Goal: Task Accomplishment & Management: Complete application form

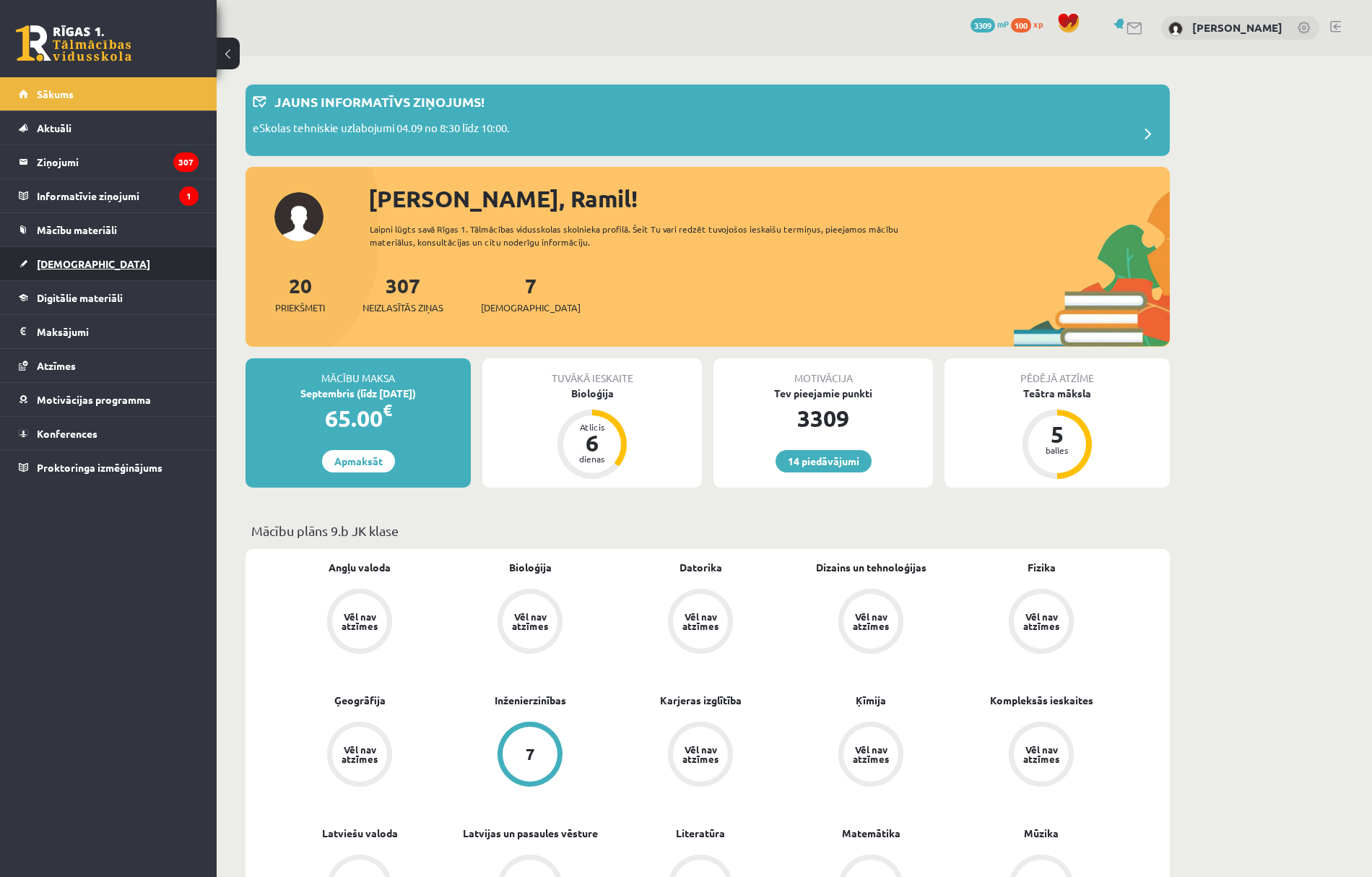
click at [144, 247] on link "[DEMOGRAPHIC_DATA]" at bounding box center [109, 263] width 180 height 33
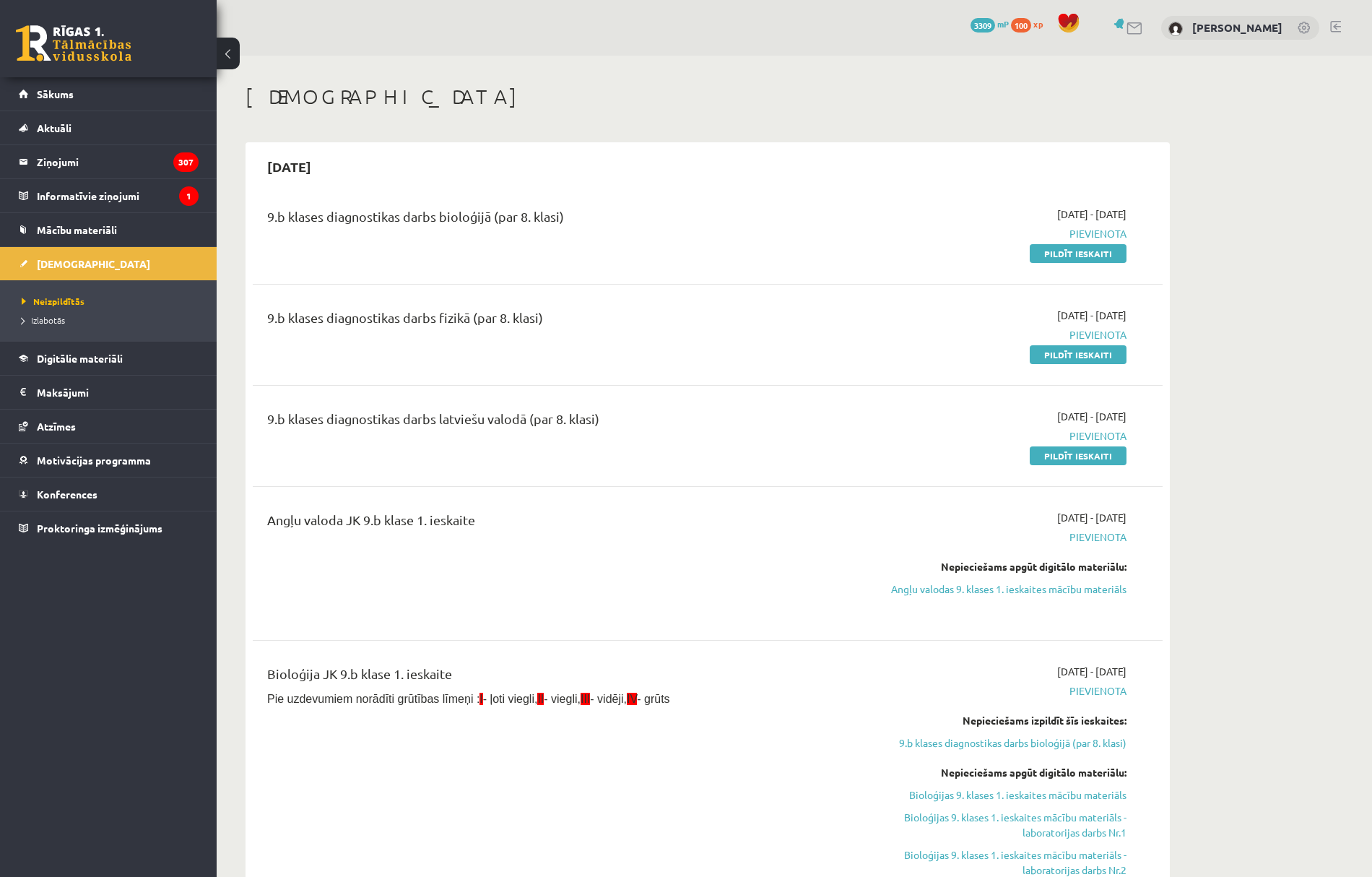
click at [1100, 252] on link "Pildīt ieskaiti" at bounding box center [1078, 254] width 96 height 19
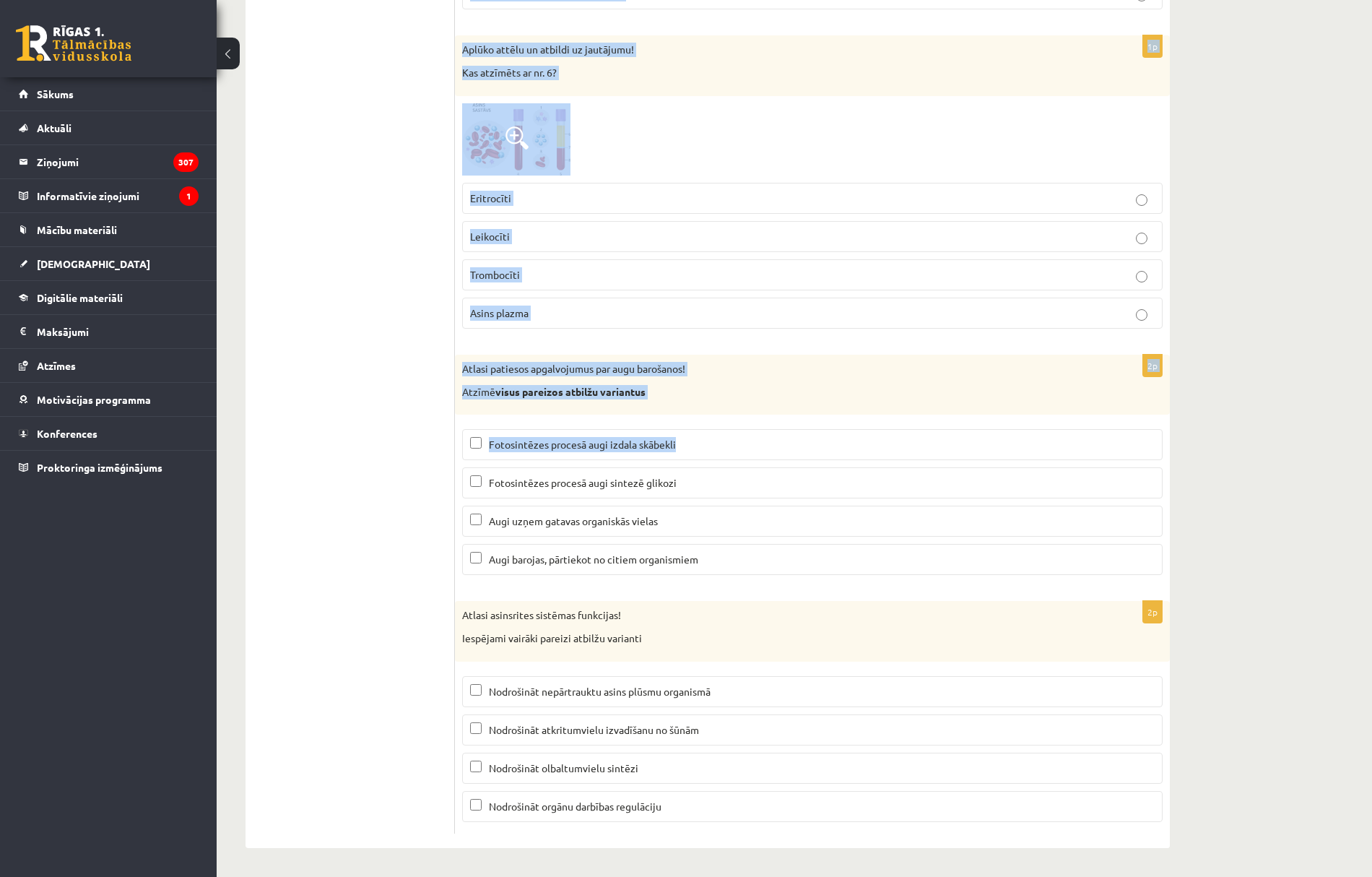
scroll to position [6656, 0]
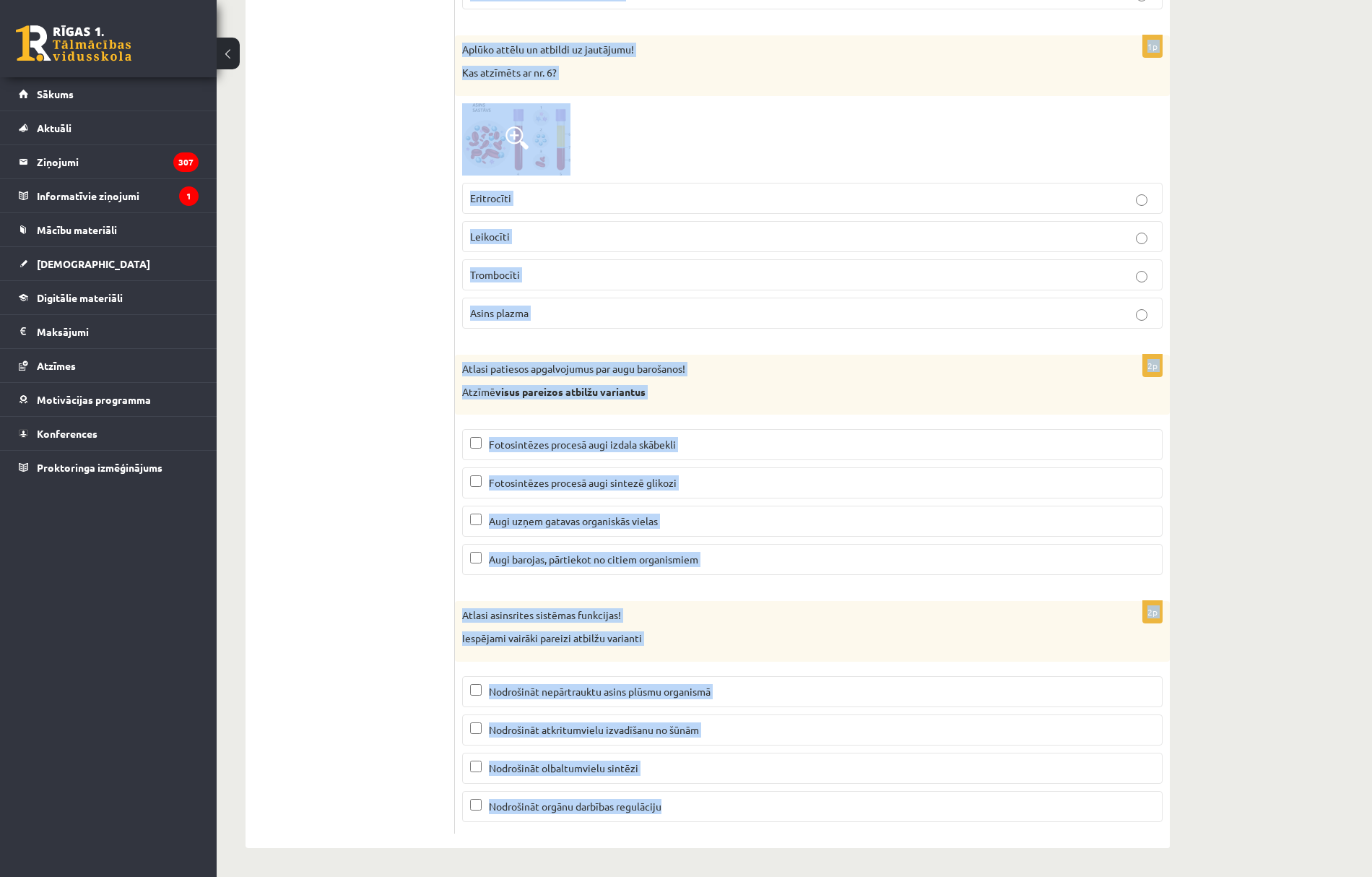
drag, startPoint x: 465, startPoint y: 282, endPoint x: 893, endPoint y: 824, distance: 690.6
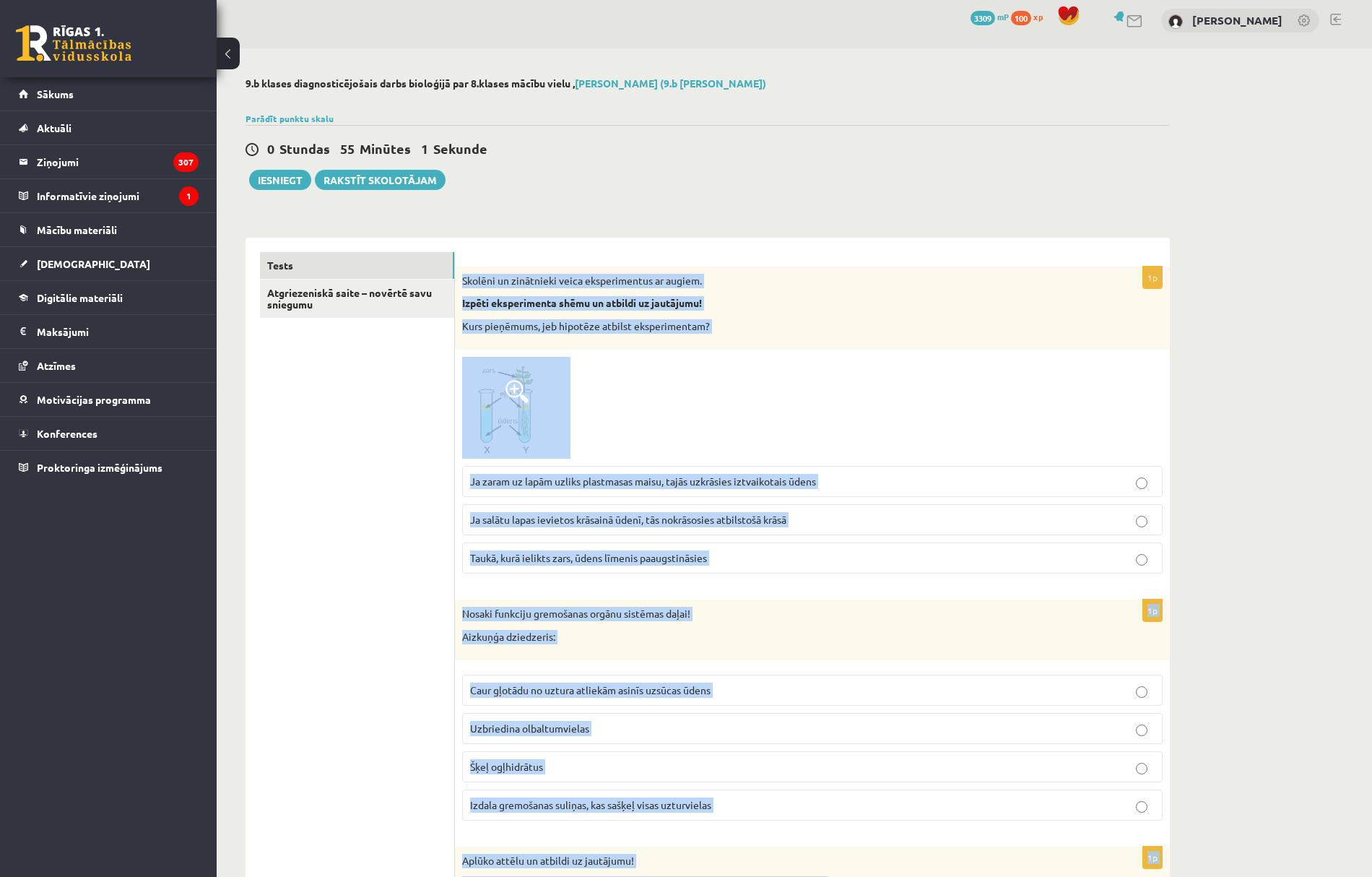
scroll to position [0, 0]
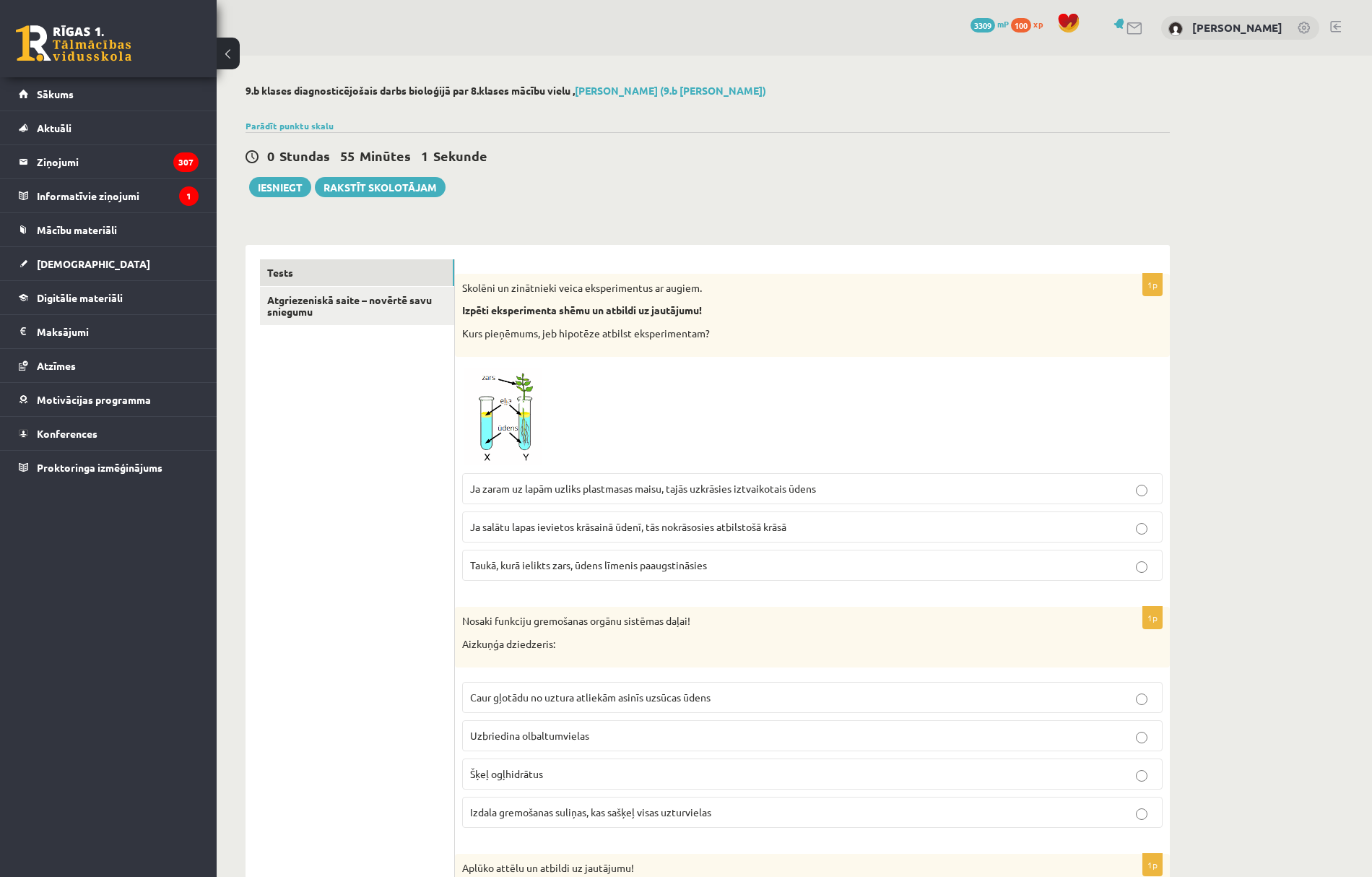
click at [558, 486] on span "Ja zaram uz lapām uzliks plastmasas maisu, tajās uzkrāsies iztvaikotais ūdens" at bounding box center [642, 488] width 346 height 13
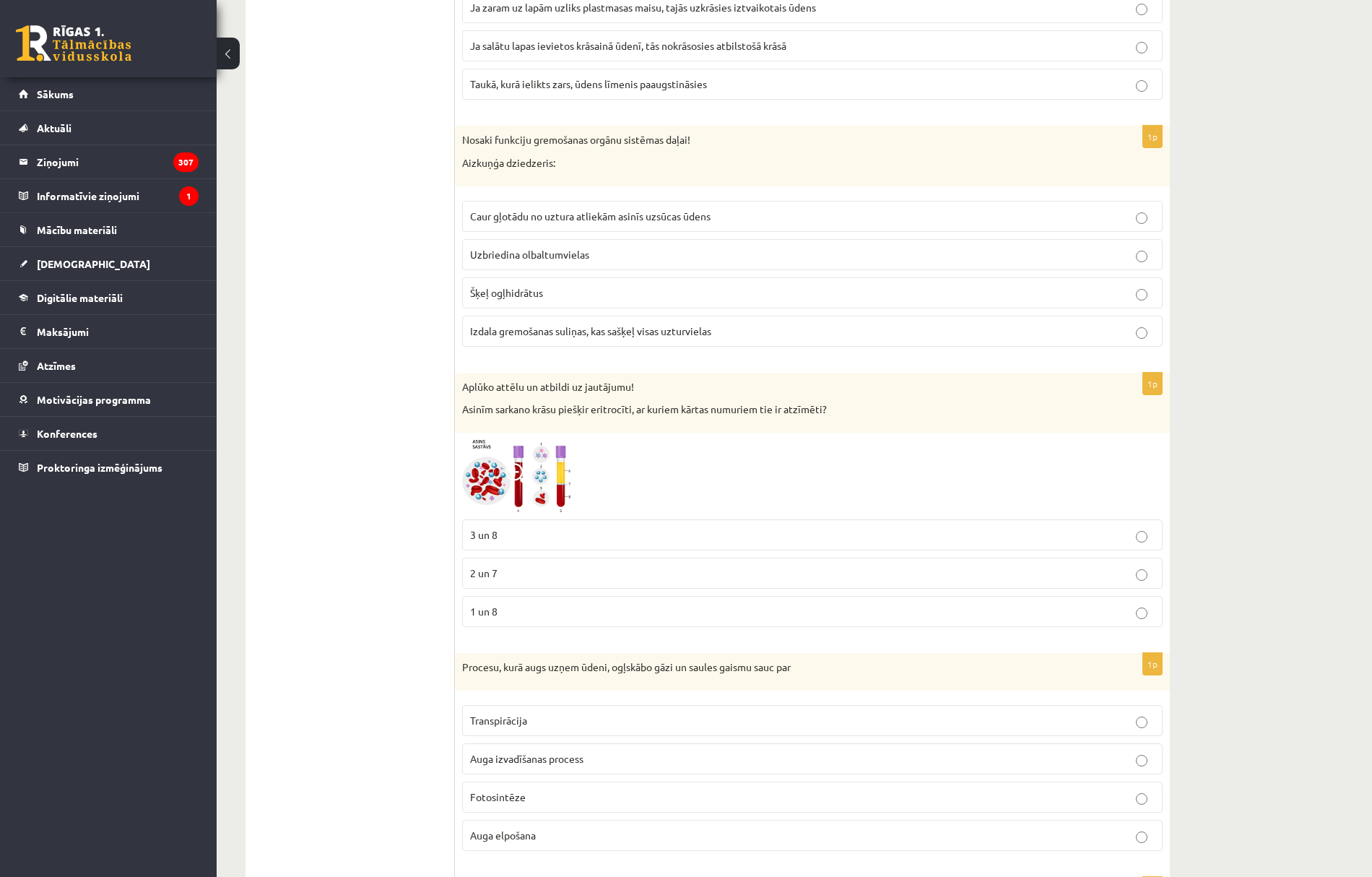
scroll to position [290, 0]
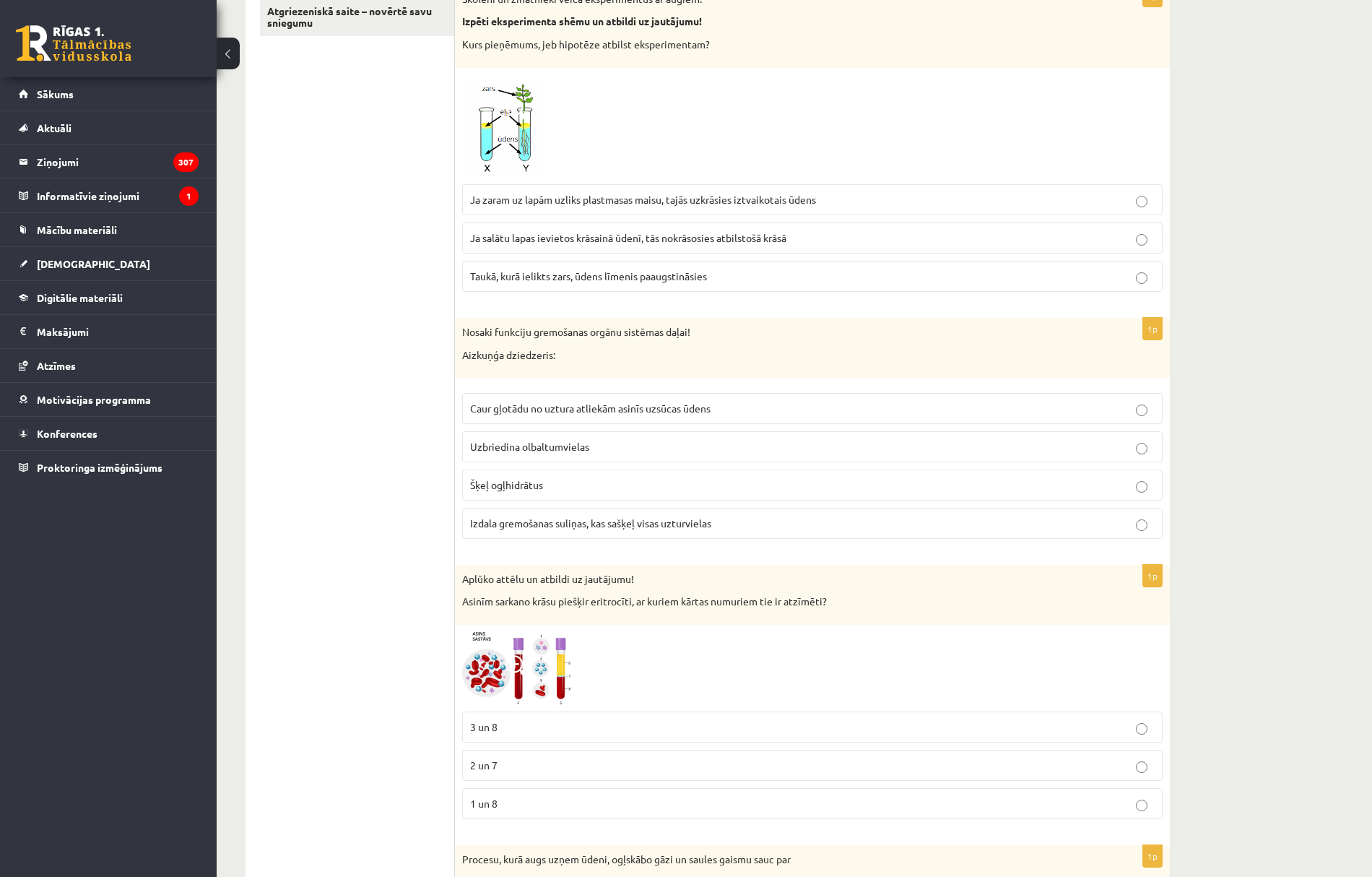
click at [554, 525] on span "Izdala gremošanas suliņas, kas sašķeļ visas uzturvielas" at bounding box center [591, 523] width 242 height 13
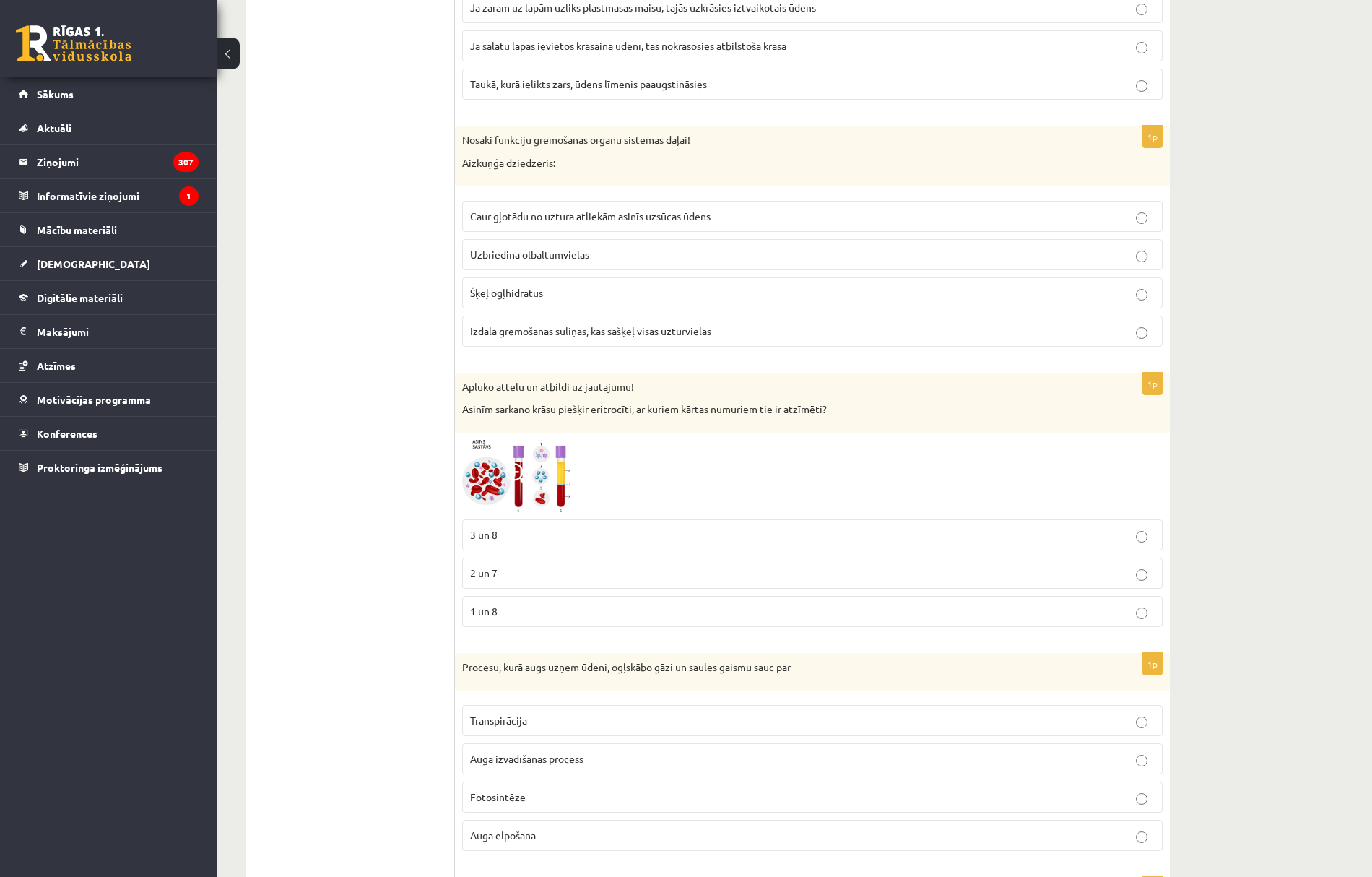
click at [510, 577] on p "2 un 7" at bounding box center [812, 573] width 685 height 15
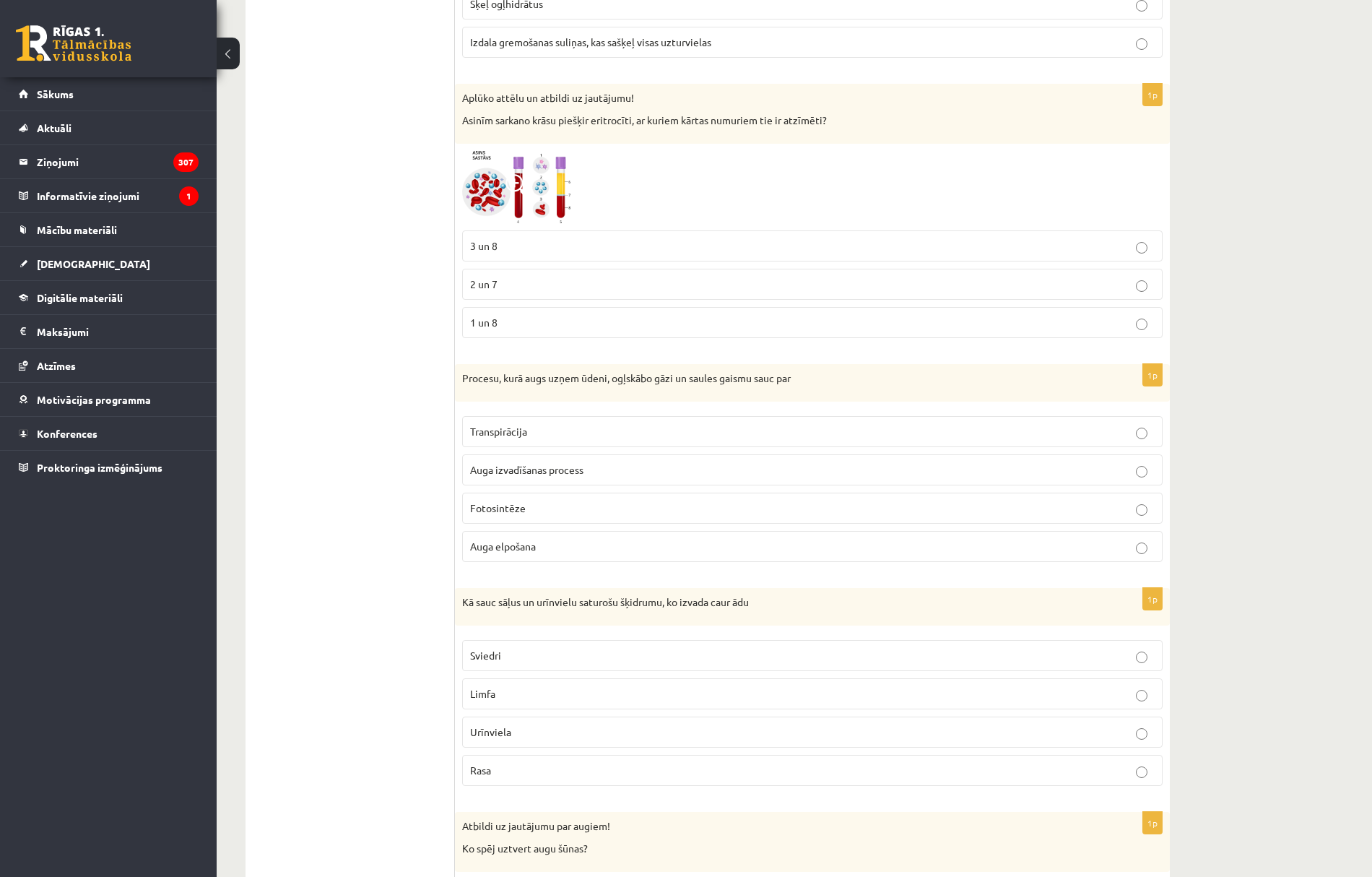
drag, startPoint x: 486, startPoint y: 511, endPoint x: 501, endPoint y: 520, distance: 17.5
click at [487, 512] on span "Fotosintēze" at bounding box center [497, 508] width 55 height 13
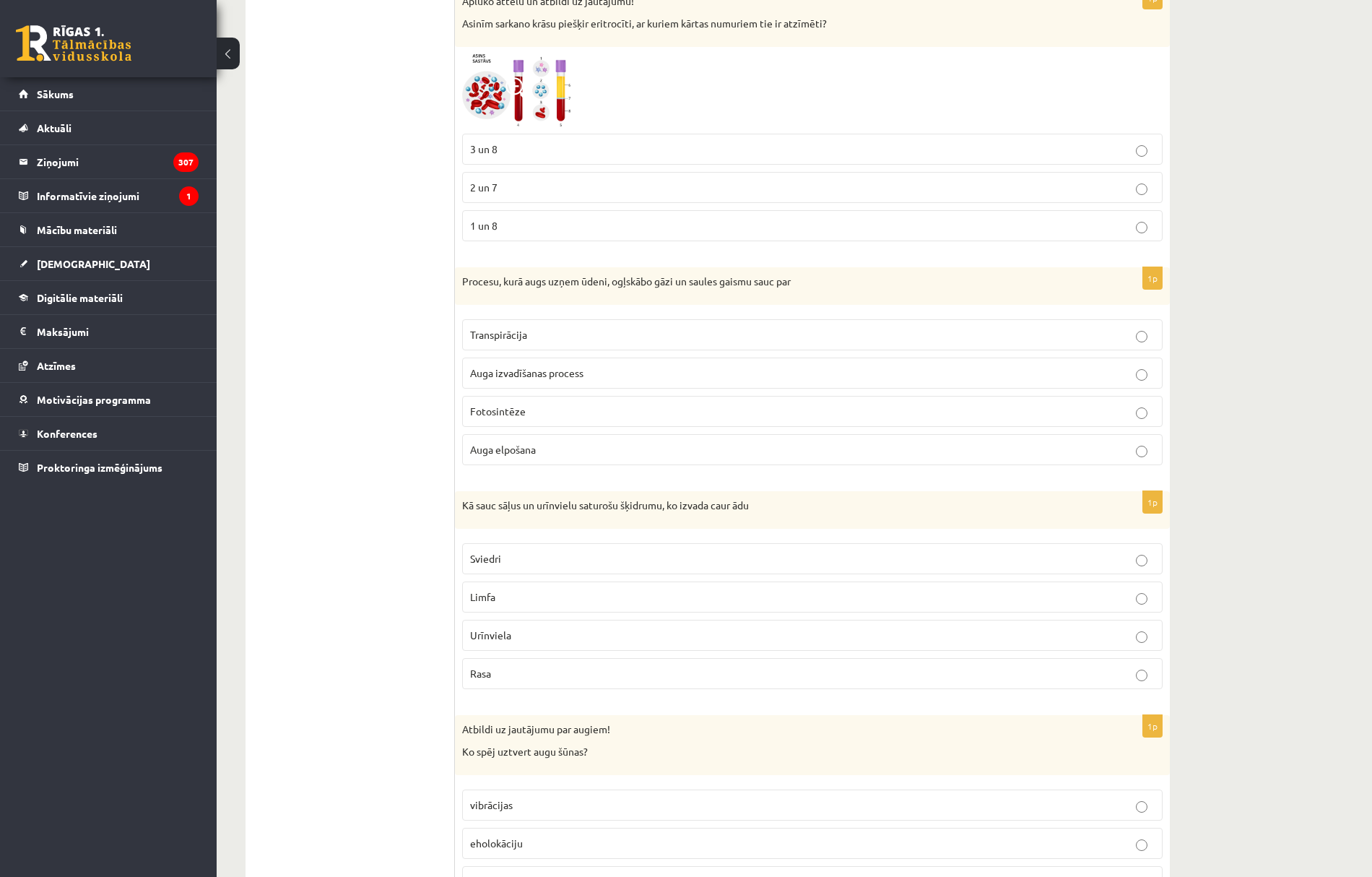
click at [535, 567] on p "Sviedri" at bounding box center [812, 559] width 685 height 15
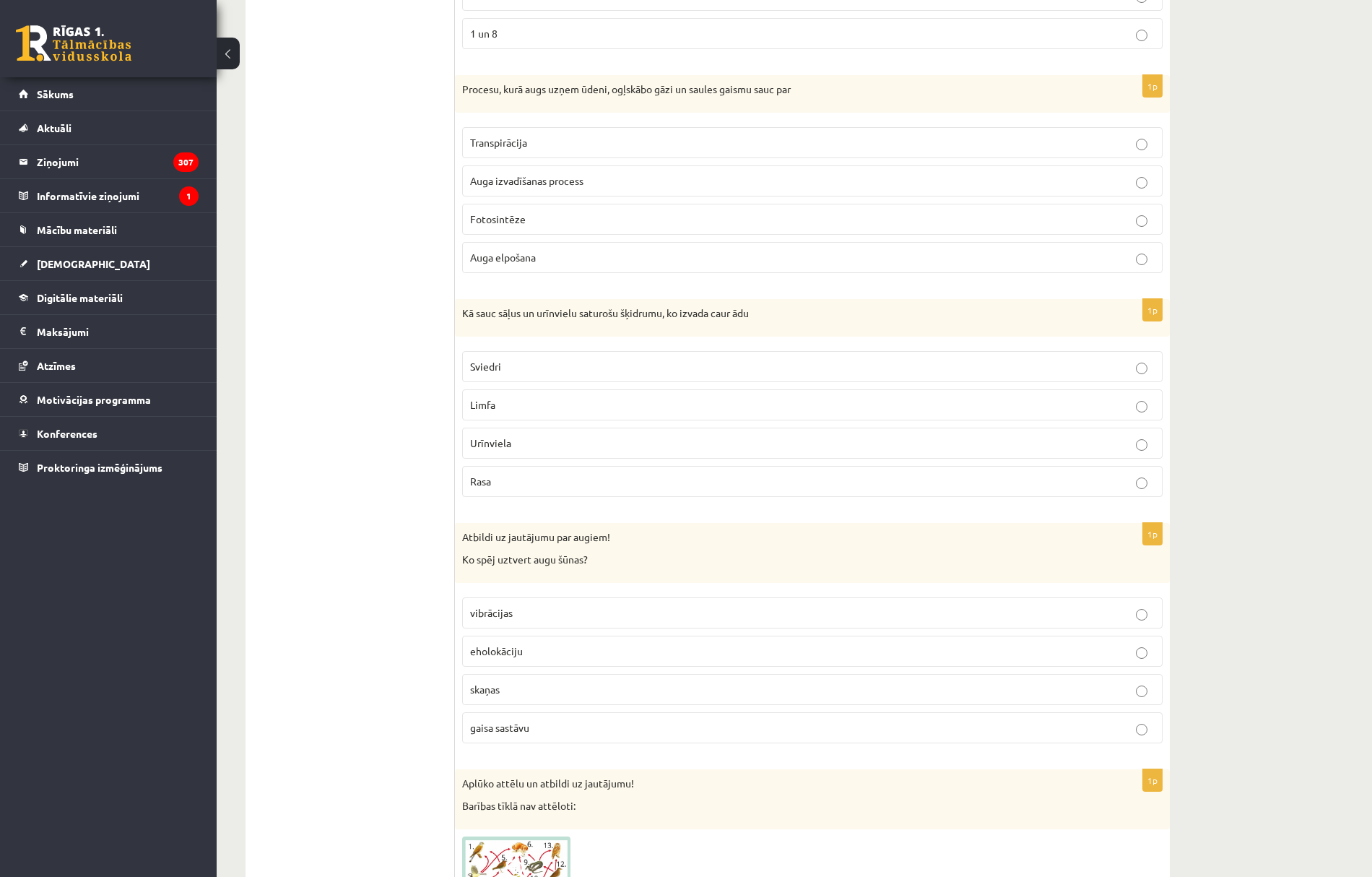
scroll to position [1253, 0]
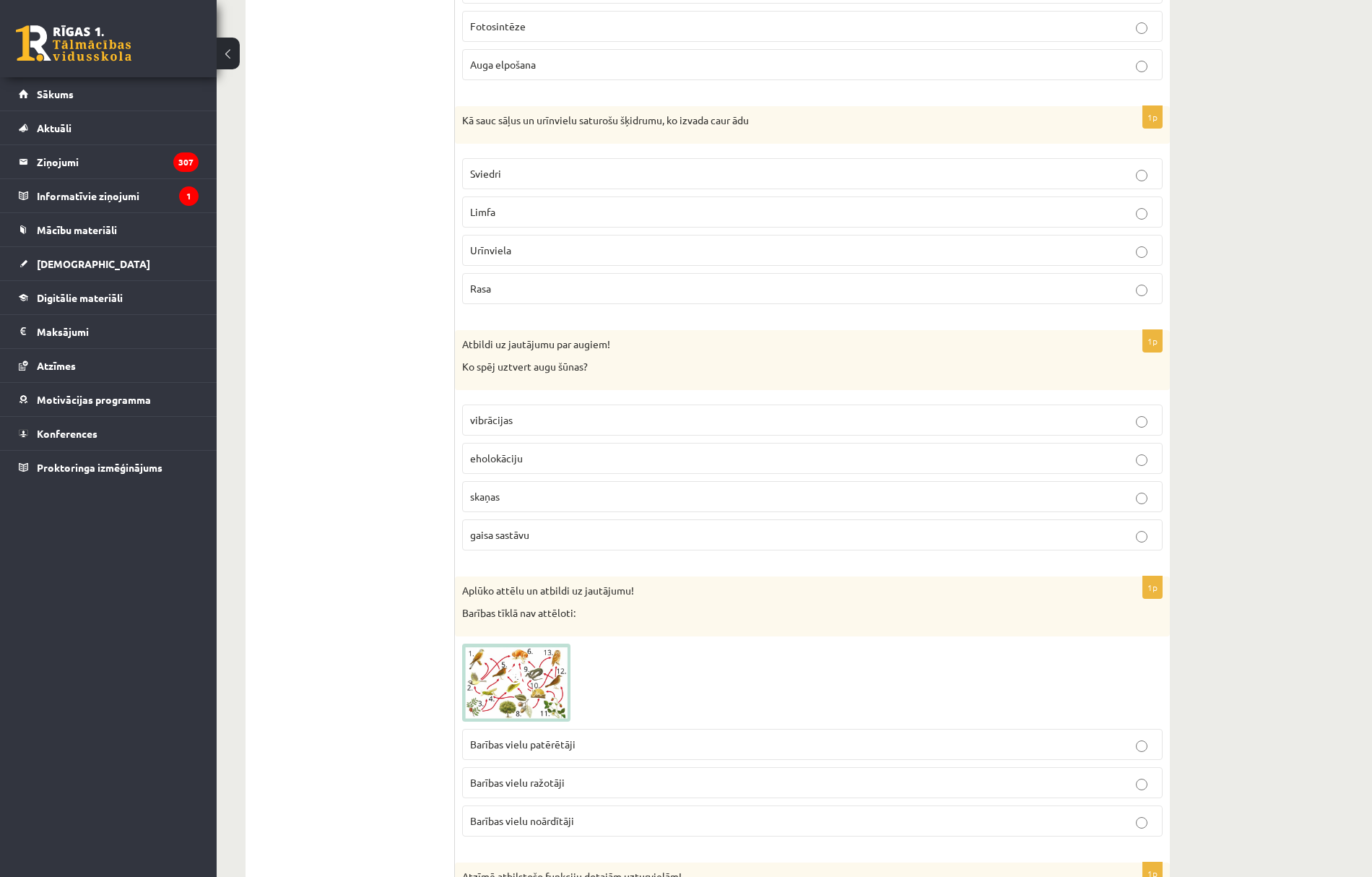
click at [509, 542] on span "gaisa sastāvu" at bounding box center [499, 535] width 59 height 13
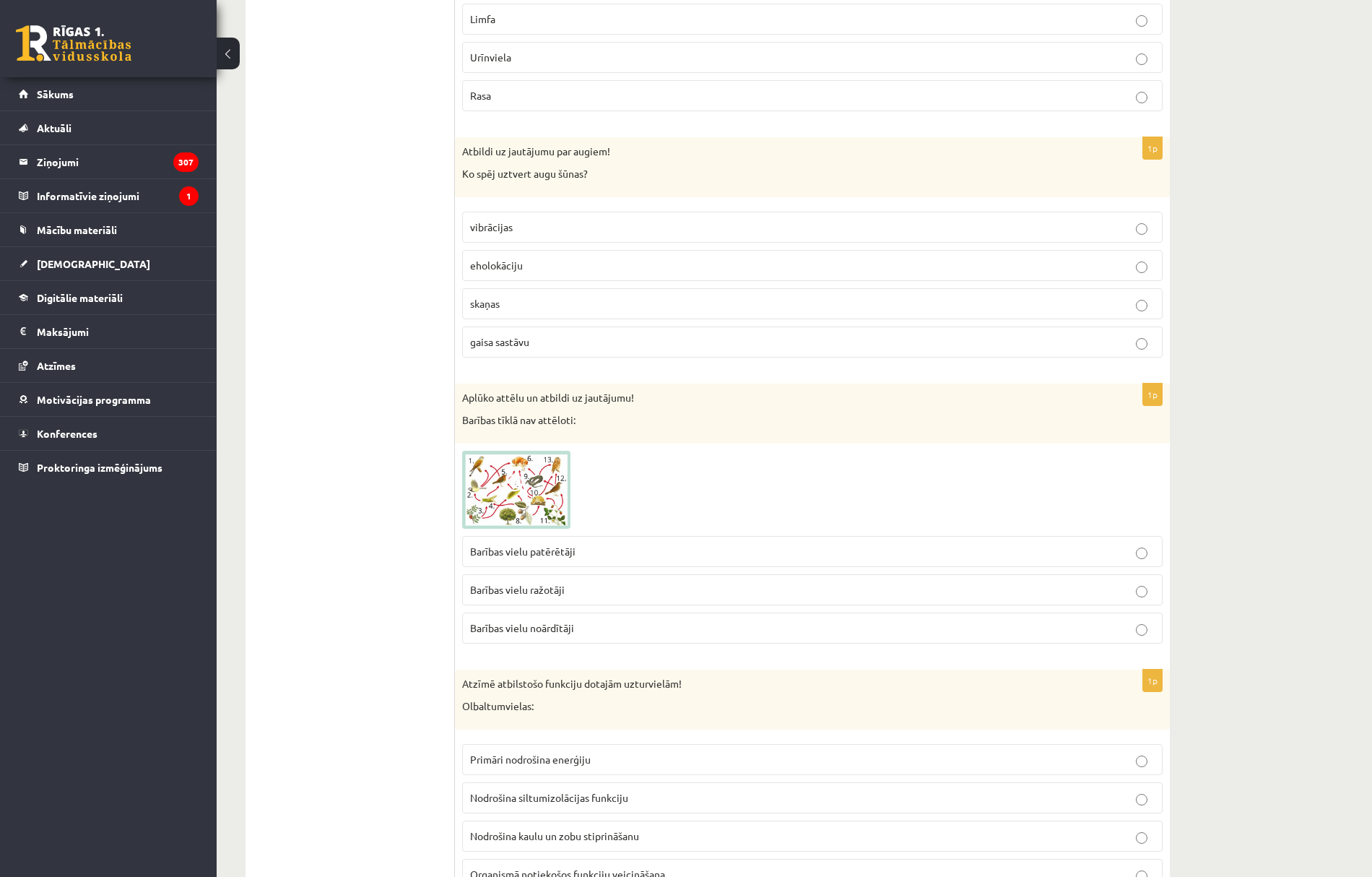
click at [564, 634] on span "Barības vielu noārdītāji" at bounding box center [522, 628] width 104 height 13
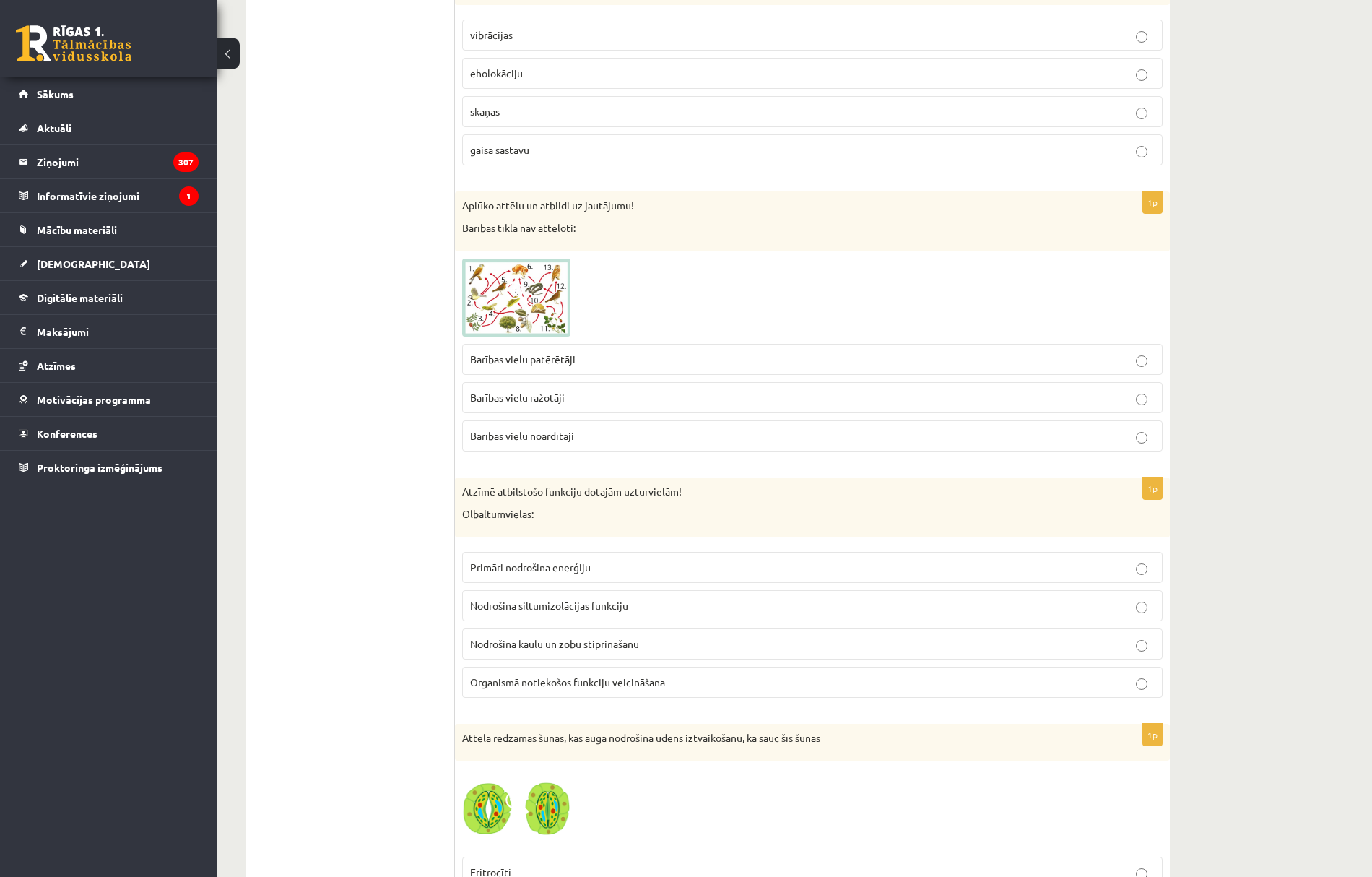
scroll to position [1734, 0]
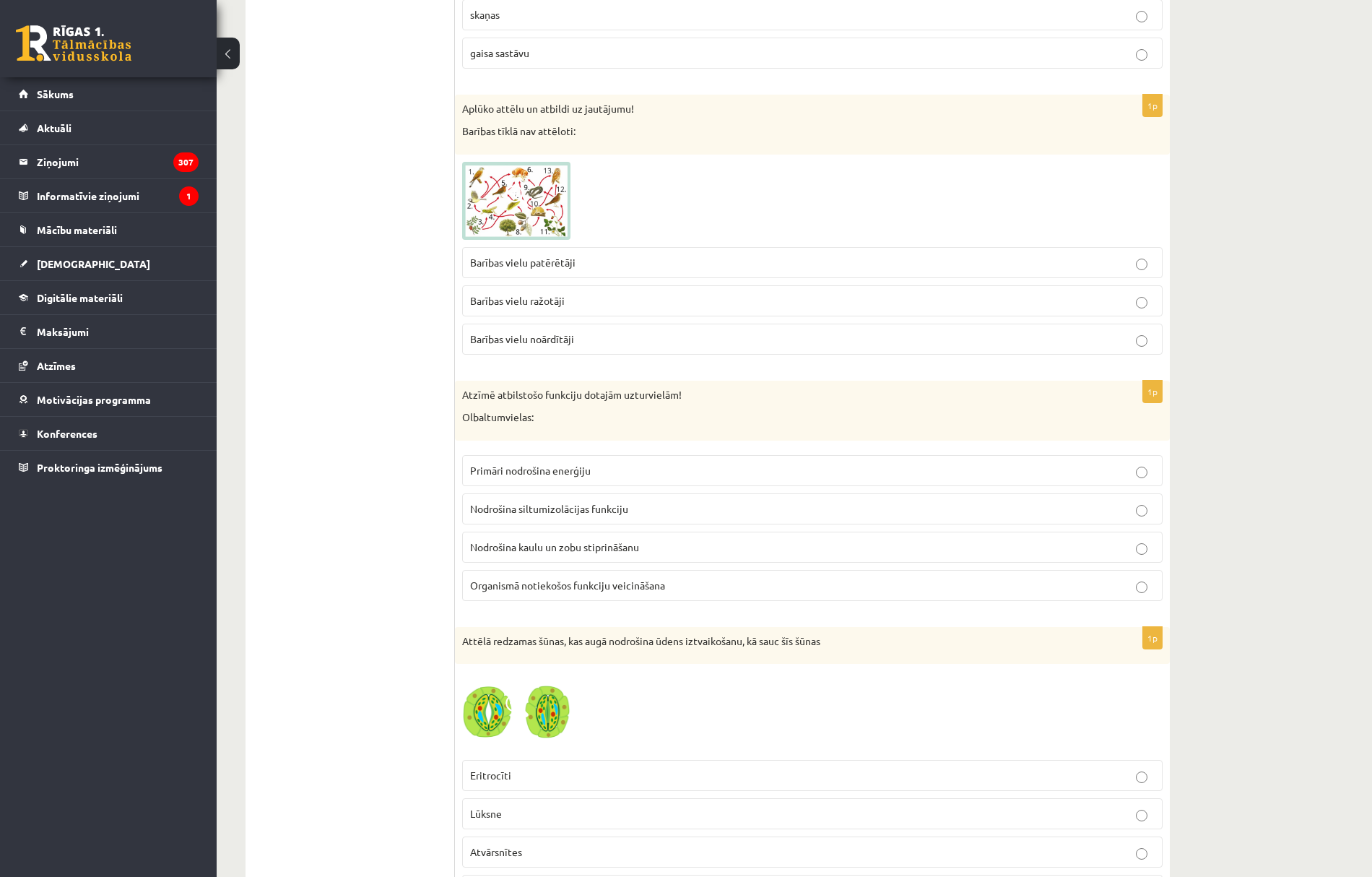
click at [585, 592] on span "Organismā notiekošos funkciju veicināšana" at bounding box center [568, 586] width 195 height 13
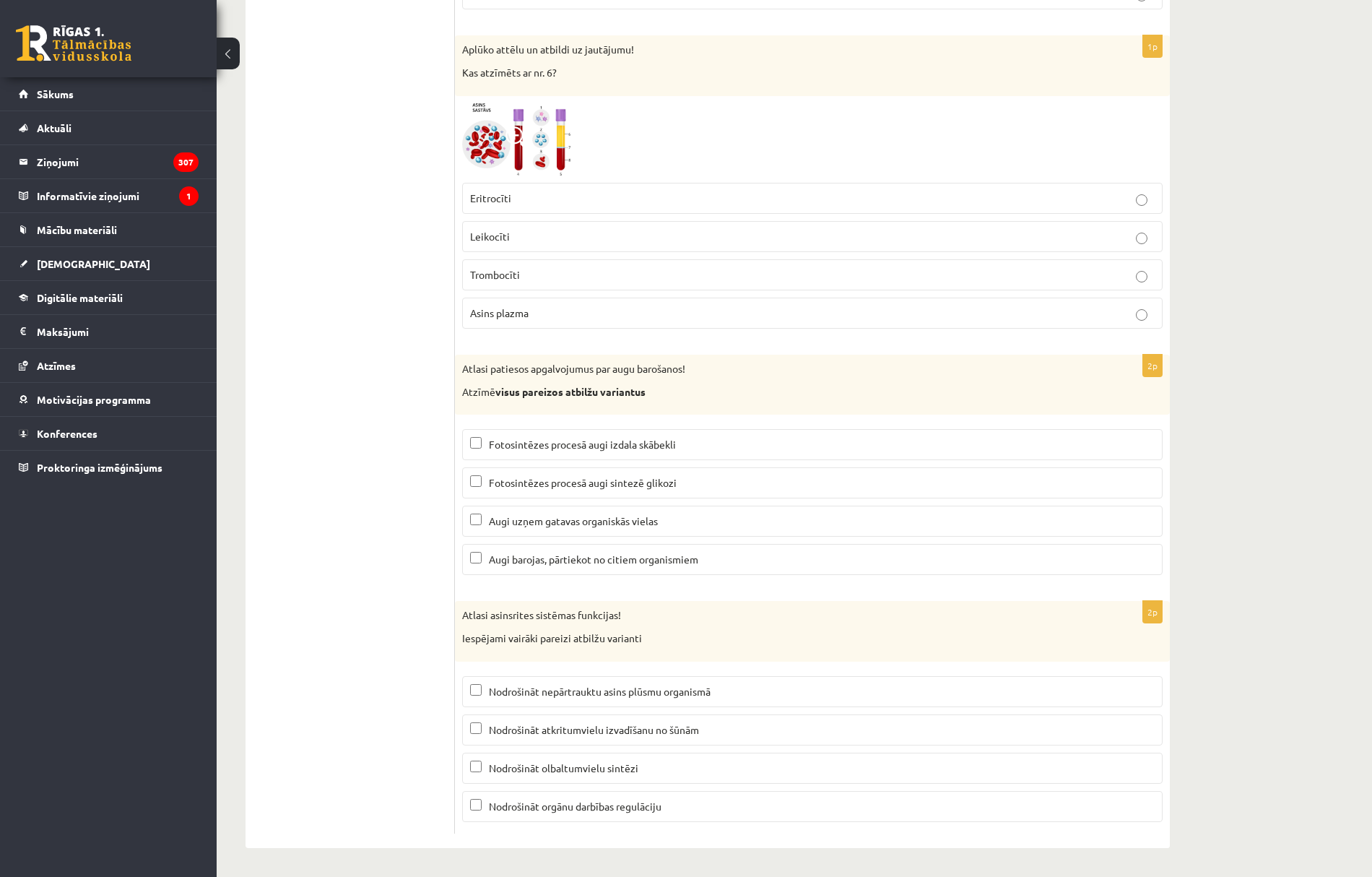
scroll to position [6560, 0]
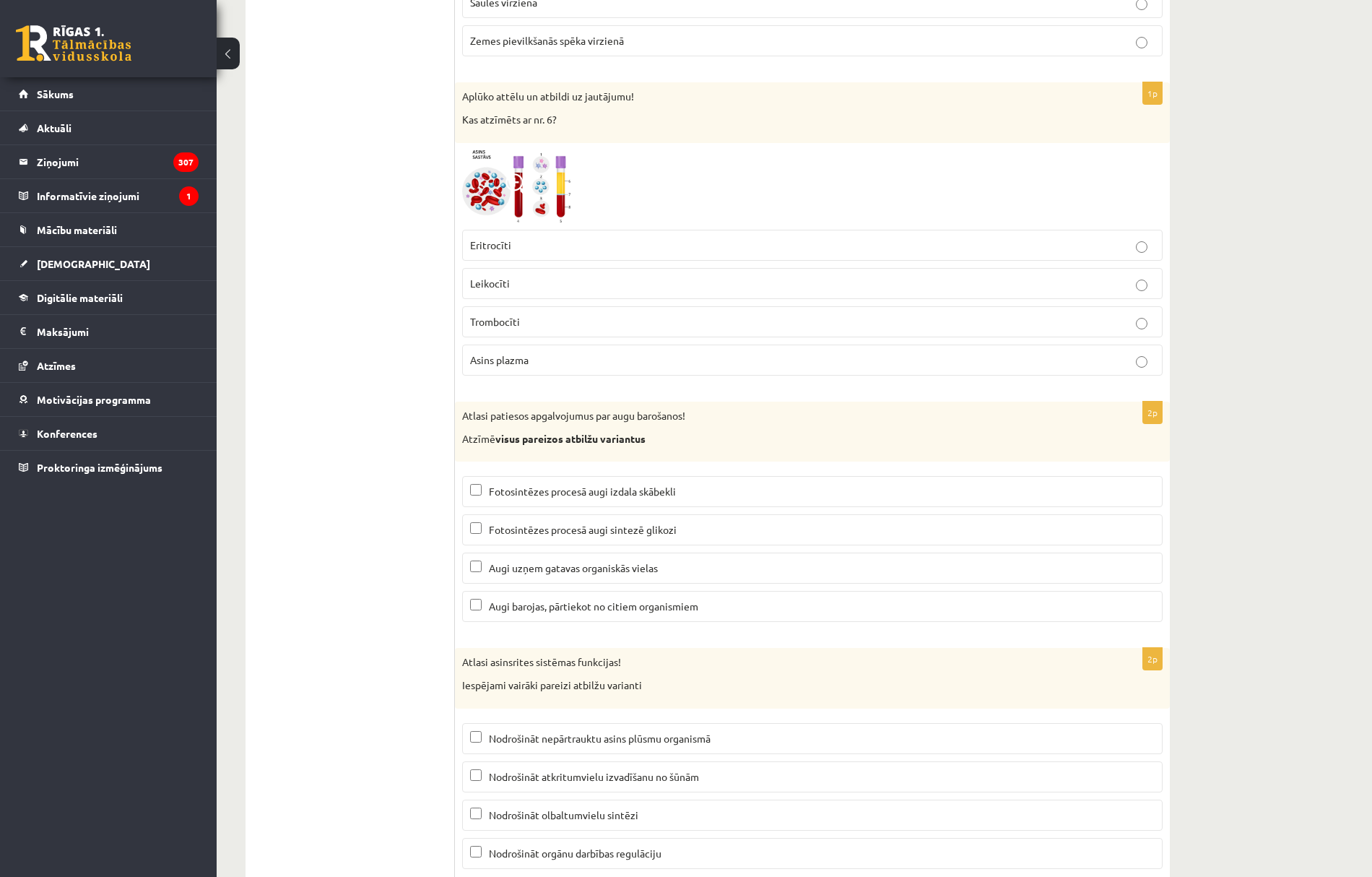
drag, startPoint x: 483, startPoint y: 580, endPoint x: 479, endPoint y: 564, distance: 16.5
click at [483, 538] on p "Fotosintēzes procesā augi sintezē glikozi" at bounding box center [812, 530] width 685 height 15
click at [469, 507] on label "Fotosintēzes procesā augi izdala skābekli" at bounding box center [813, 491] width 701 height 31
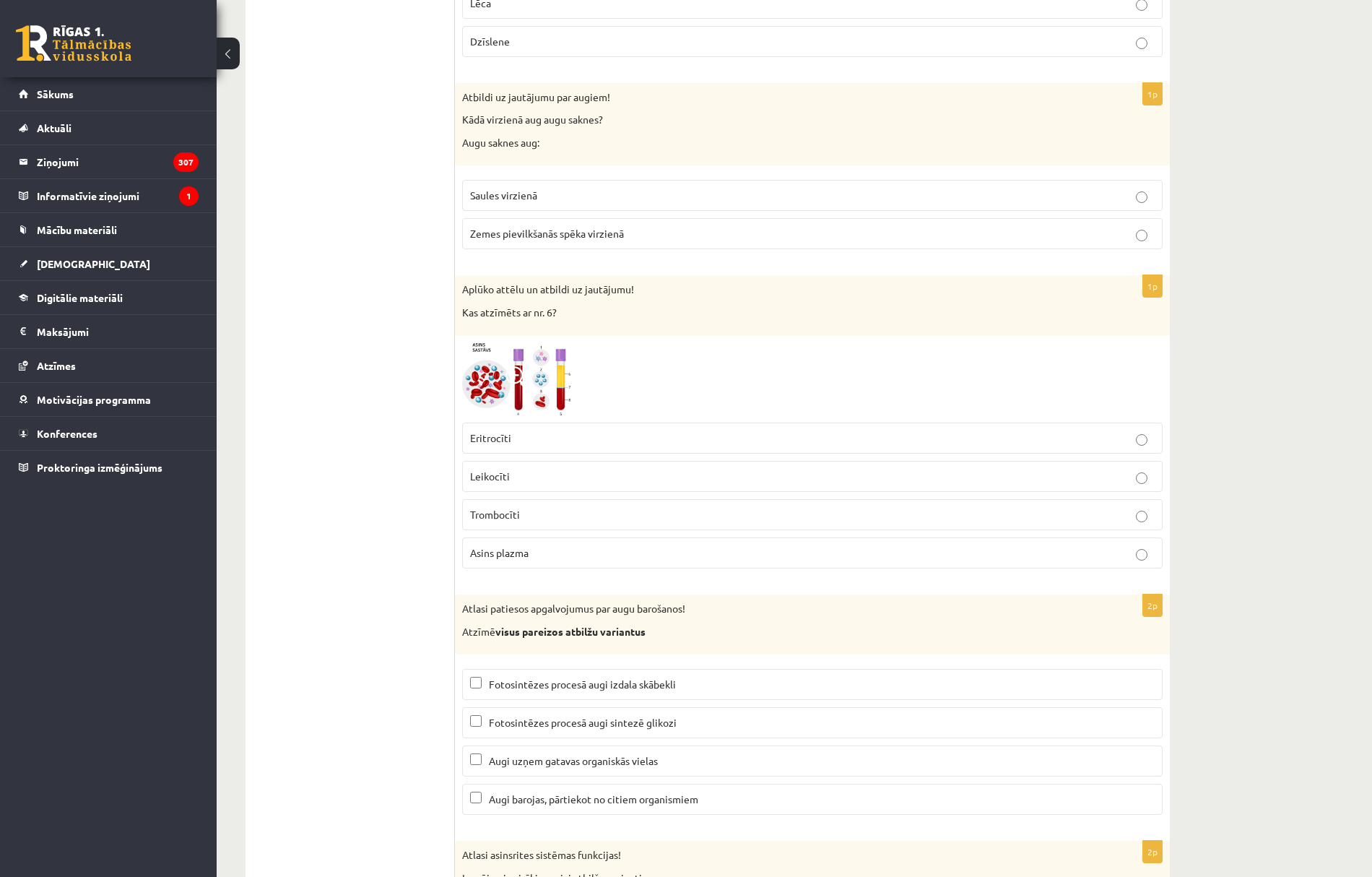
scroll to position [6271, 0]
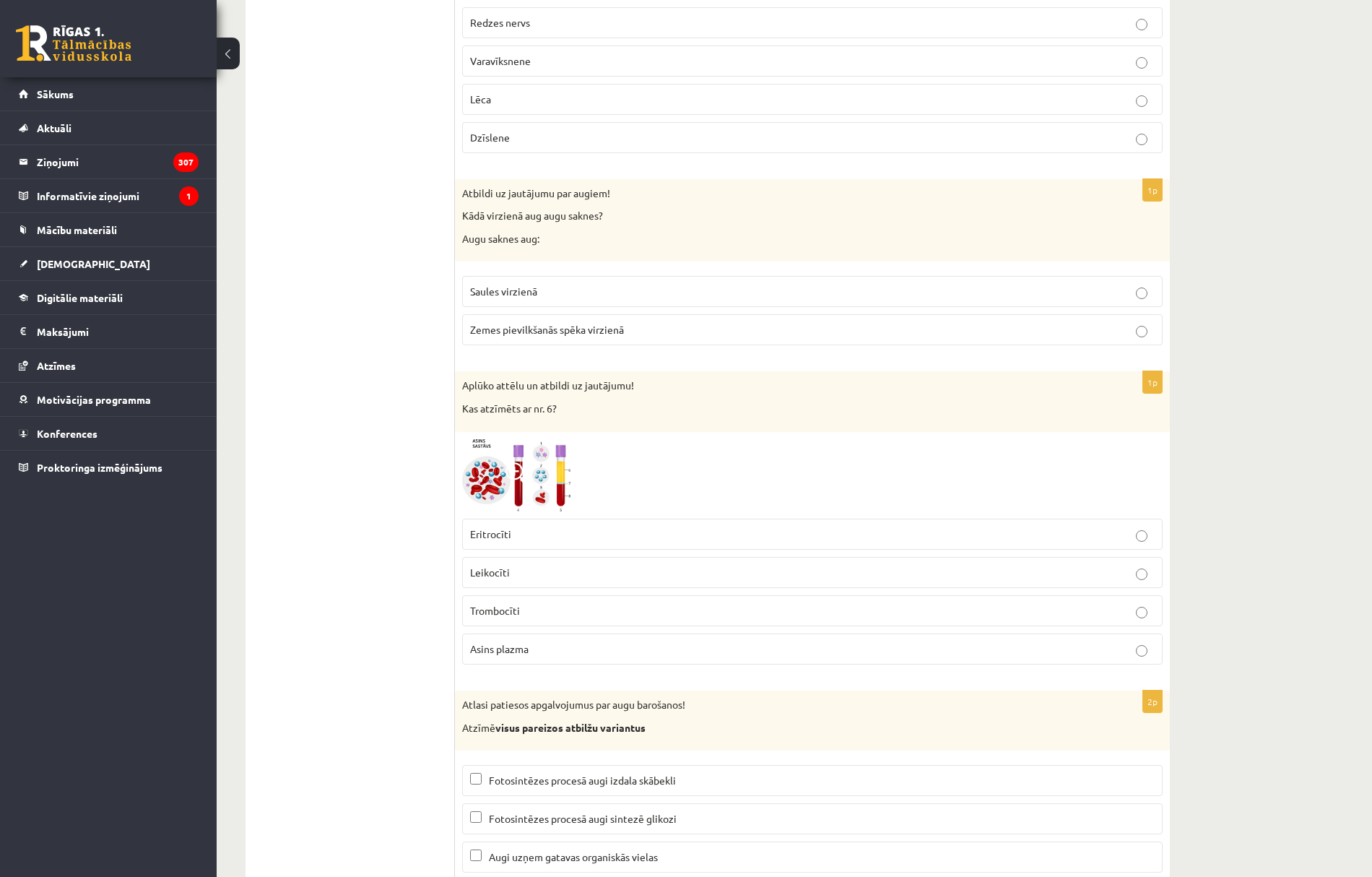
click at [500, 579] on span "Leikocīti" at bounding box center [490, 572] width 39 height 13
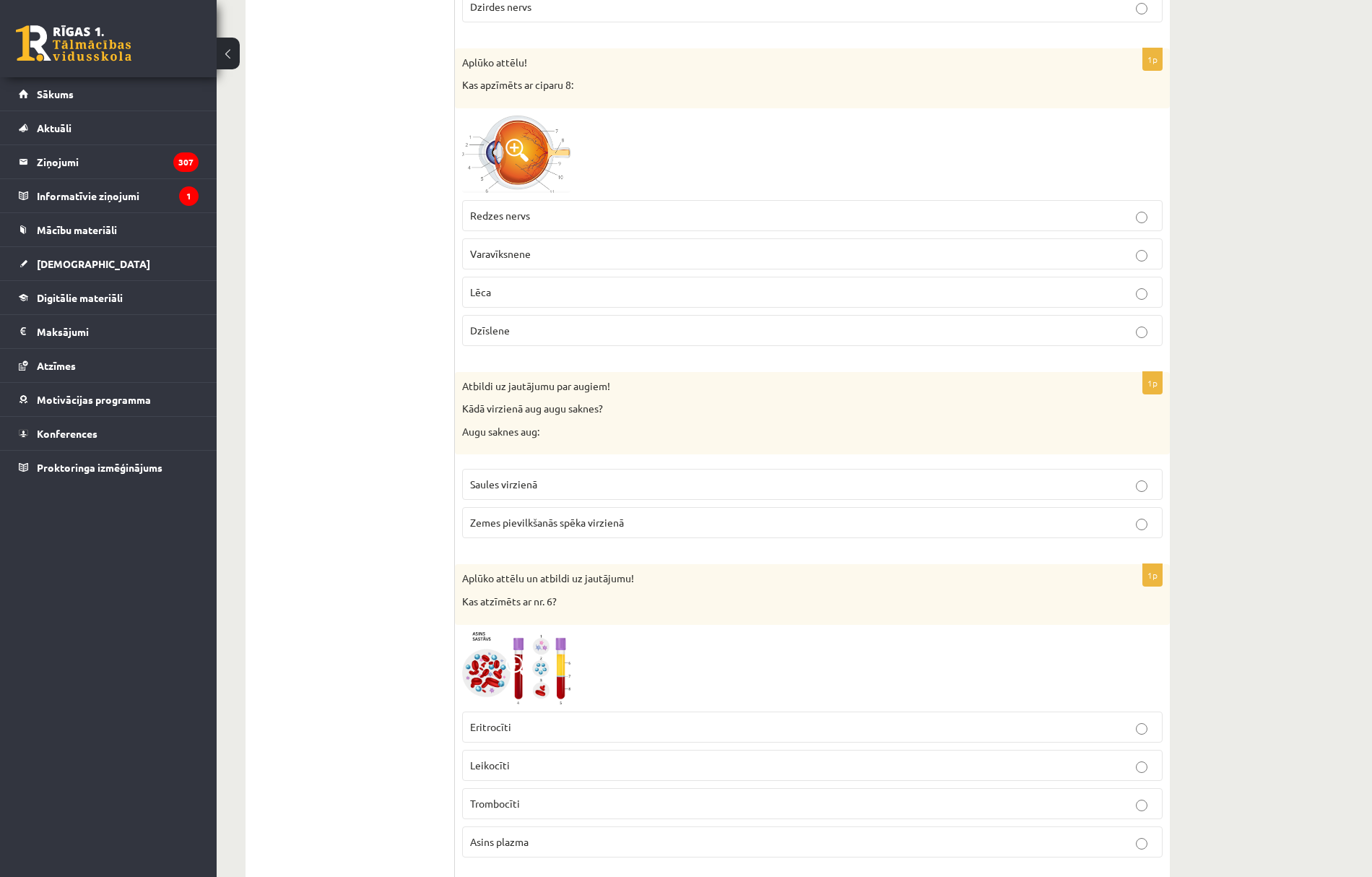
click at [504, 529] on span "Zemes pievilkšanās spēka virzienā" at bounding box center [547, 523] width 154 height 13
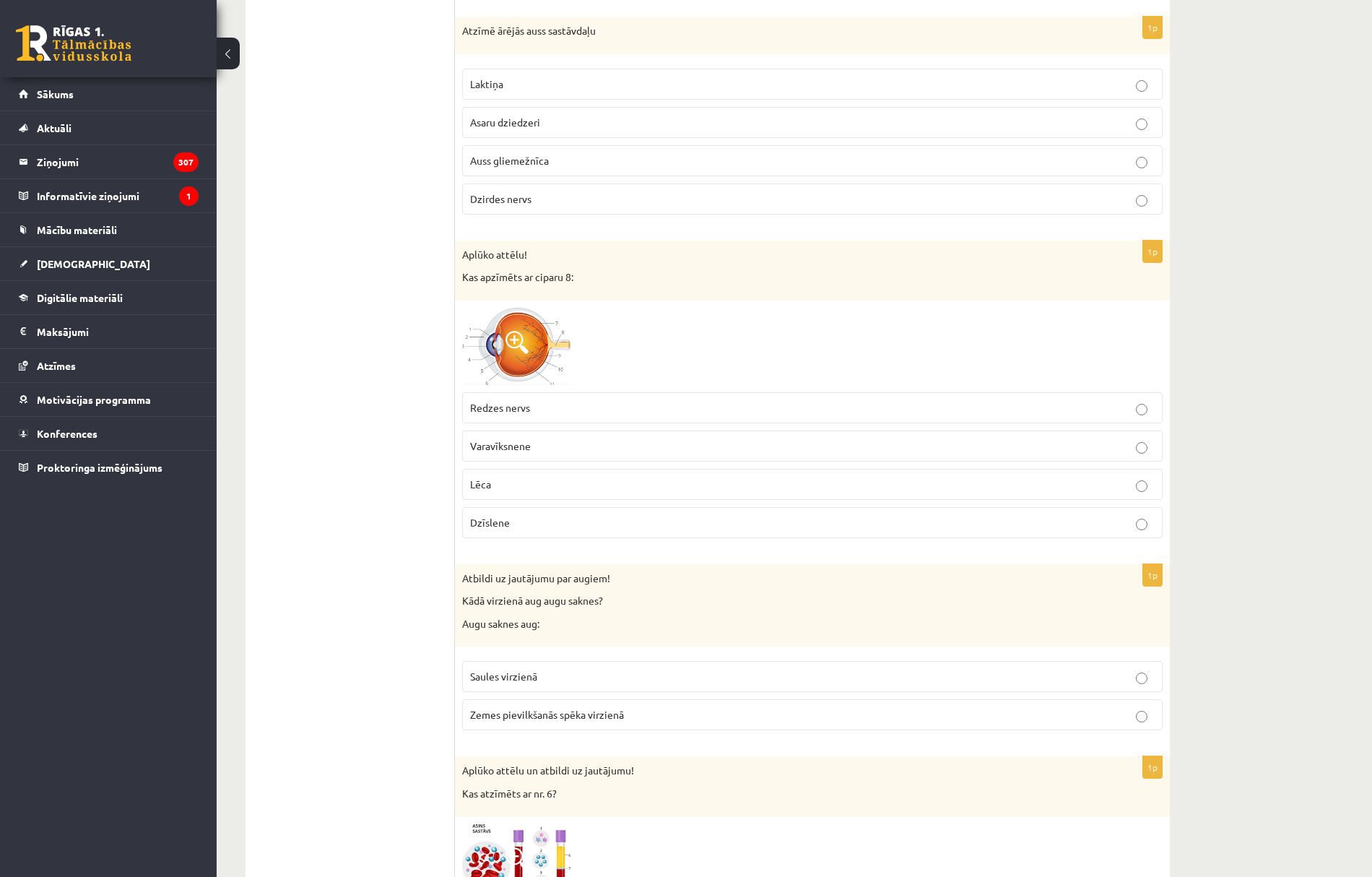
click at [493, 492] on p "Lēca" at bounding box center [812, 484] width 685 height 15
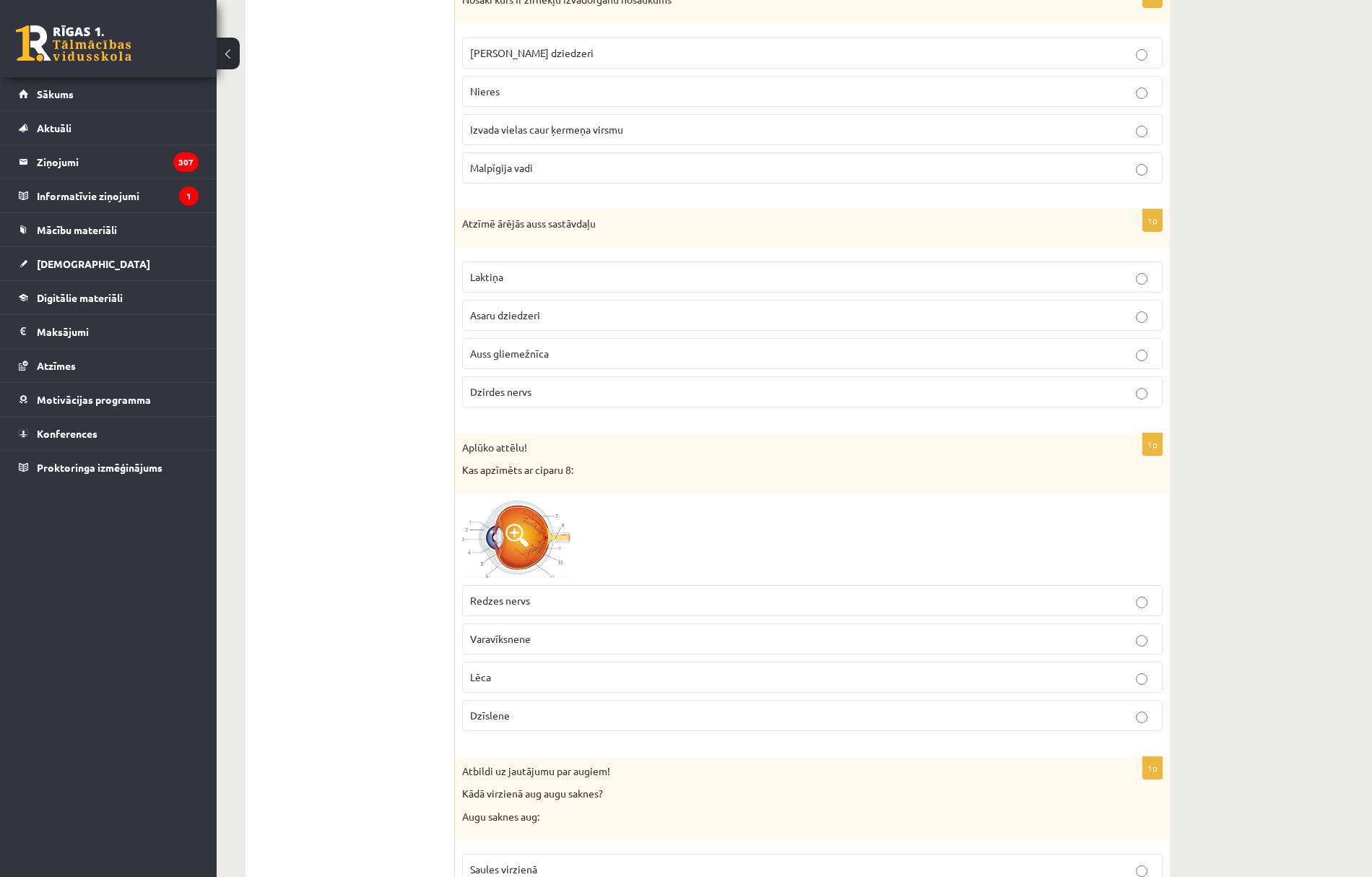
scroll to position [5596, 0]
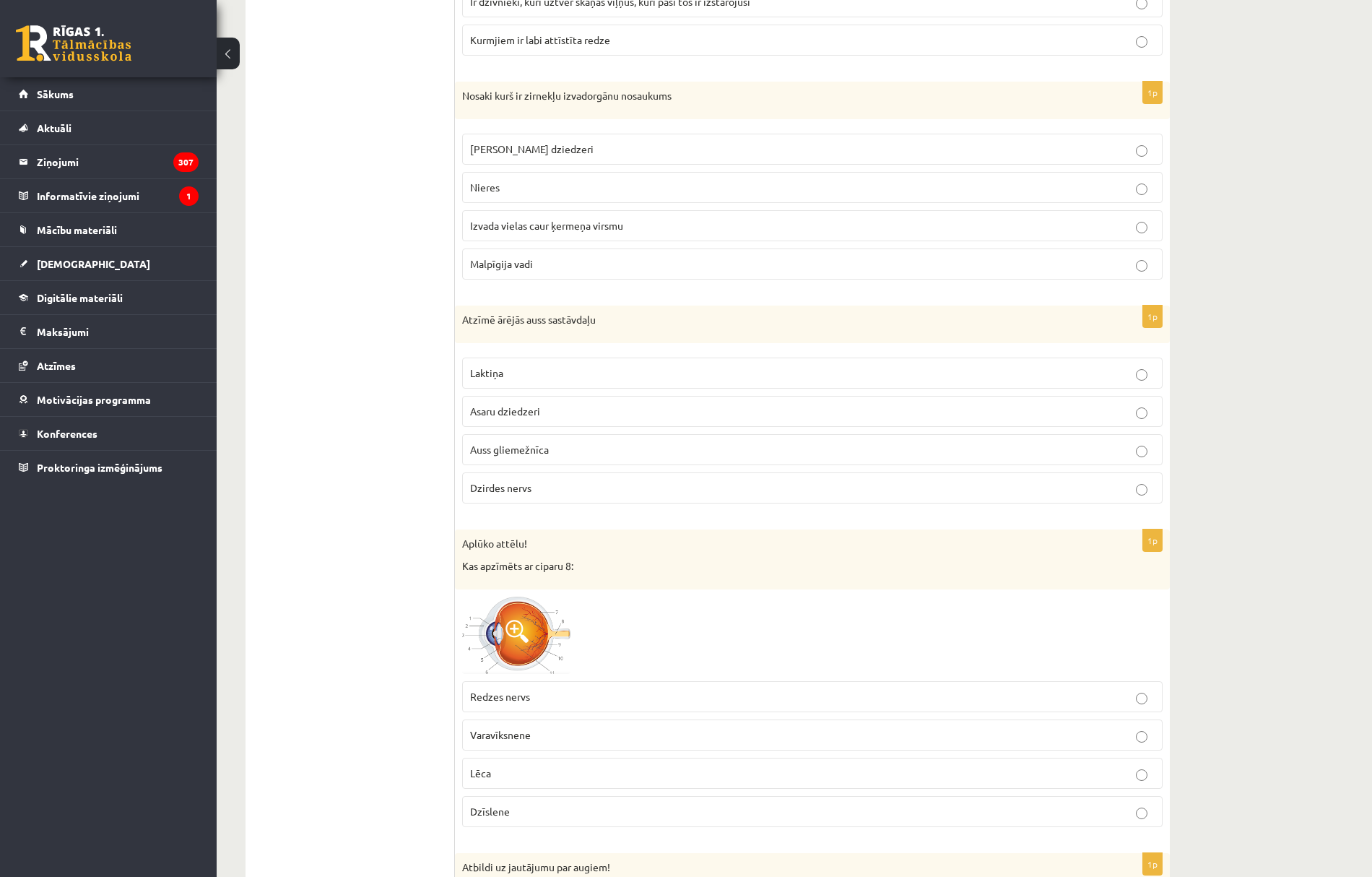
click at [494, 418] on span "Asaru dziedzeri" at bounding box center [505, 411] width 70 height 13
click at [507, 466] on label "Auss gliemežnīca" at bounding box center [813, 450] width 701 height 31
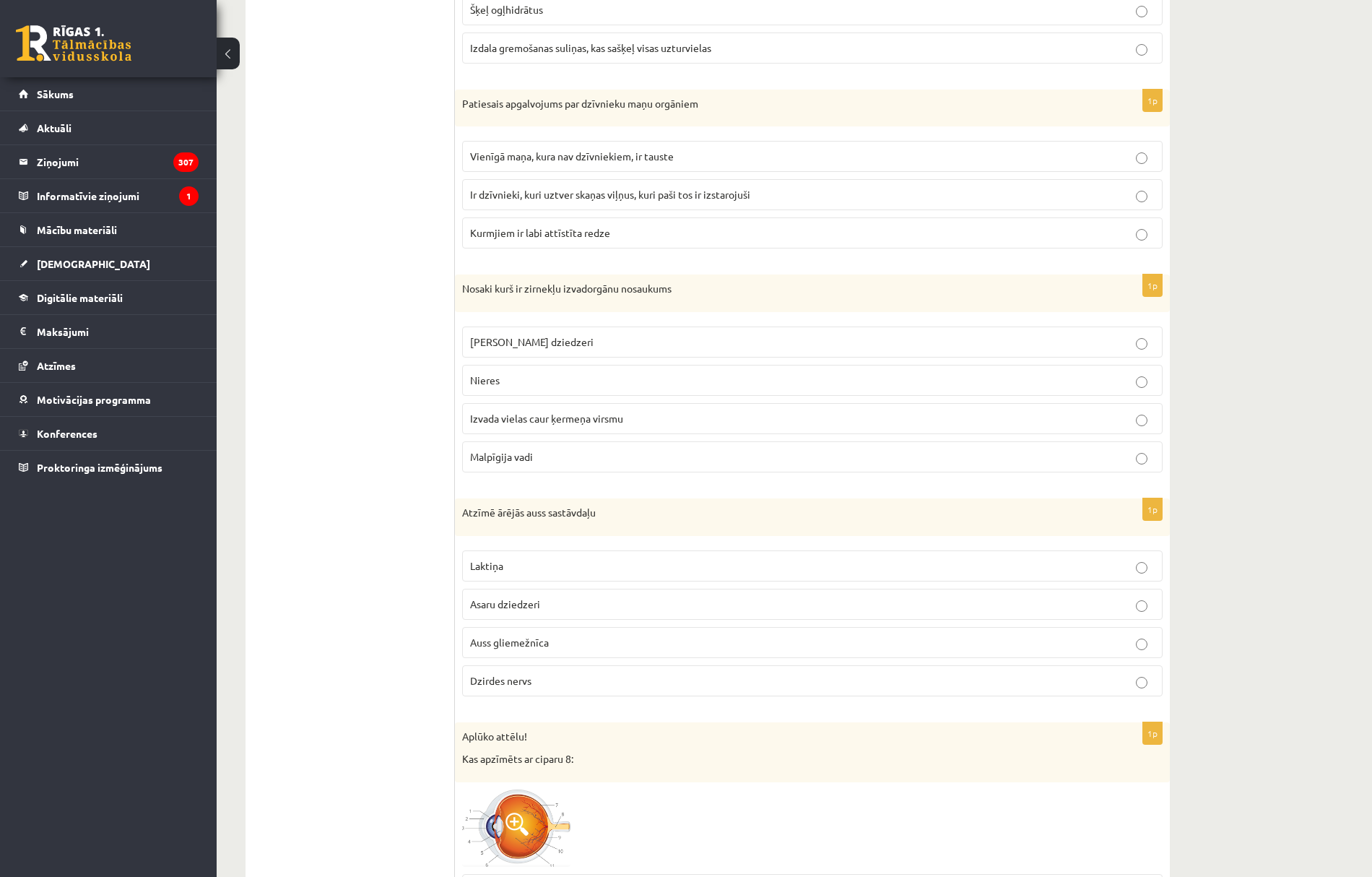
click at [503, 463] on span "Malpīgija vadi" at bounding box center [501, 457] width 63 height 13
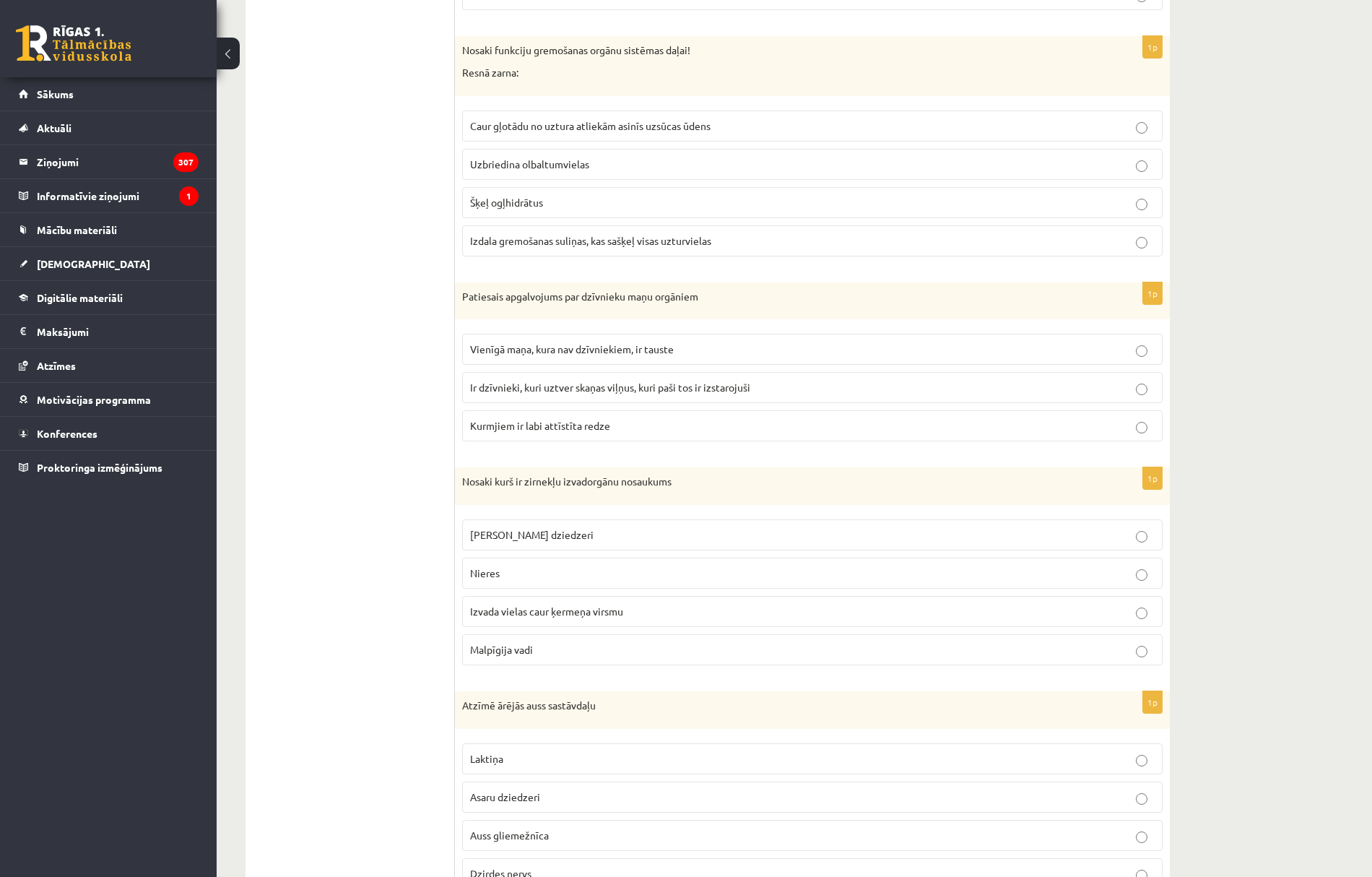
scroll to position [5115, 0]
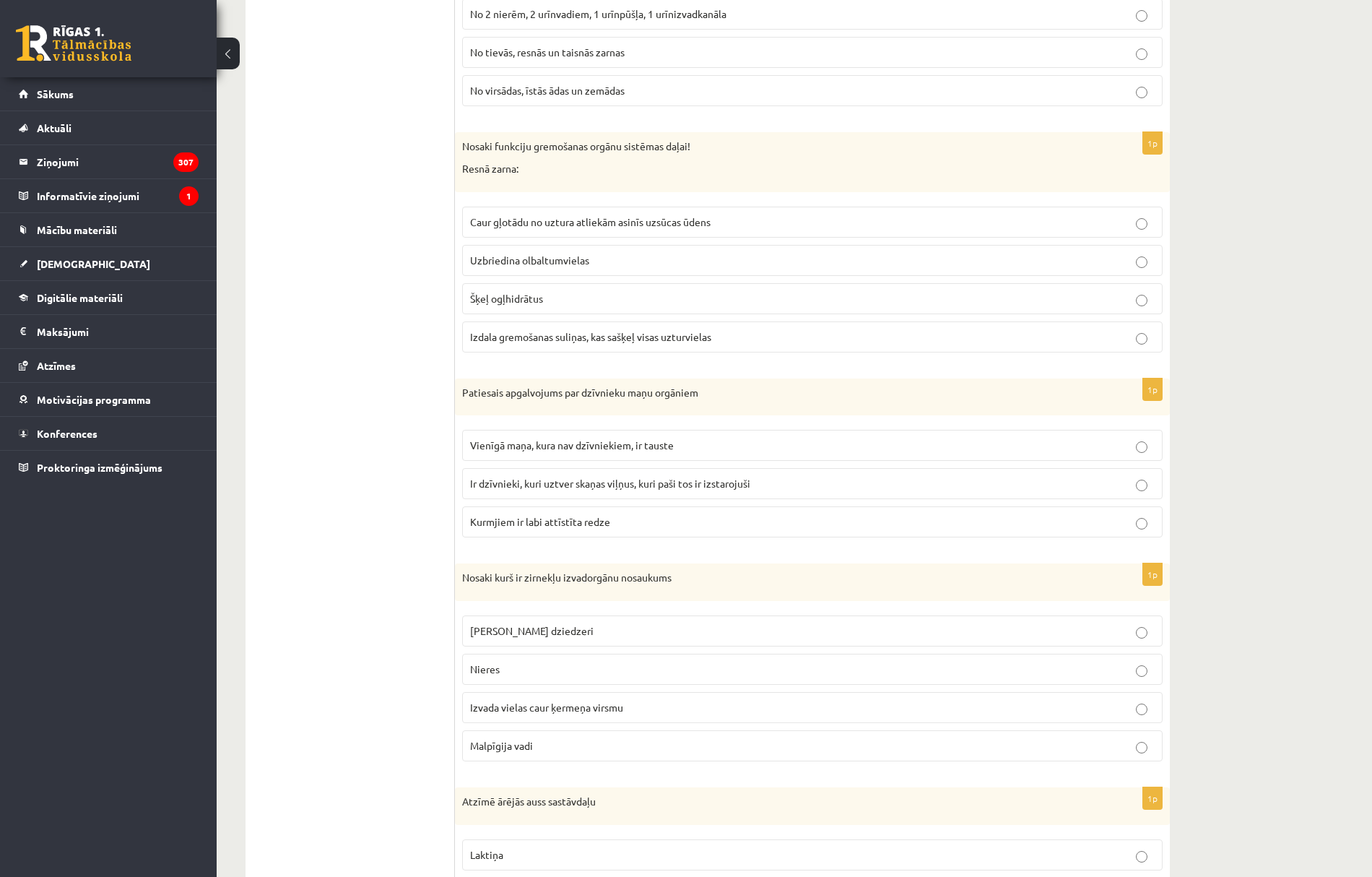
click at [526, 490] on span "Ir dzīvnieki, kuri uztver skaņas viļņus, kuri paši tos ir izstarojuši" at bounding box center [610, 483] width 280 height 13
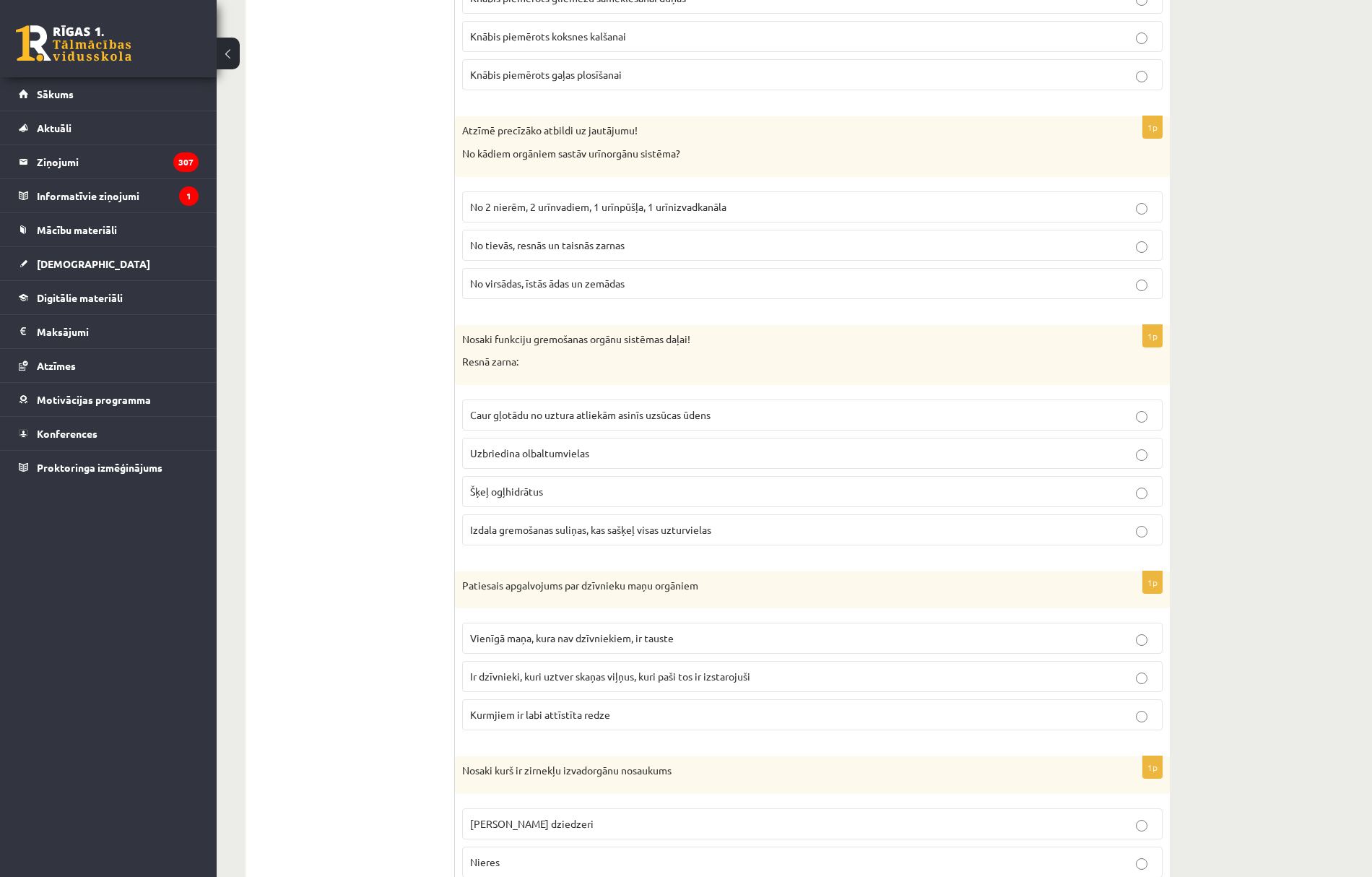
click at [489, 422] on span "Caur gļotādu no uztura atliekām asinīs uzsūcas ūdens" at bounding box center [590, 415] width 241 height 13
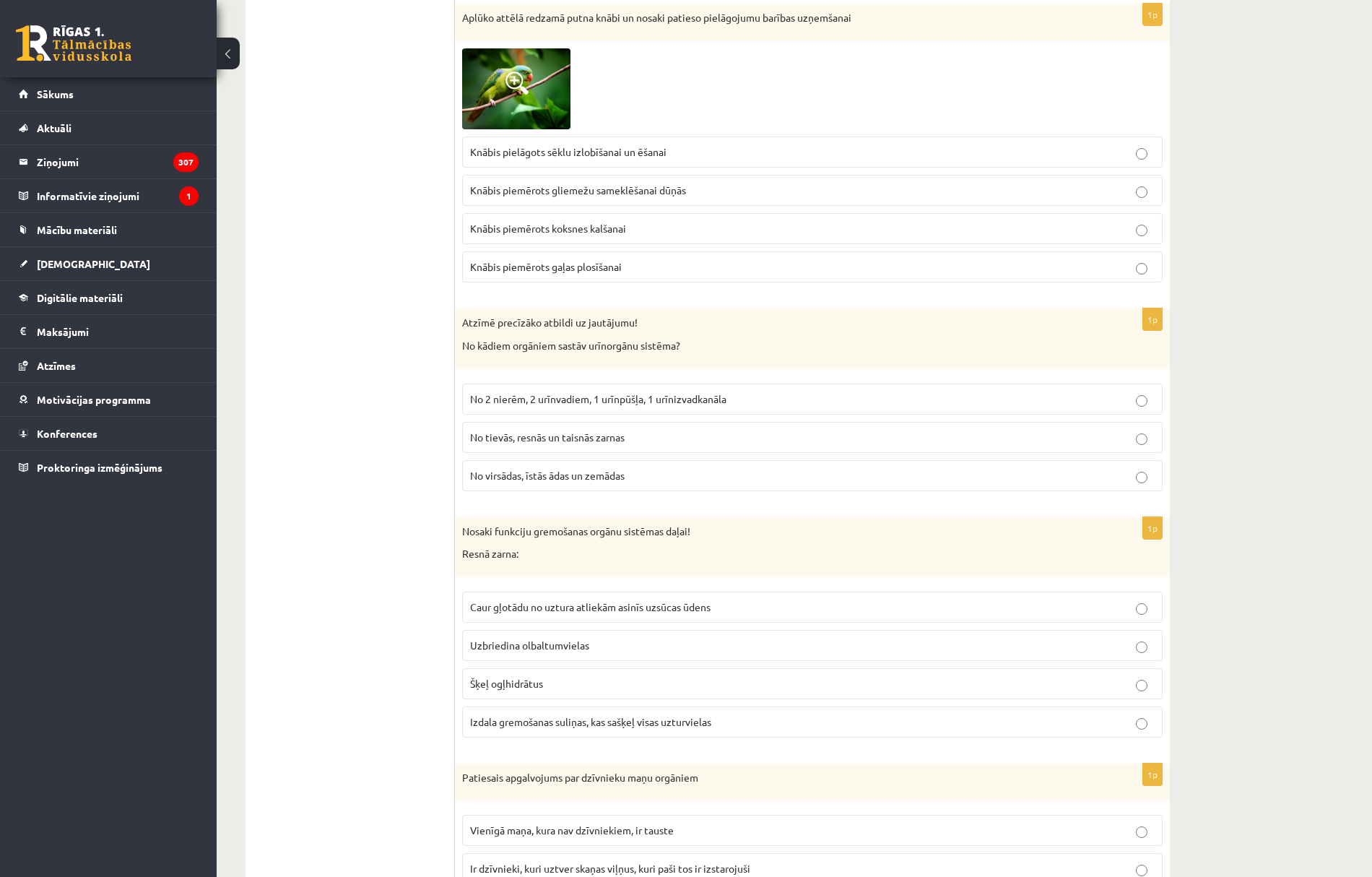
click at [498, 407] on p "No 2 nierēm, 2 urīnvadiem, 1 urīnpūšļa, 1 urīnizvadkanāla" at bounding box center [812, 399] width 685 height 15
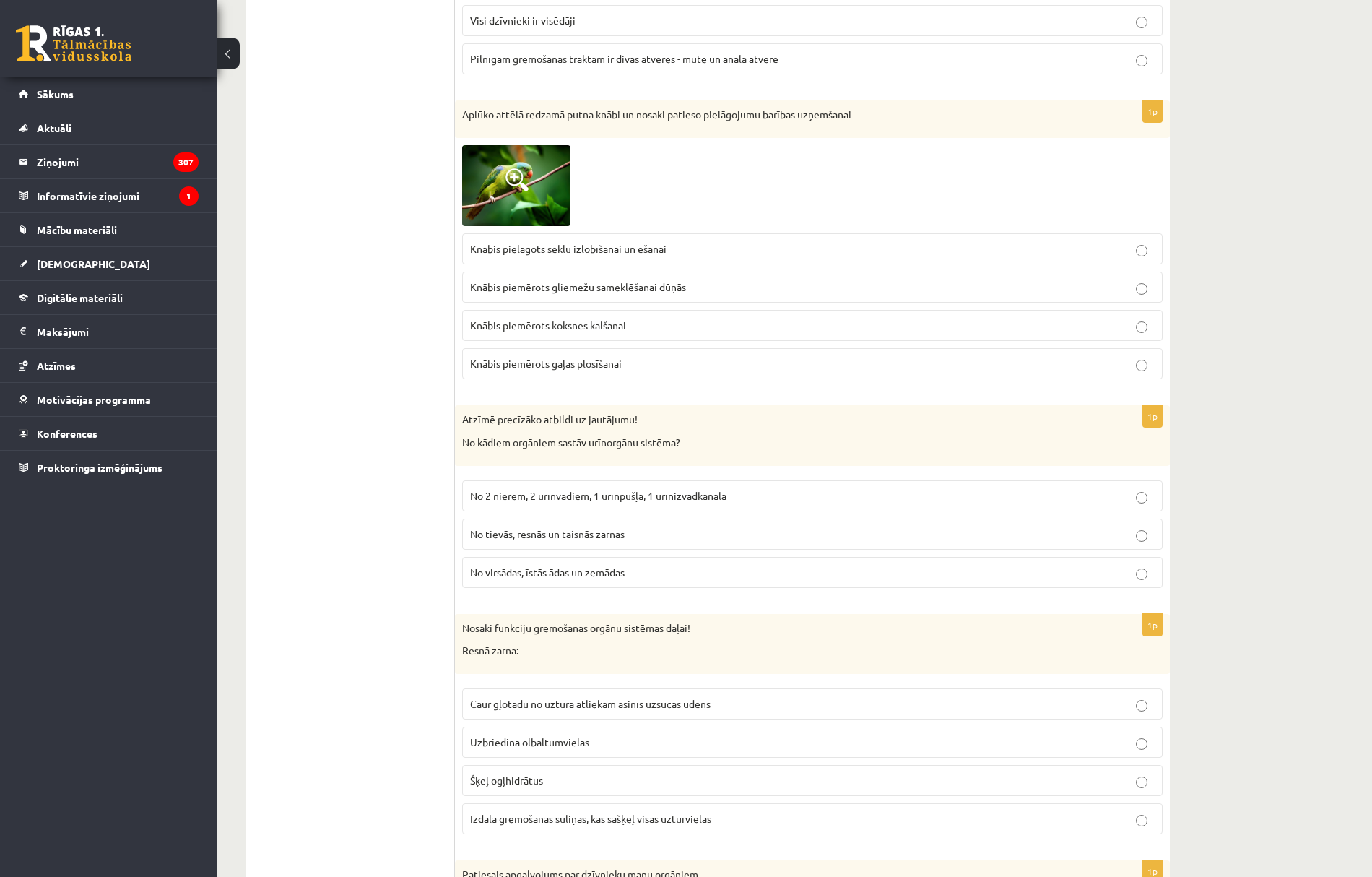
scroll to position [4536, 0]
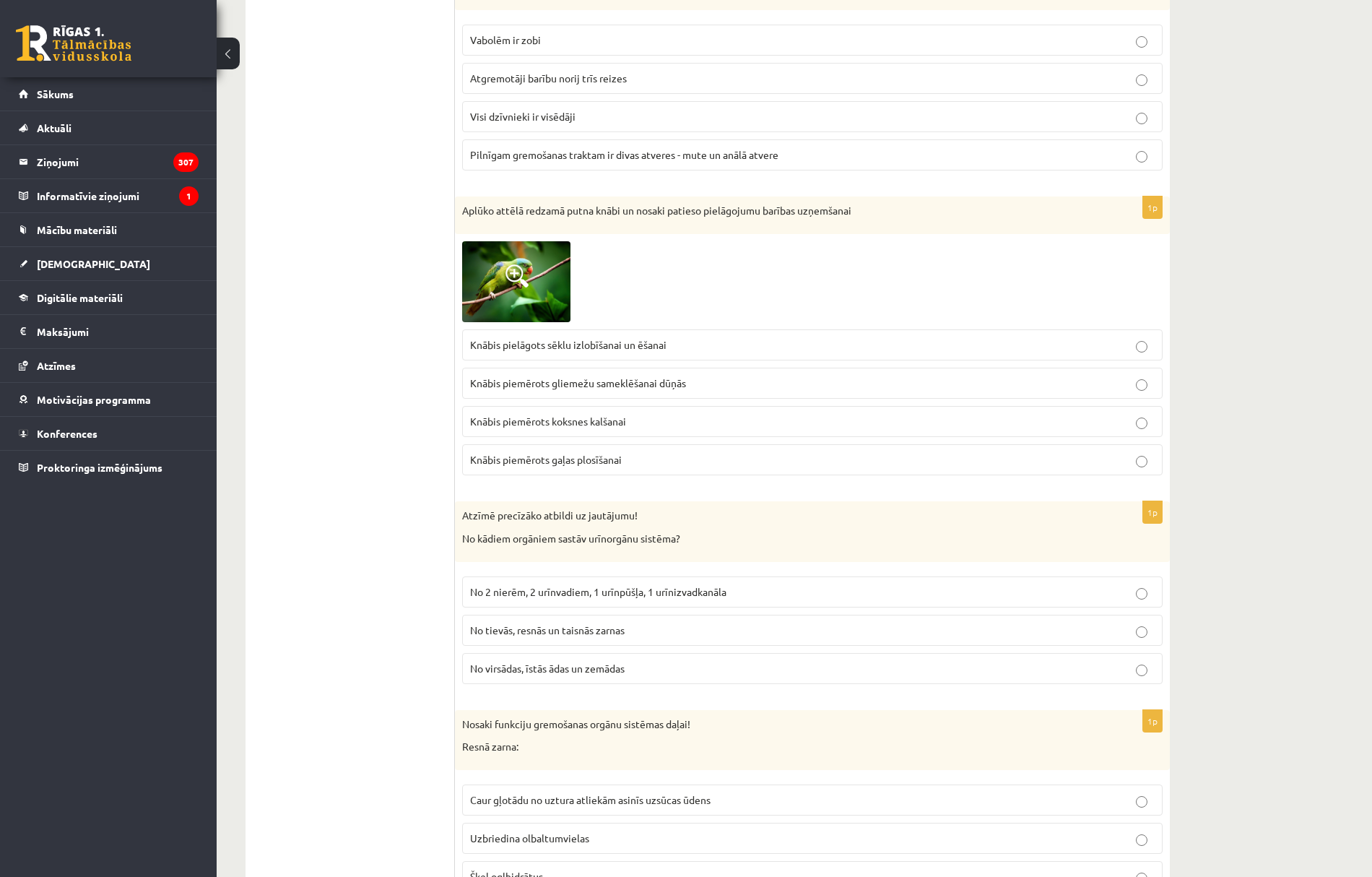
click at [538, 351] on span "Knābis pielāgots sēklu izlobīšanai un ēšanai" at bounding box center [568, 345] width 197 height 13
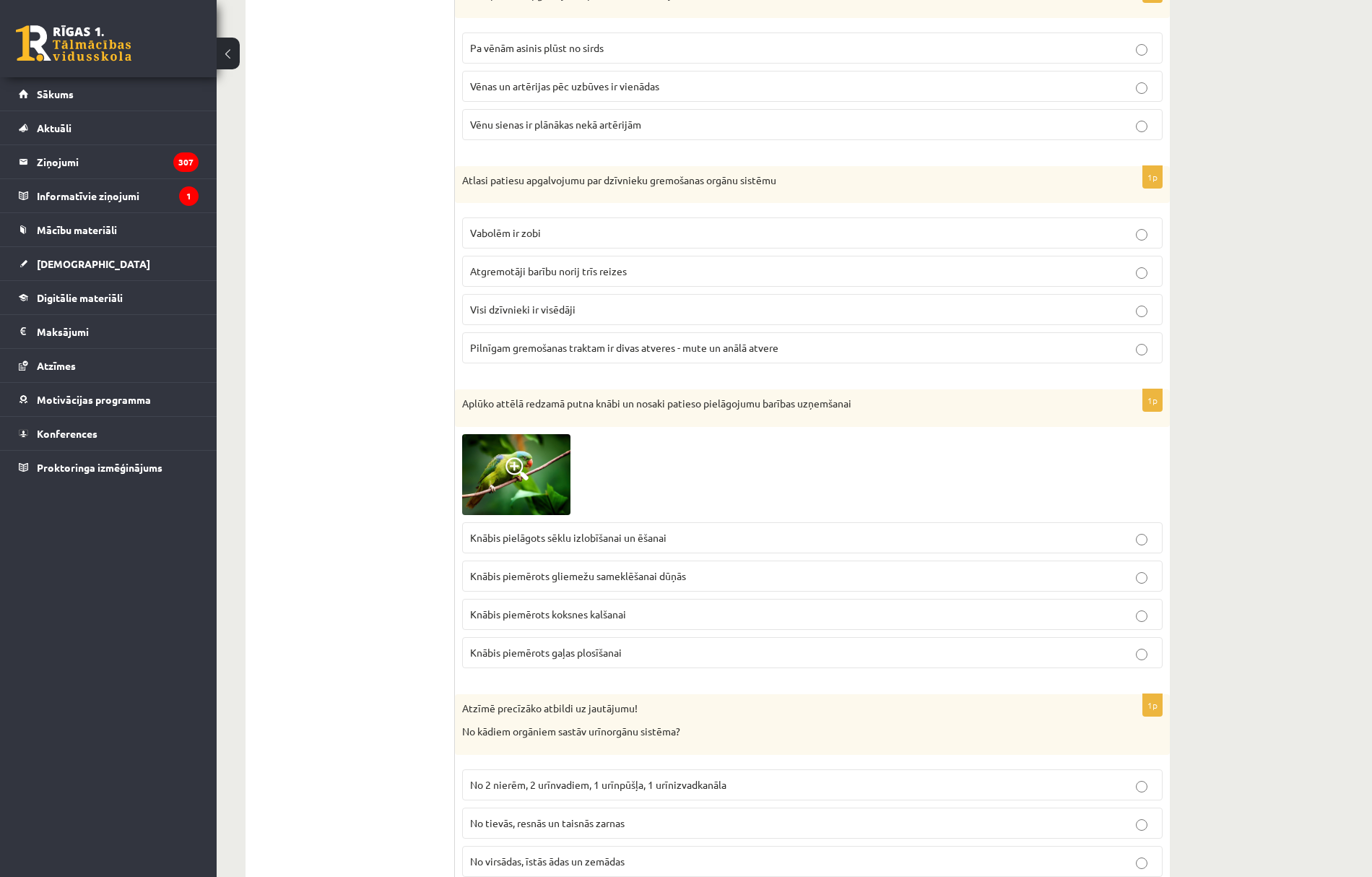
scroll to position [4247, 0]
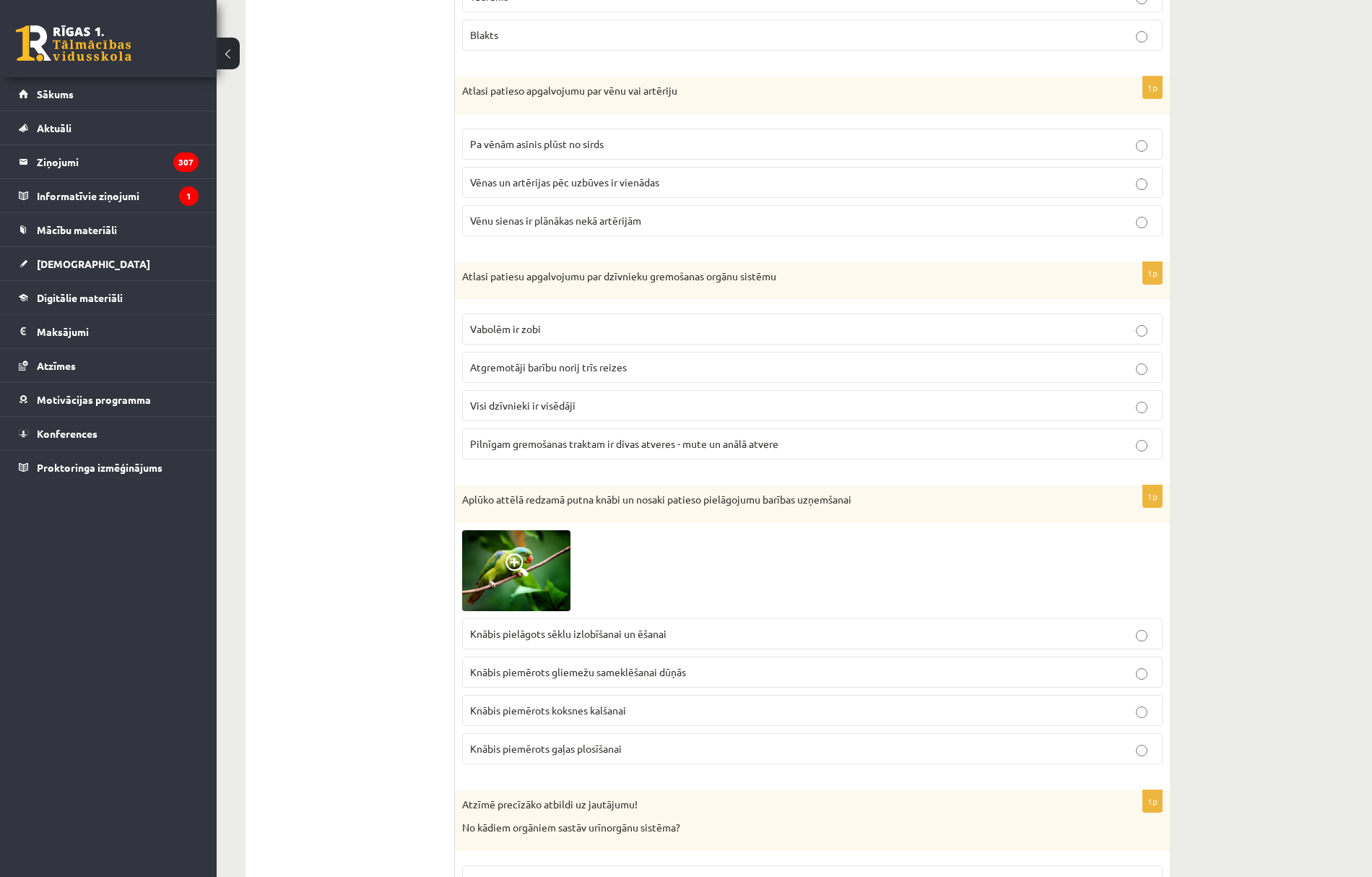
click at [586, 451] on span "Pilnīgam gremošanas traktam ir divas atveres - mute un anālā atvere" at bounding box center [624, 444] width 308 height 13
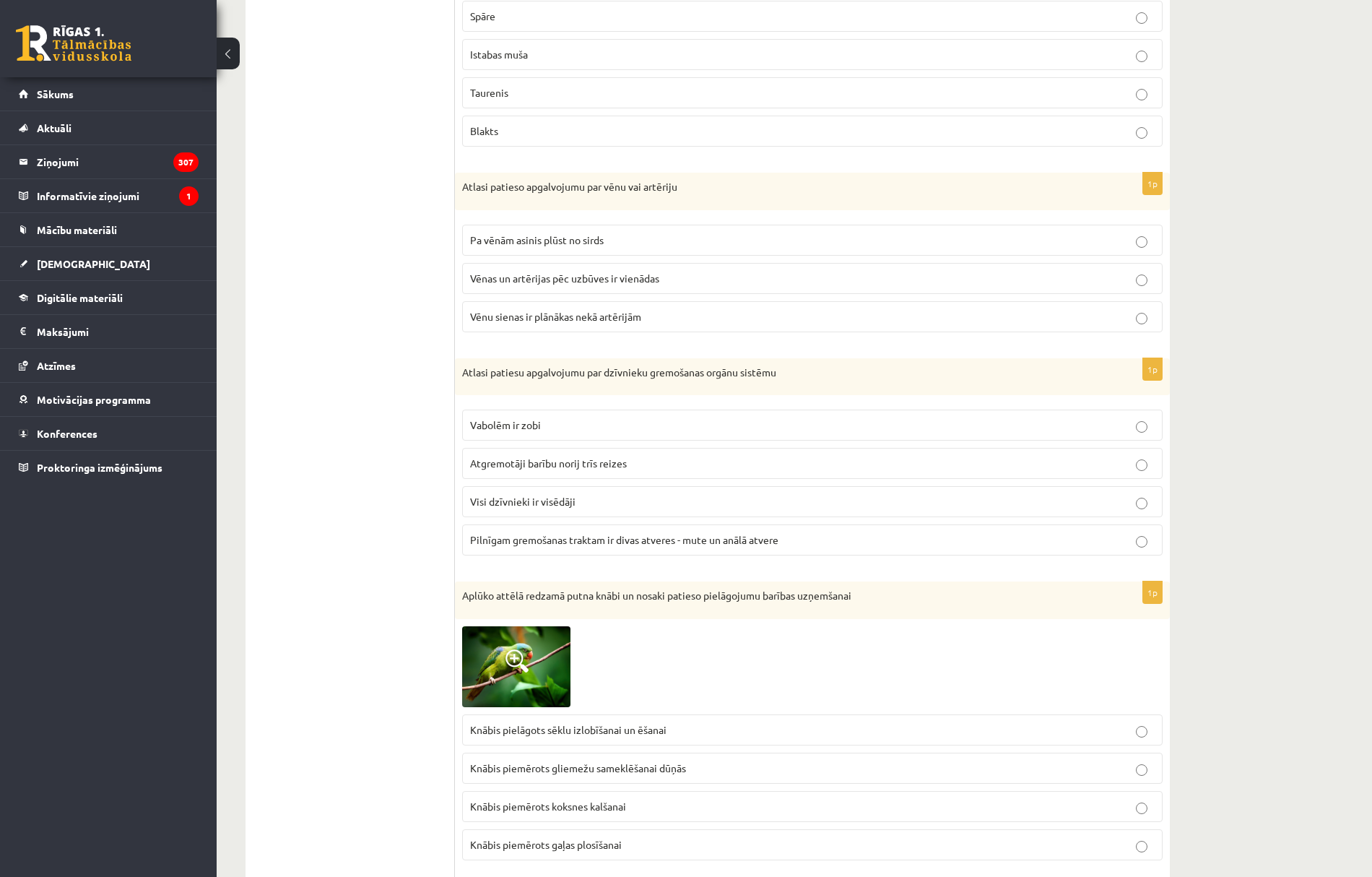
scroll to position [4054, 0]
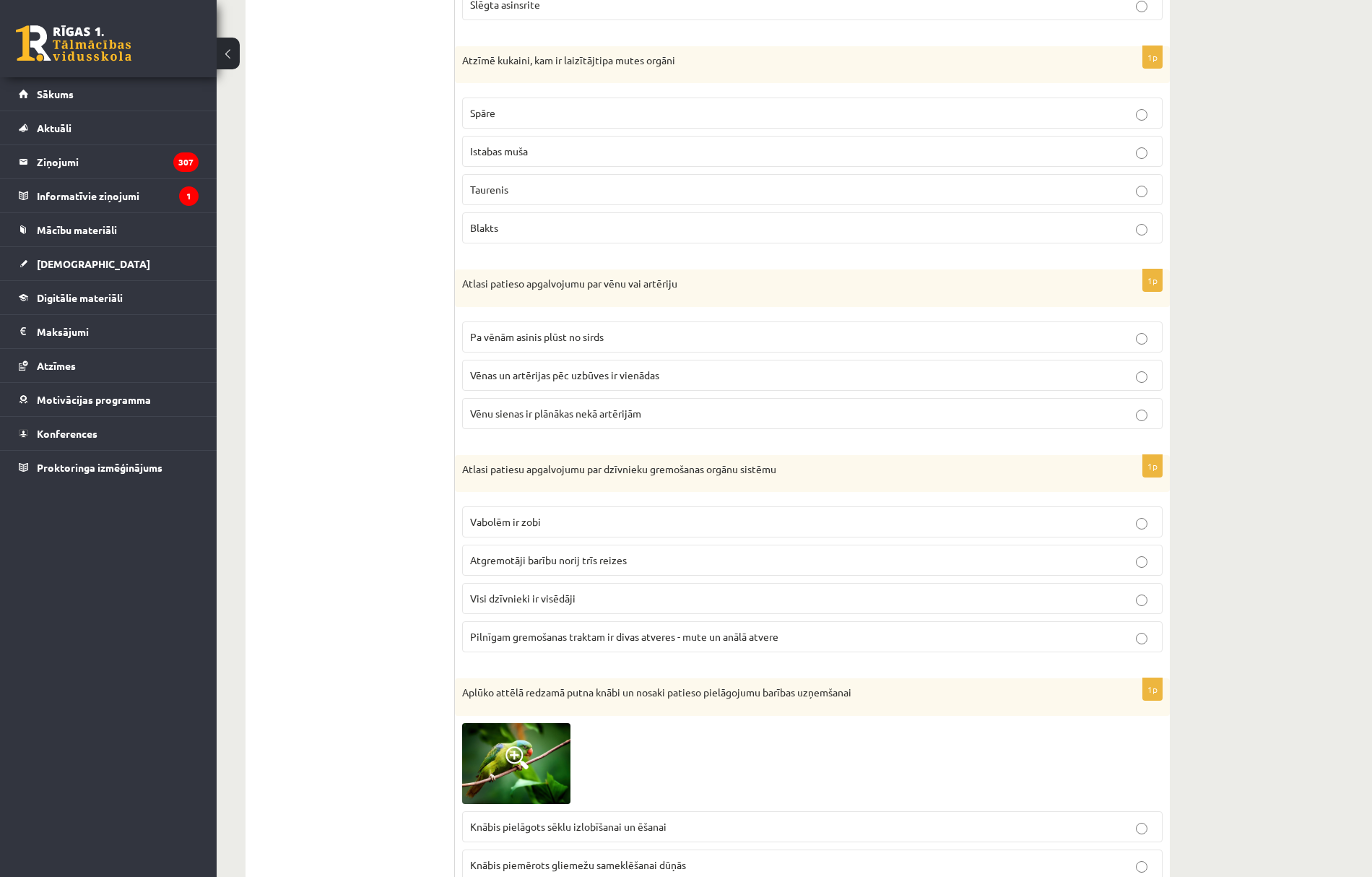
click at [549, 420] on span "Vēnu sienas ir plānākas nekā artērijām" at bounding box center [555, 413] width 171 height 13
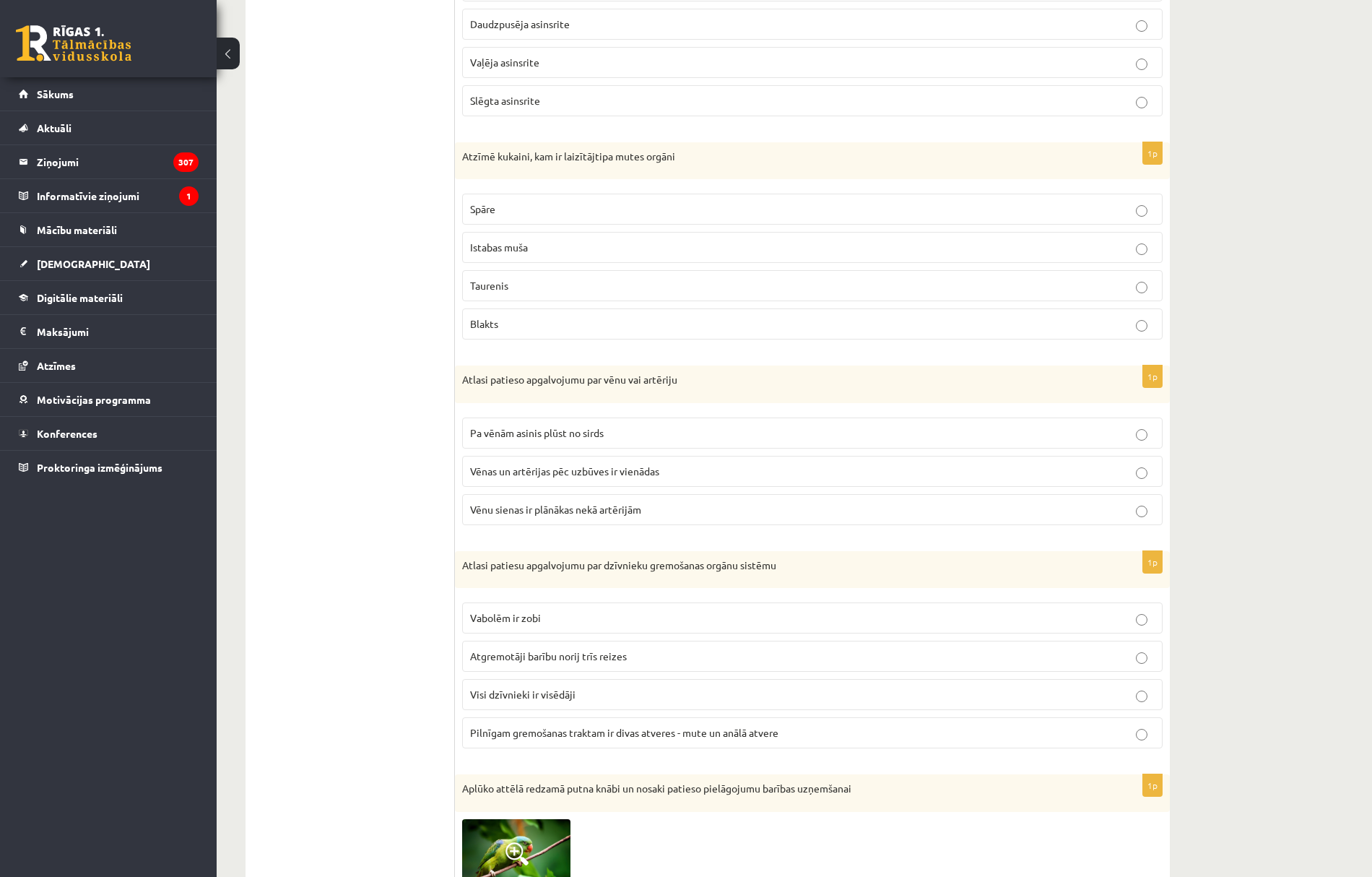
scroll to position [3862, 0]
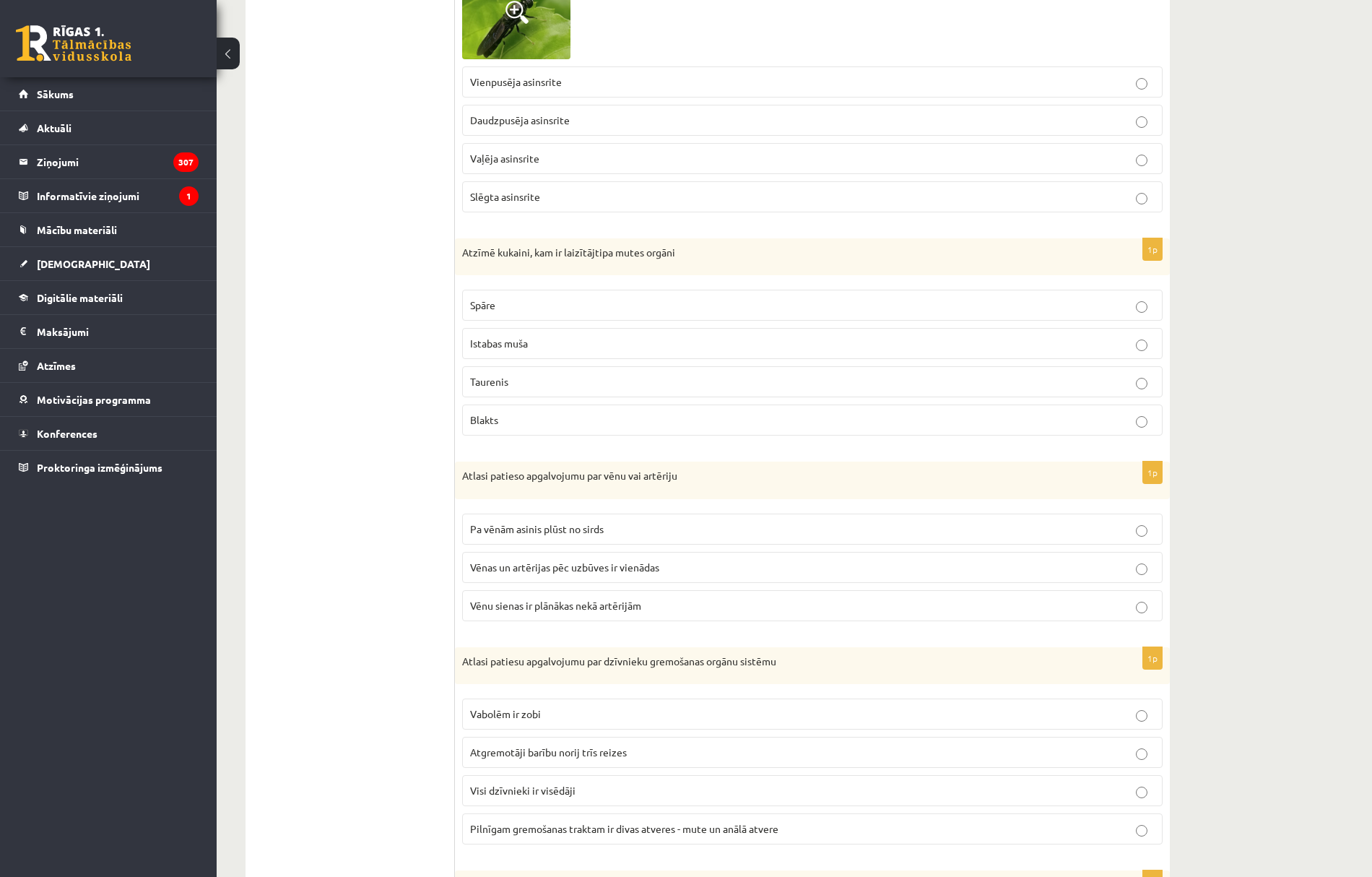
click at [510, 349] on span "Istabas muša" at bounding box center [499, 343] width 58 height 13
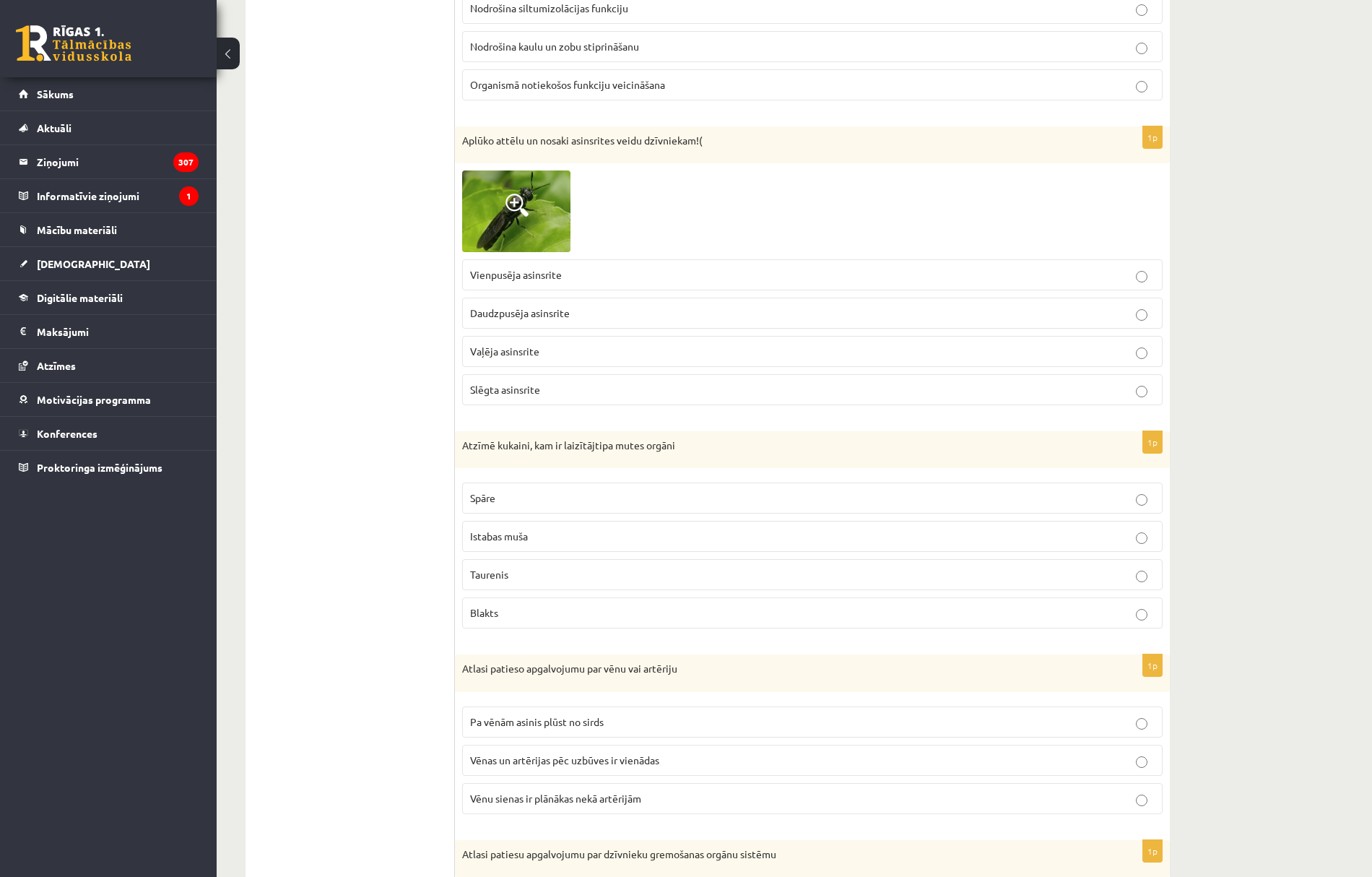
scroll to position [3573, 0]
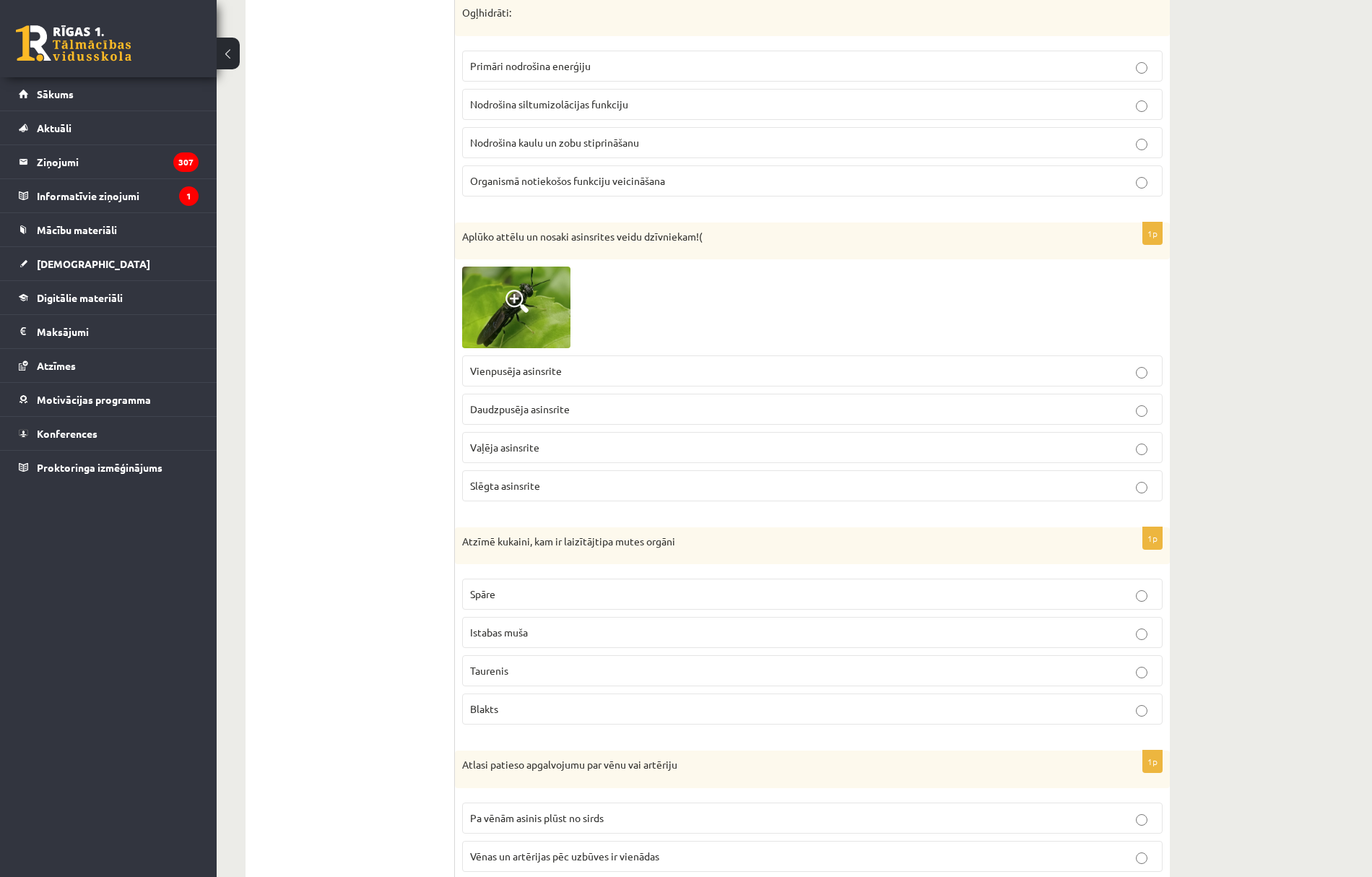
click at [533, 492] on span "Slēgta asinsrite" at bounding box center [505, 485] width 70 height 13
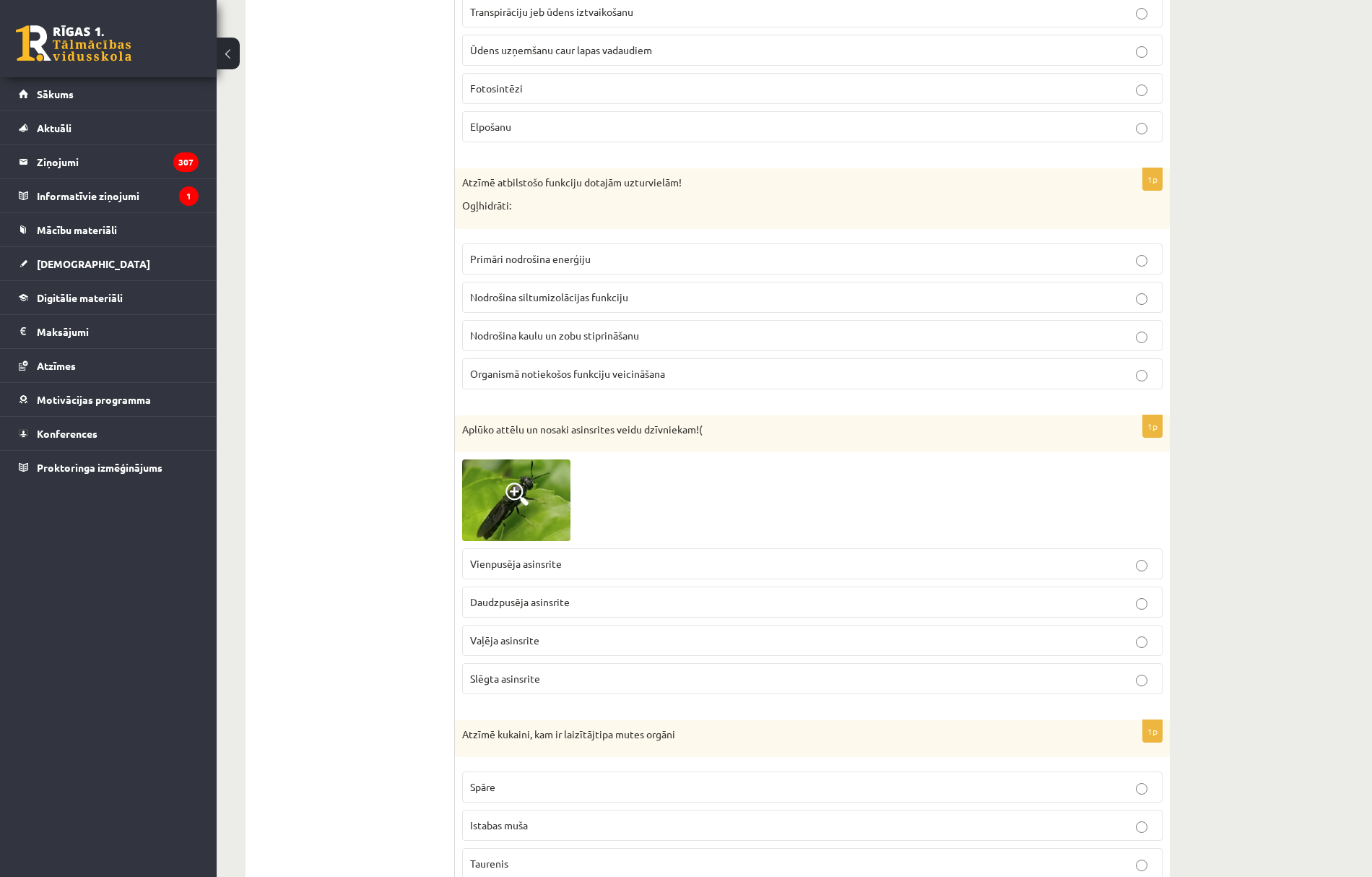
scroll to position [3284, 0]
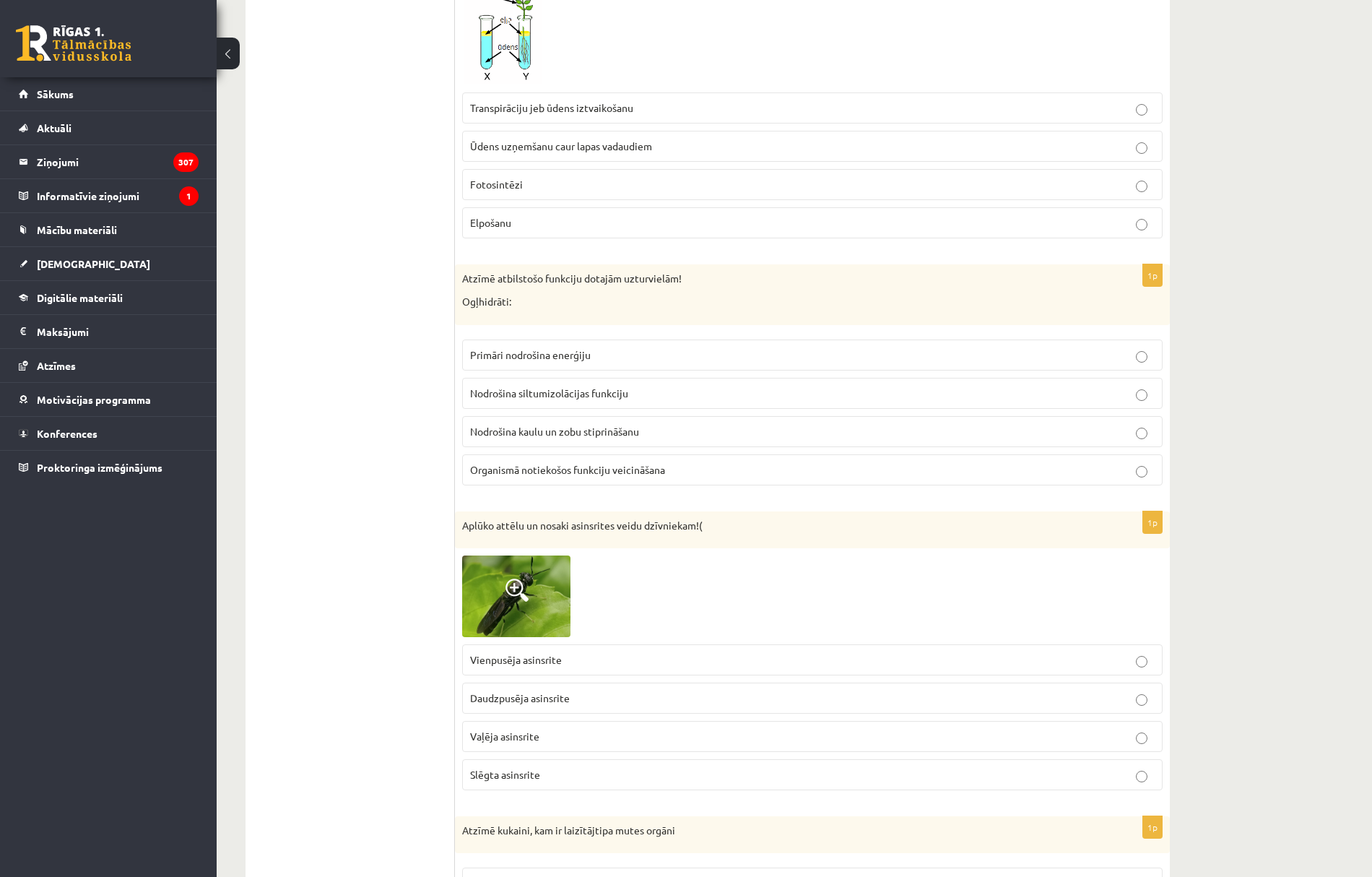
click at [500, 362] on span "Primāri nodrošina enerģiju" at bounding box center [530, 355] width 121 height 13
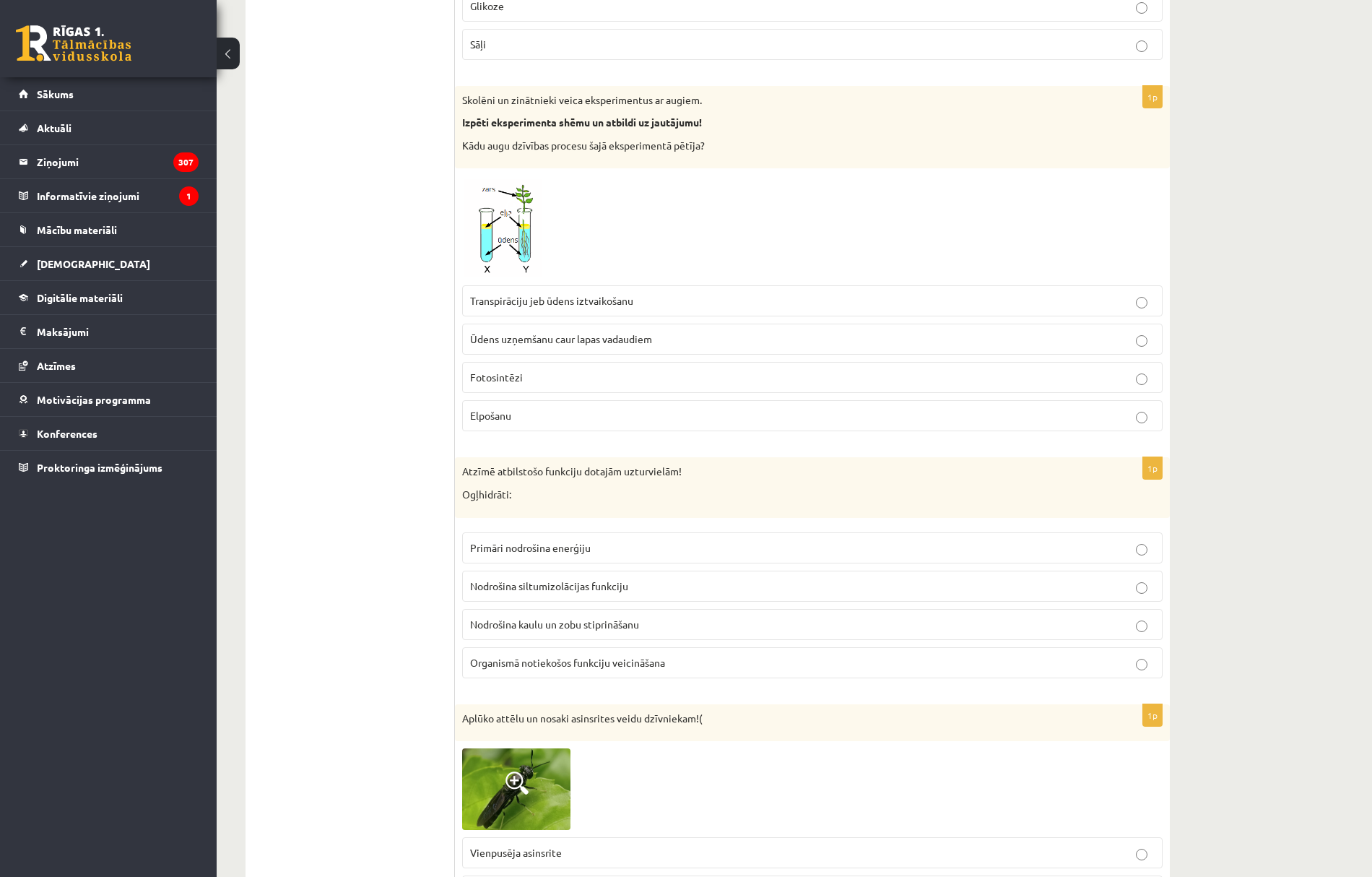
scroll to position [2995, 0]
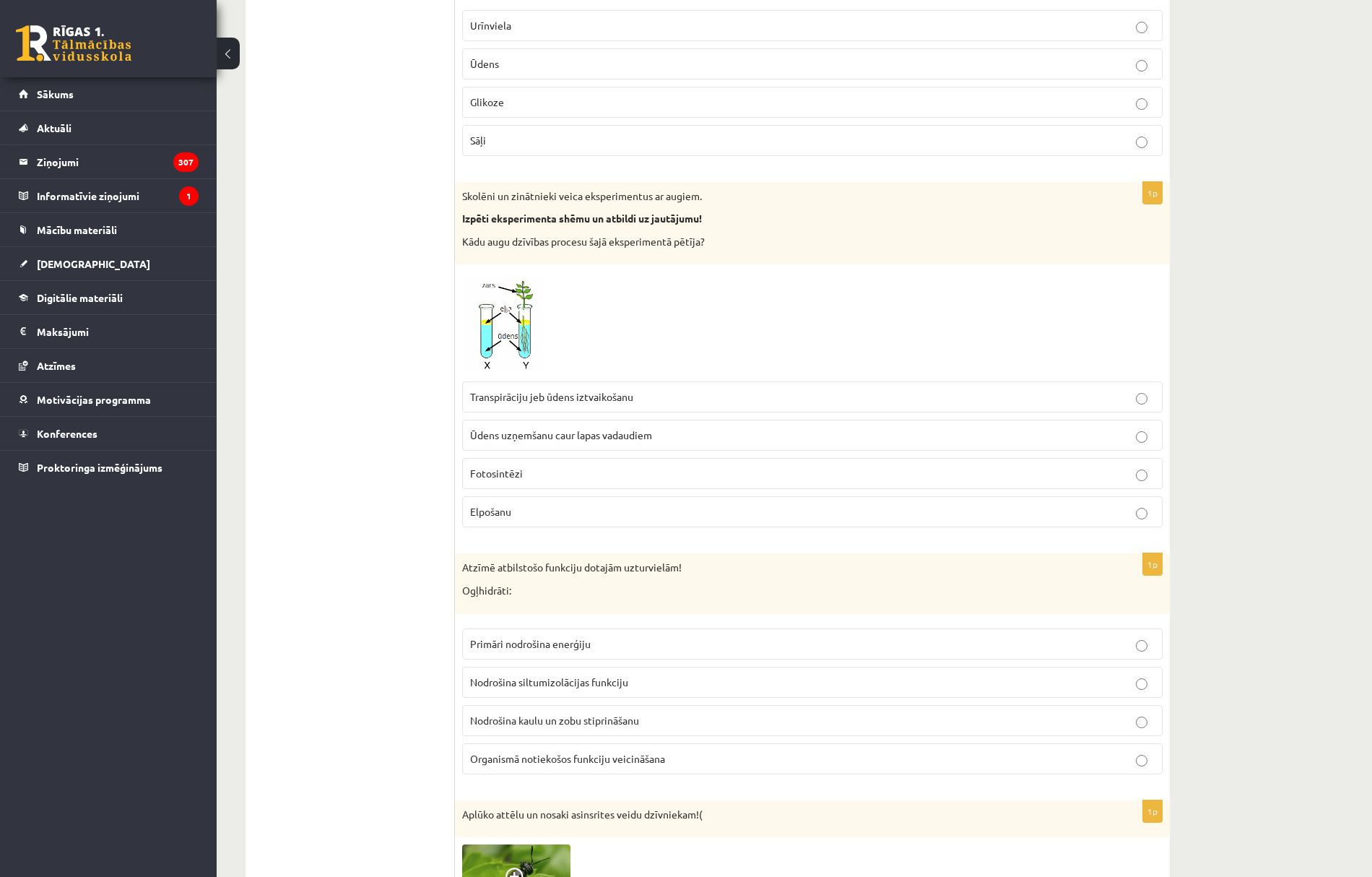
click at [527, 405] on p "Transpirāciju jeb ūdens iztvaikošanu" at bounding box center [812, 397] width 685 height 15
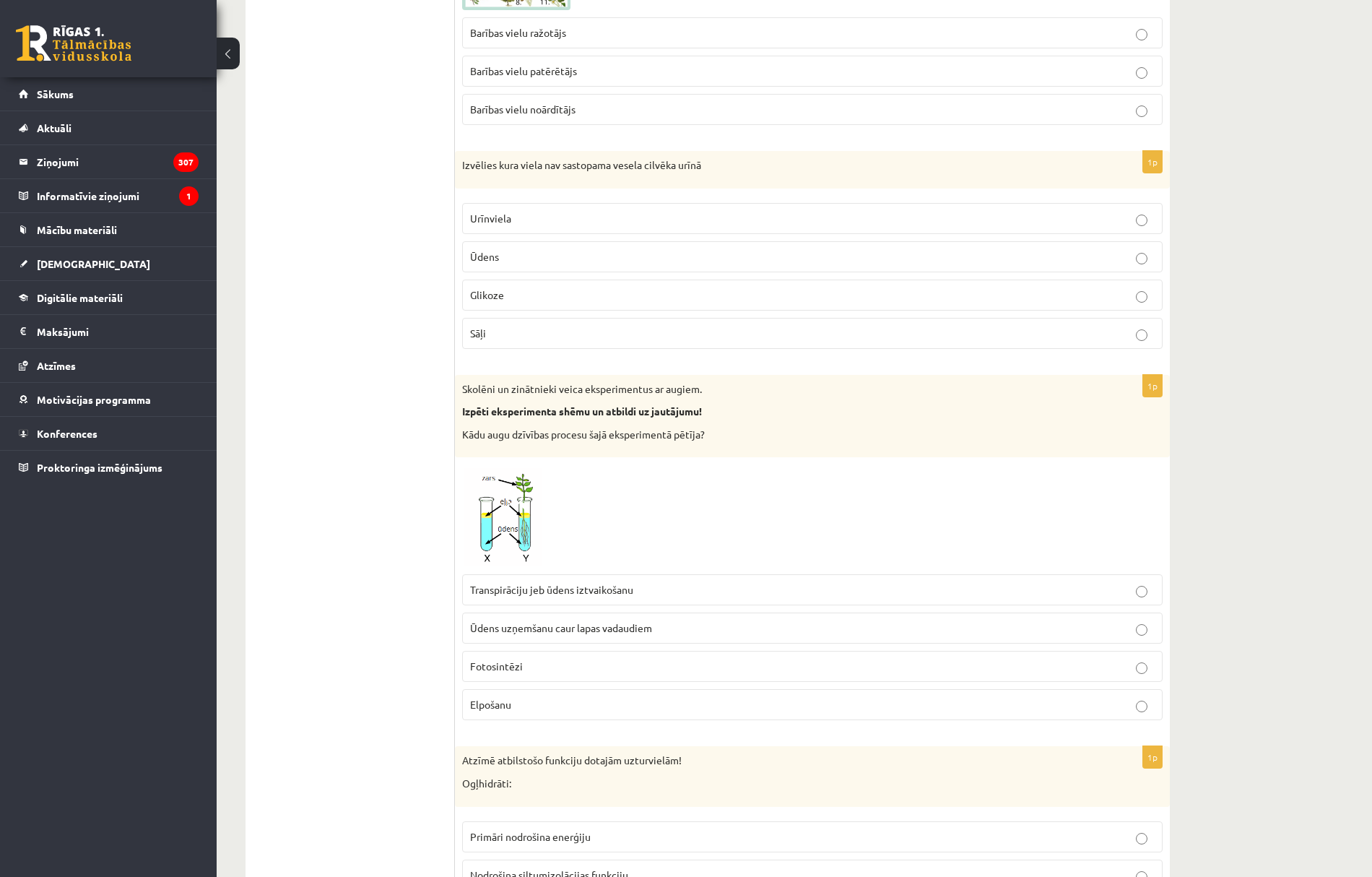
scroll to position [2706, 0]
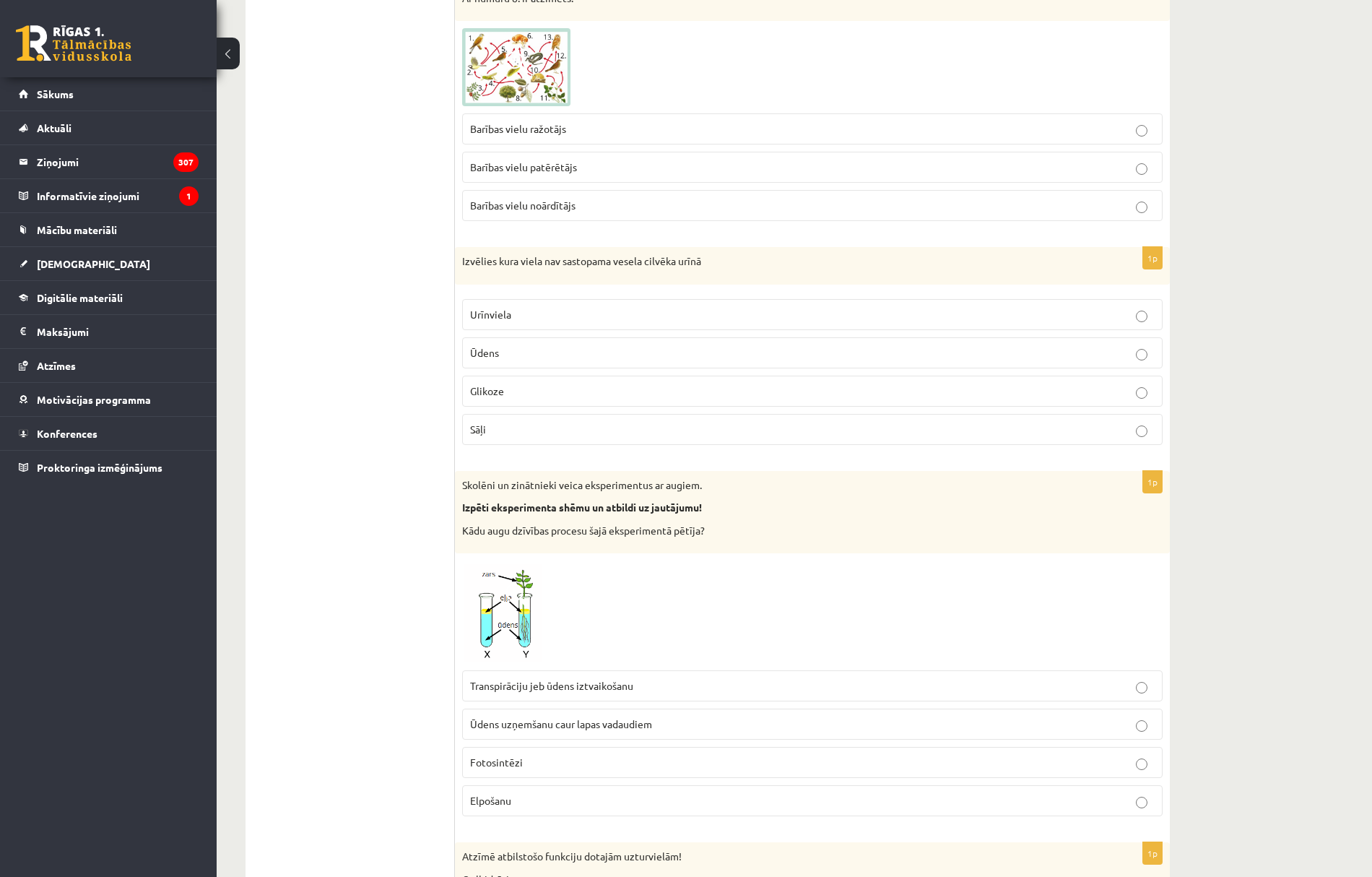
click at [509, 399] on p "Glikoze" at bounding box center [812, 392] width 685 height 15
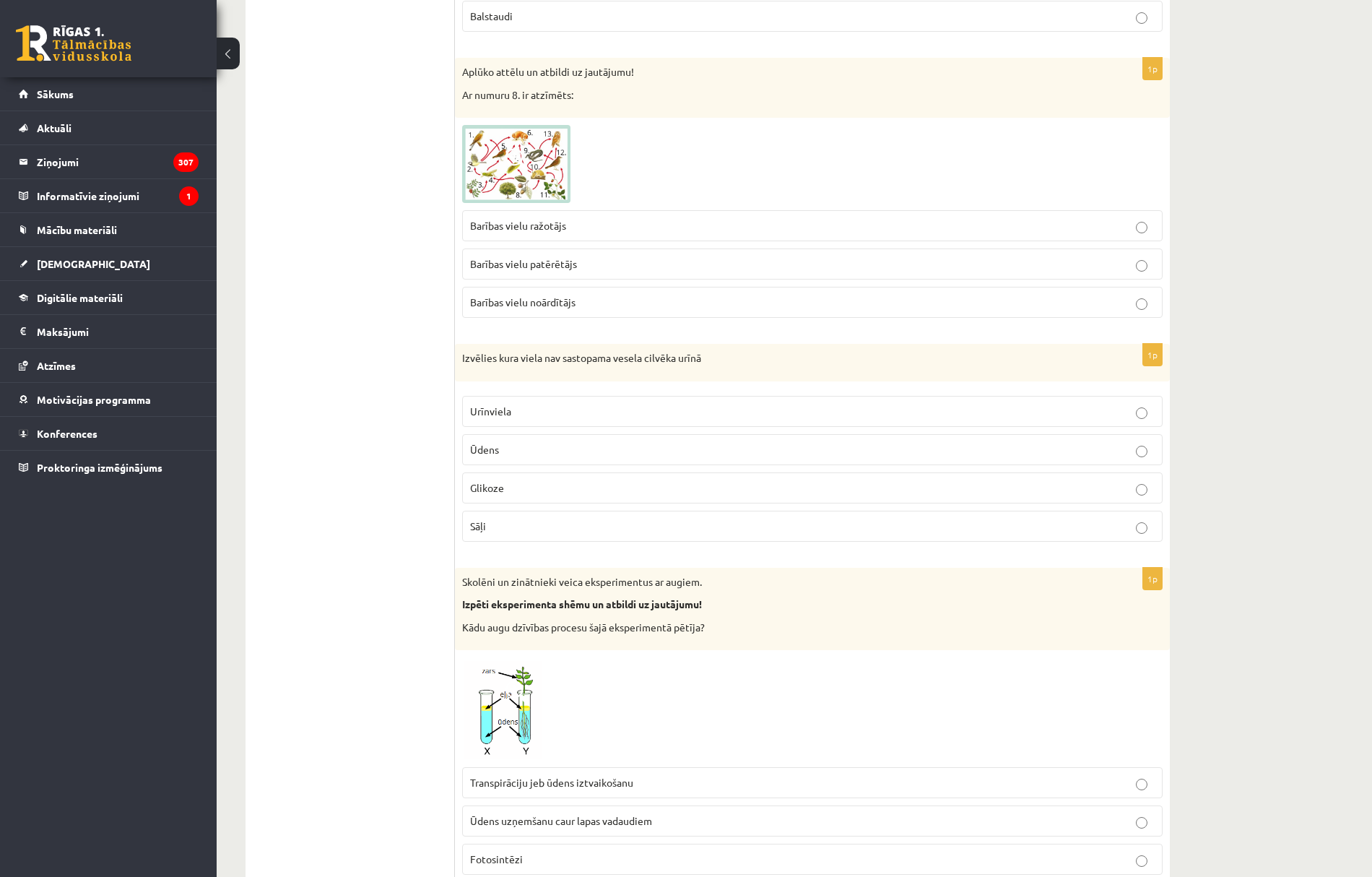
scroll to position [2416, 0]
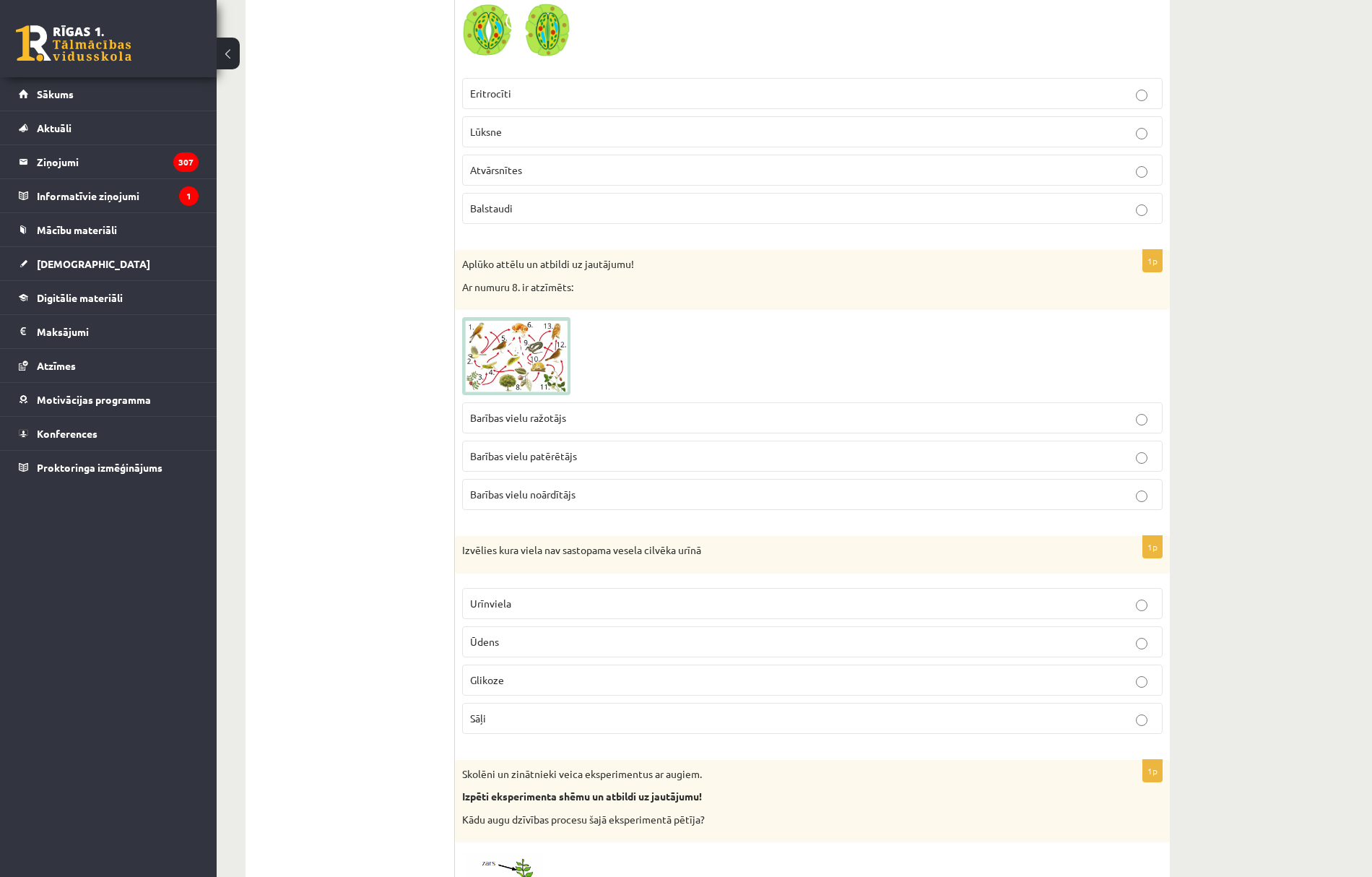
click at [593, 502] on p "Barības vielu noārdītājs" at bounding box center [812, 495] width 685 height 15
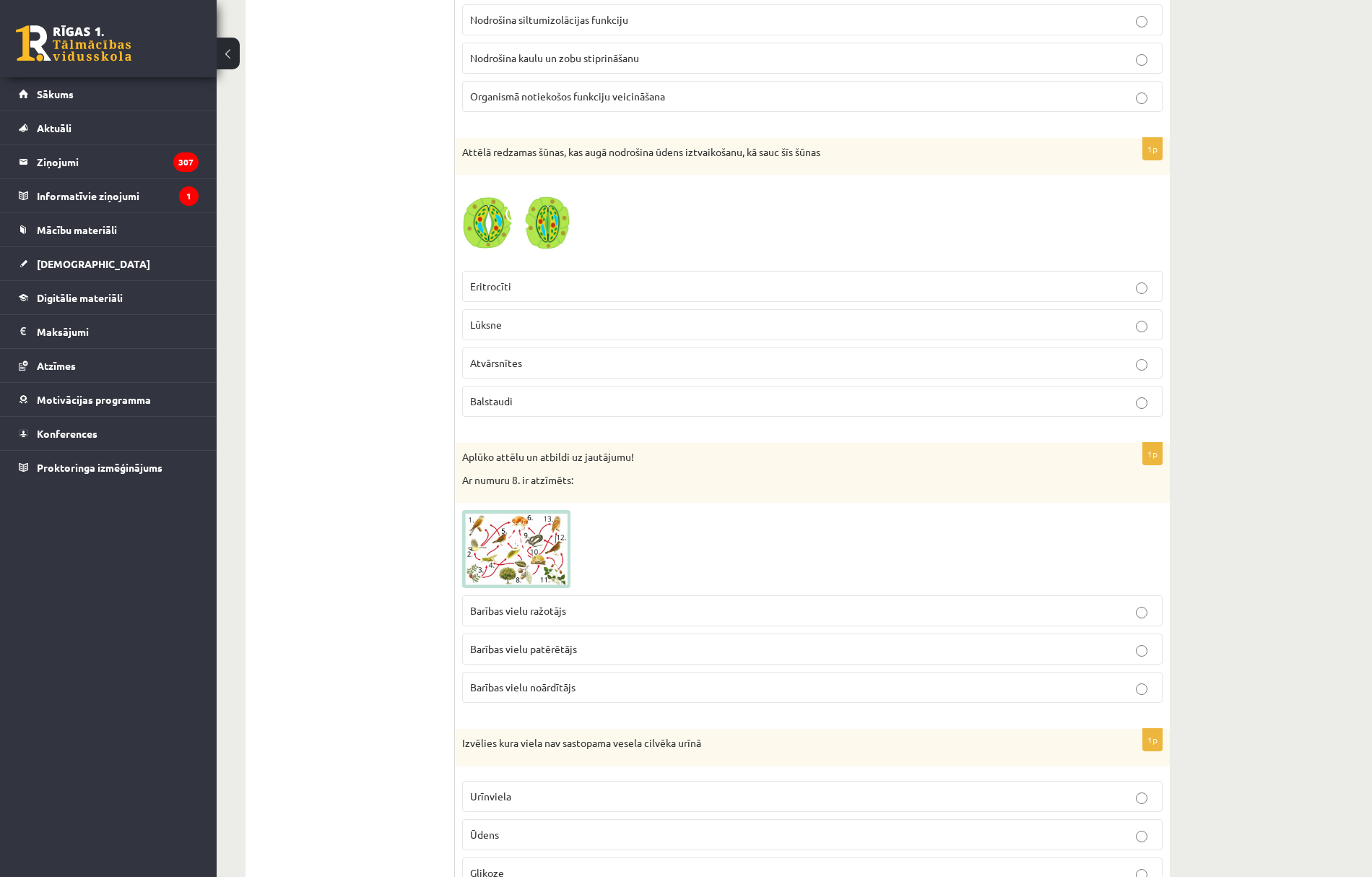
scroll to position [2128, 0]
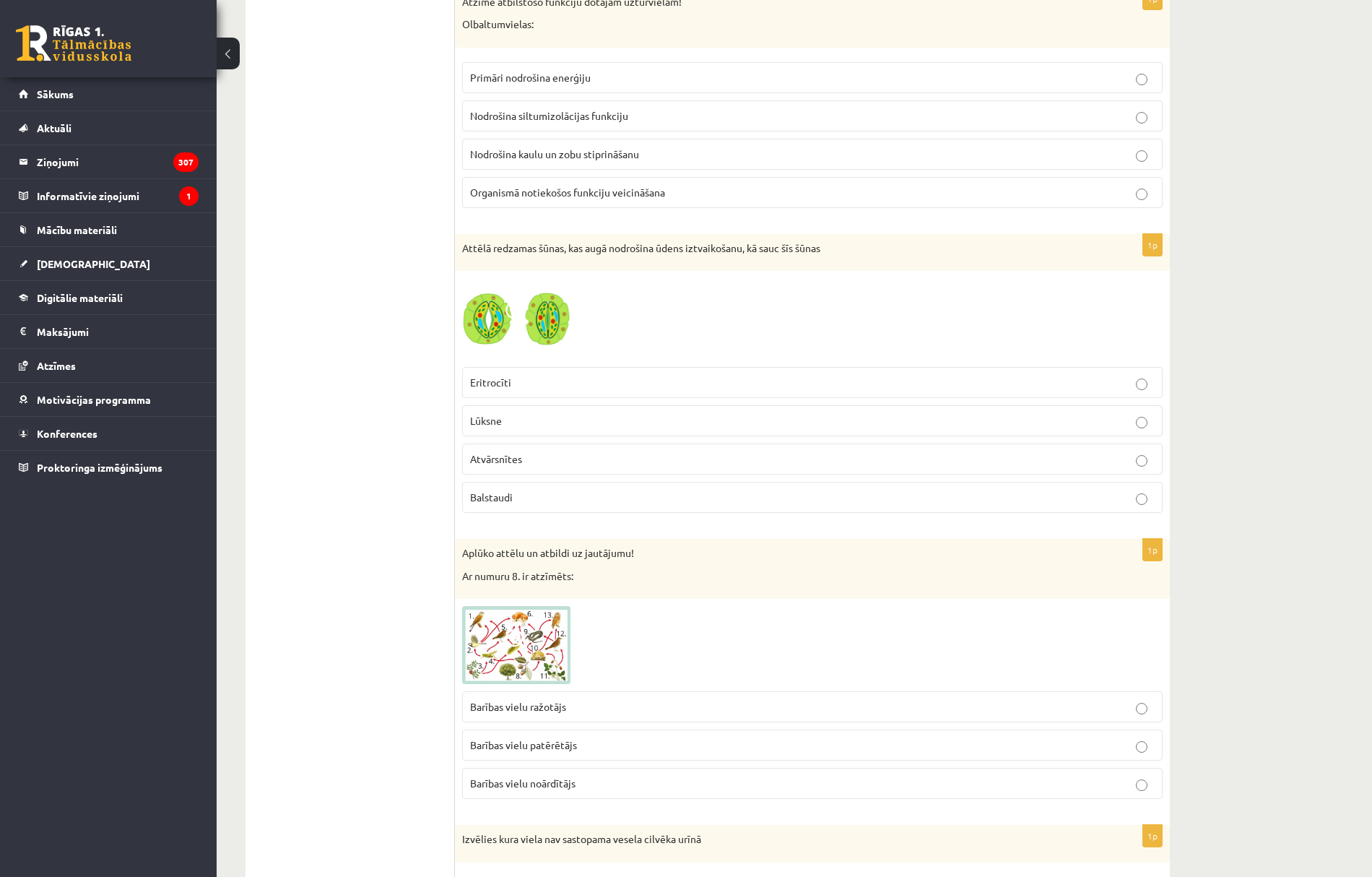
click at [536, 467] on p "Atvārsnītes" at bounding box center [812, 459] width 685 height 15
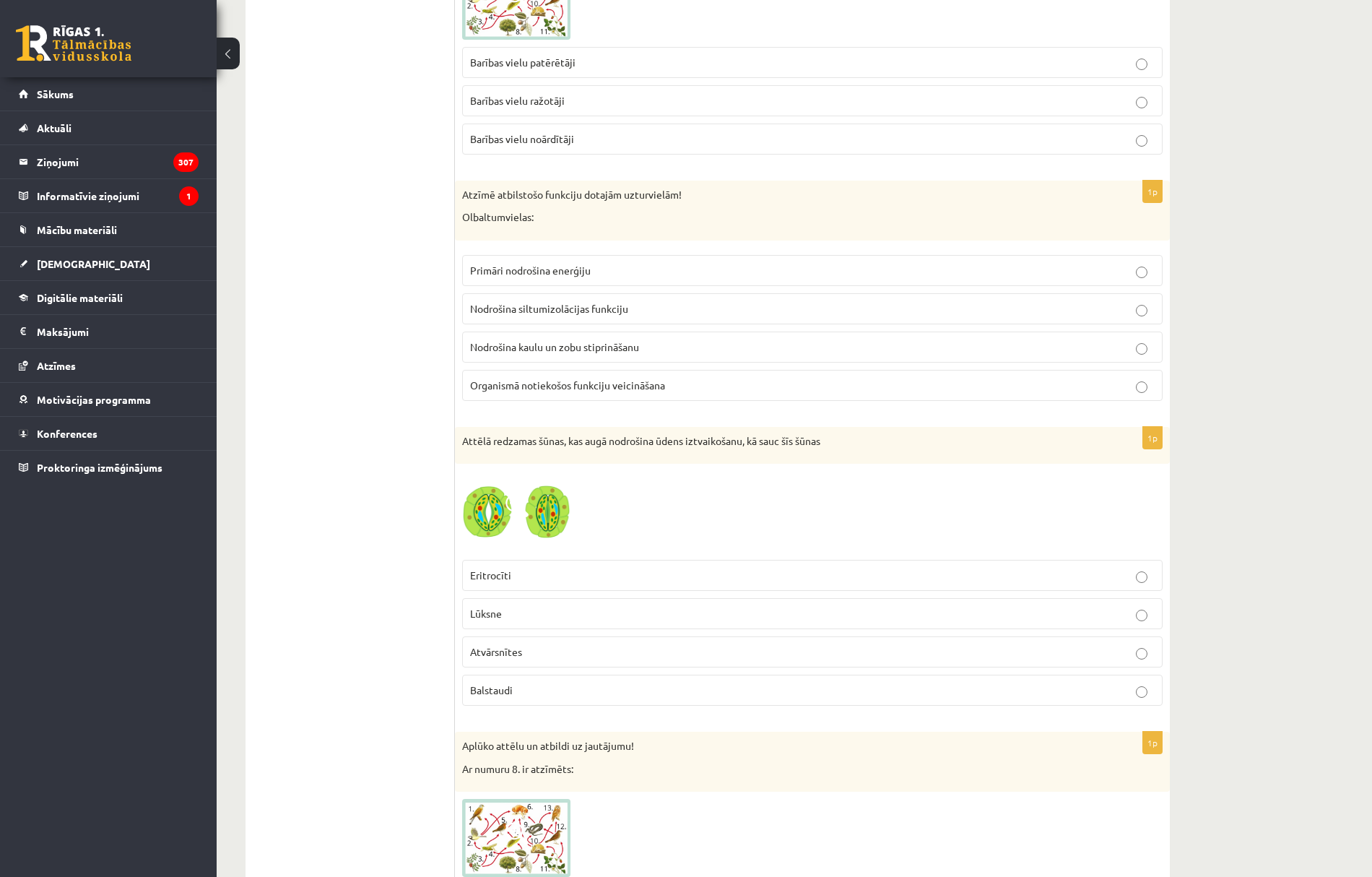
scroll to position [1838, 0]
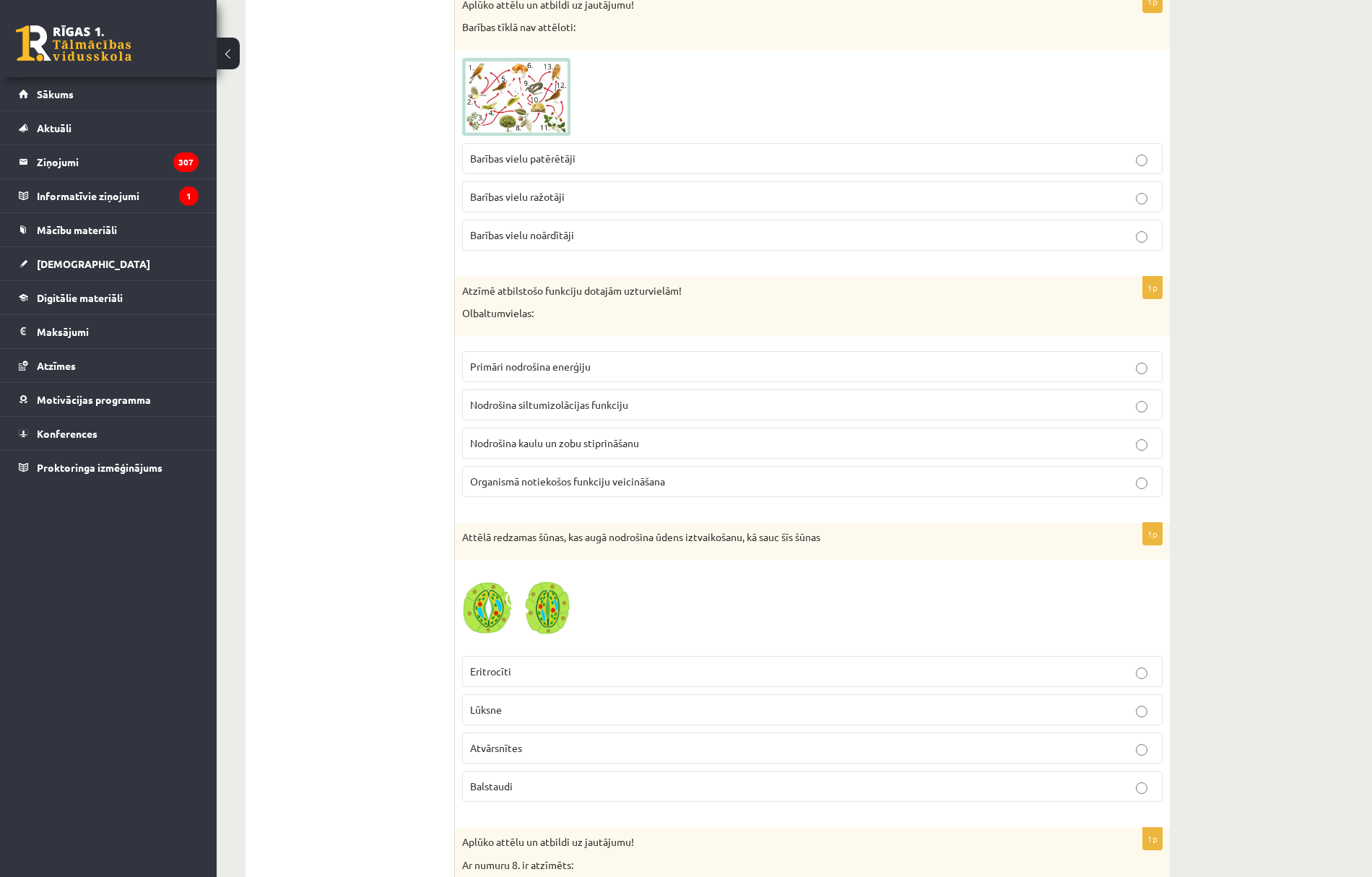
click at [554, 488] on span "Organismā notiekošos funkciju veicināšana" at bounding box center [568, 482] width 195 height 13
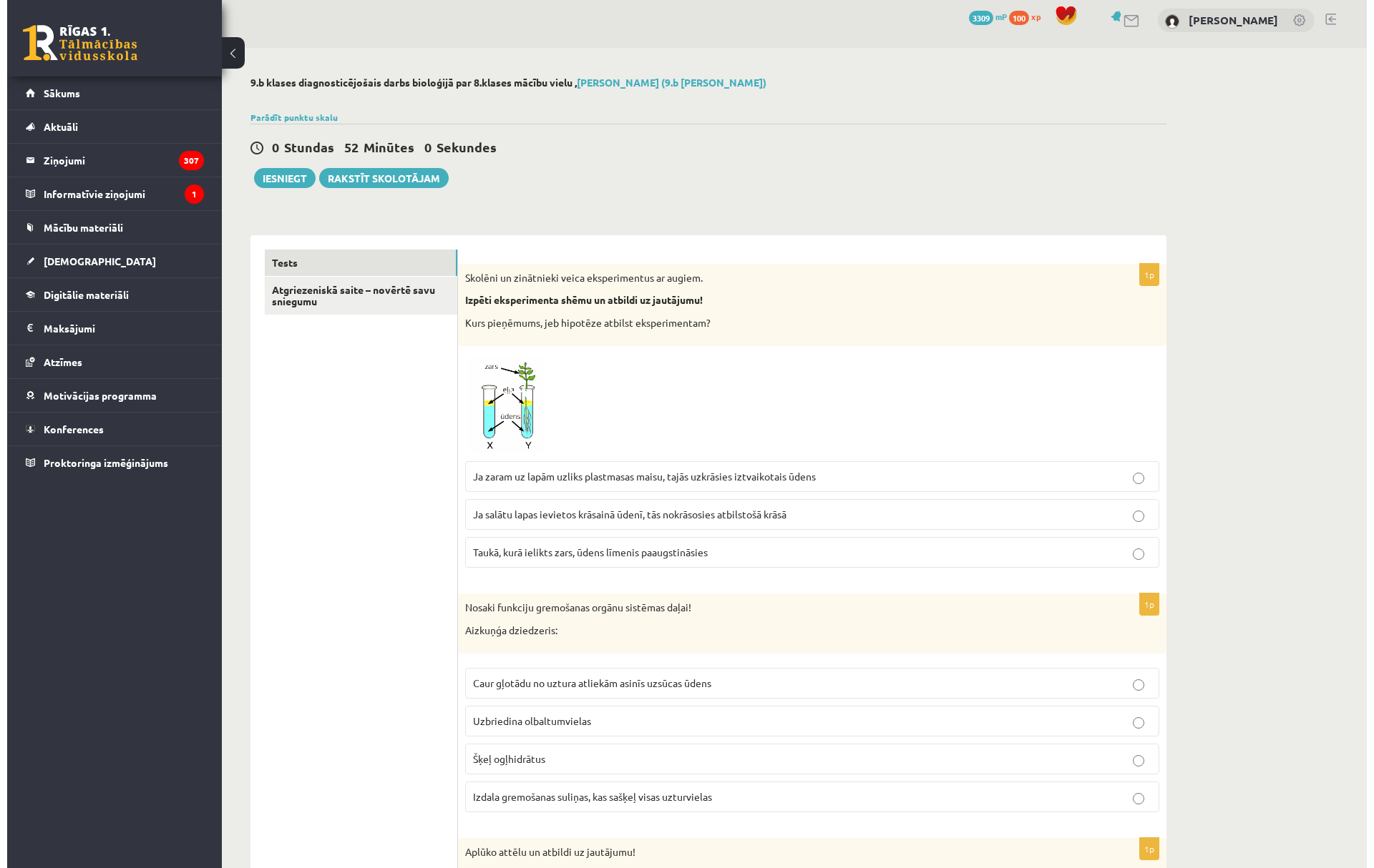
scroll to position [0, 0]
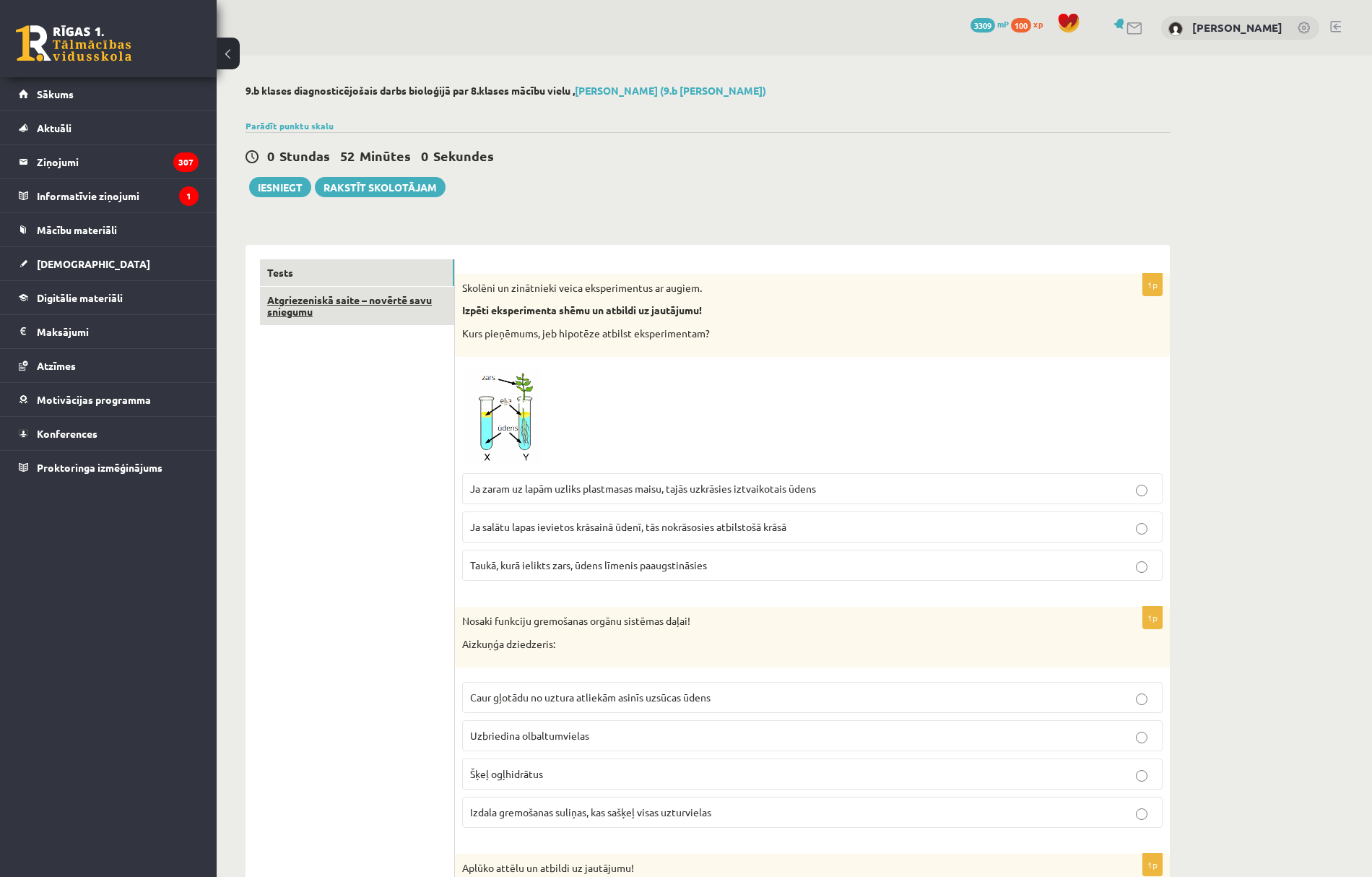
click at [396, 309] on link "Atgriezeniskā saite – novērtē savu sniegumu" at bounding box center [357, 306] width 194 height 39
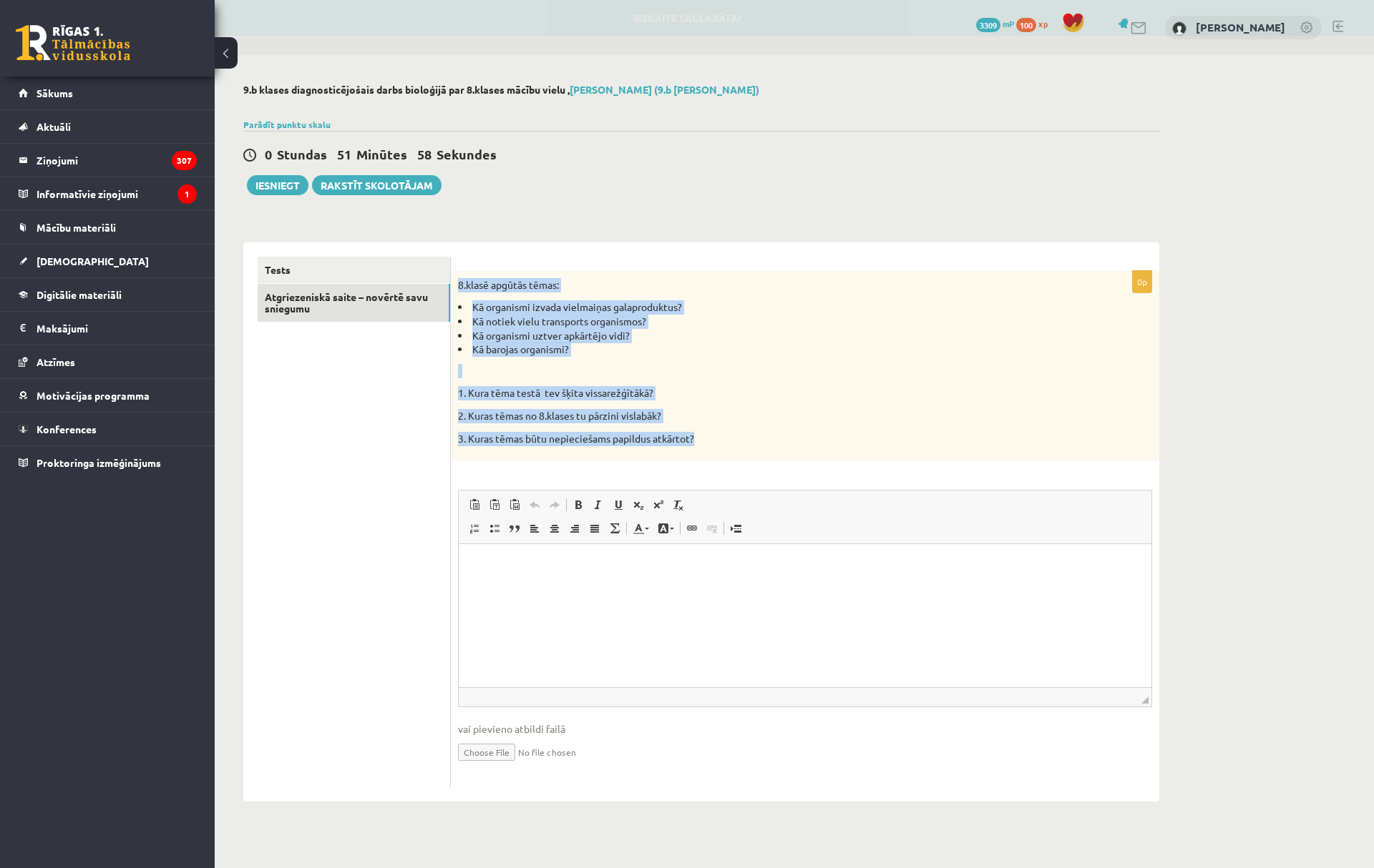
drag, startPoint x: 458, startPoint y: 283, endPoint x: 713, endPoint y: 440, distance: 299.5
click at [713, 440] on div "8.klasē apgūtās tēmas: Kā organismi izvada vielmaiņas galaproduktus? Kā notiek …" at bounding box center [805, 365] width 709 height 190
copy div "8.klasē apgūtās tēmas: Kā organismi izvada vielmaiņas galaproduktus? Kā notiek …"
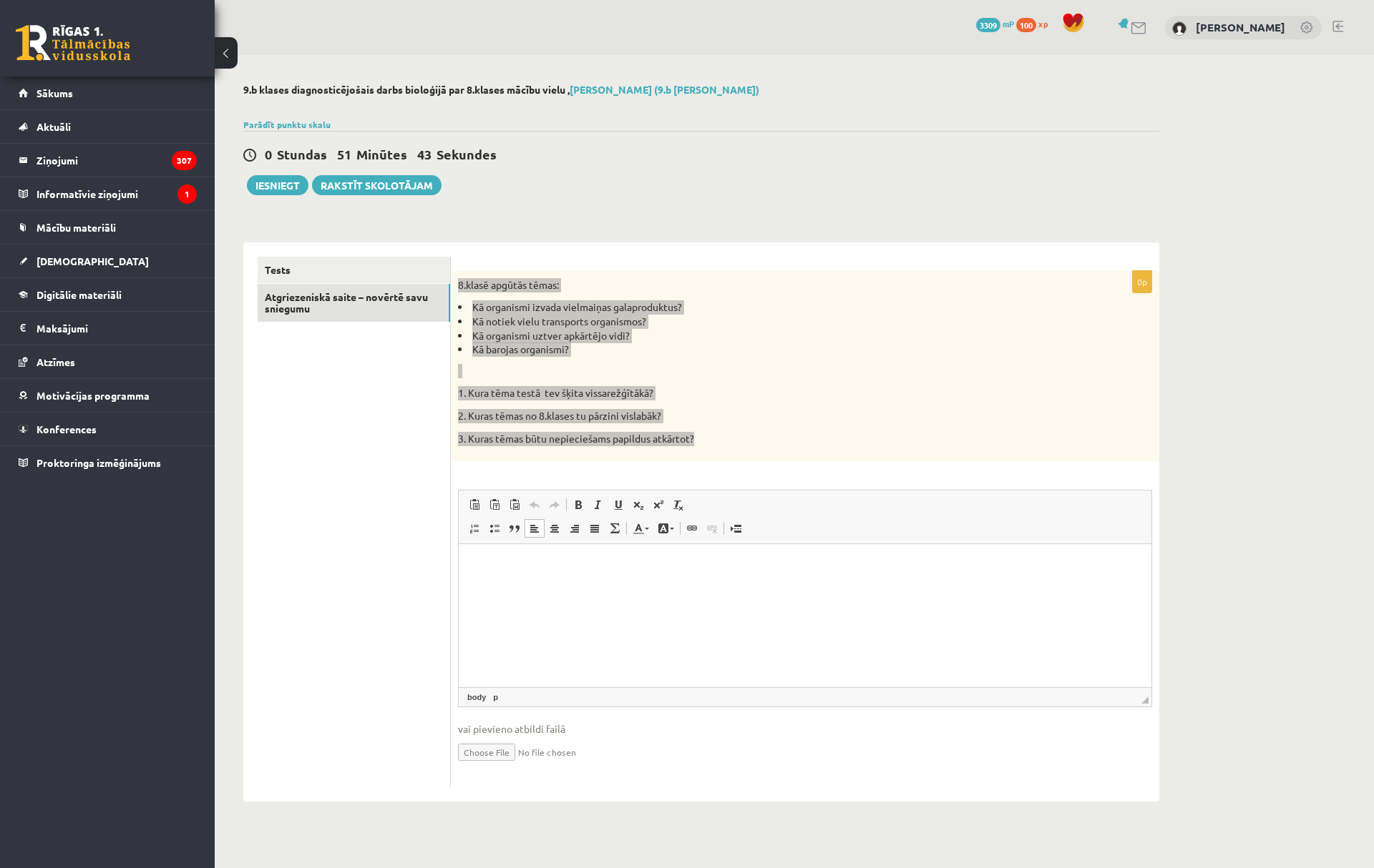
click at [537, 588] on html at bounding box center [804, 566] width 693 height 44
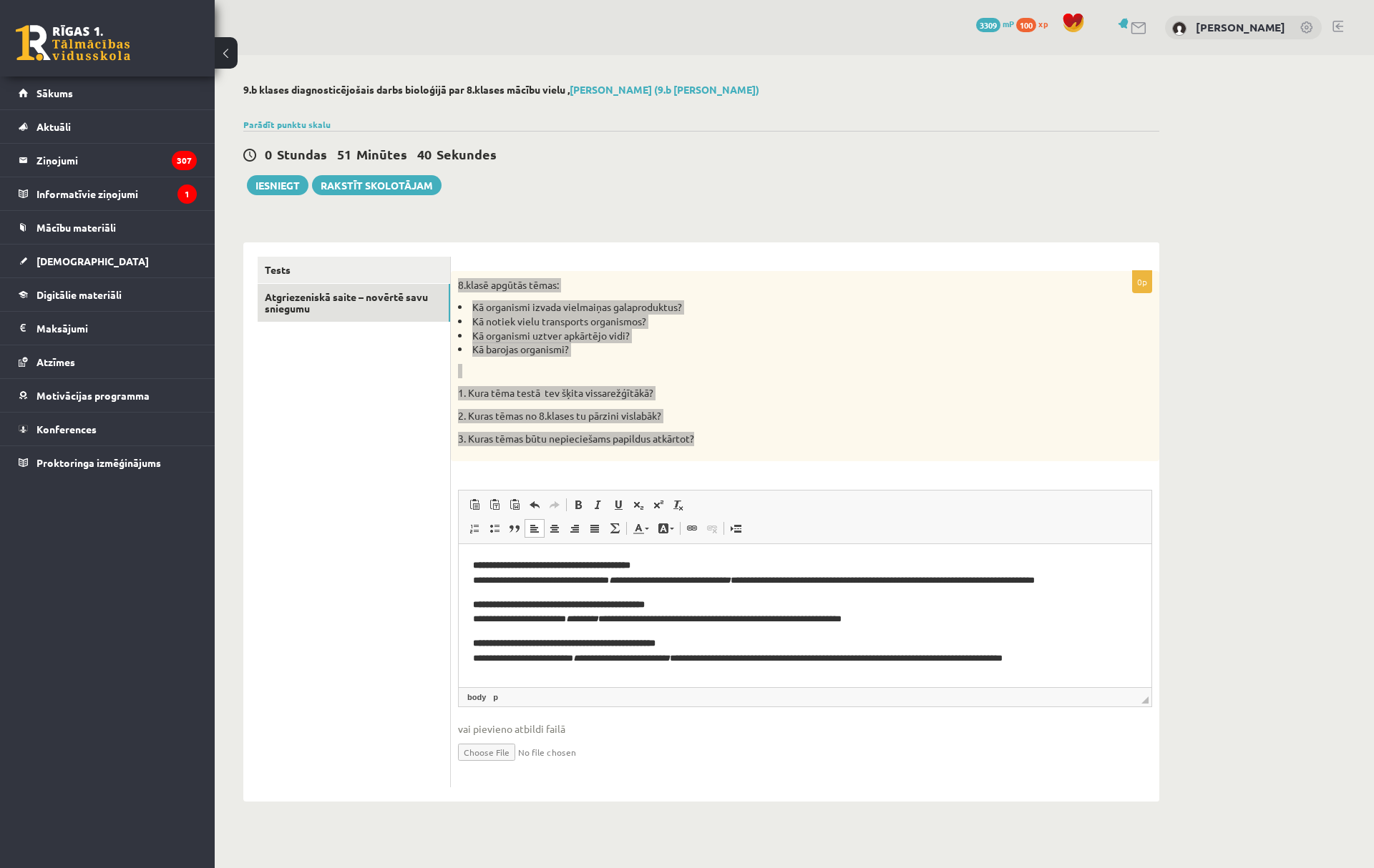
click at [533, 530] on span at bounding box center [534, 529] width 11 height 11
drag, startPoint x: 665, startPoint y: 568, endPoint x: 465, endPoint y: 570, distance: 200.0
click at [465, 570] on html "**********" at bounding box center [804, 612] width 693 height 136
click at [474, 581] on p "**********" at bounding box center [805, 573] width 664 height 30
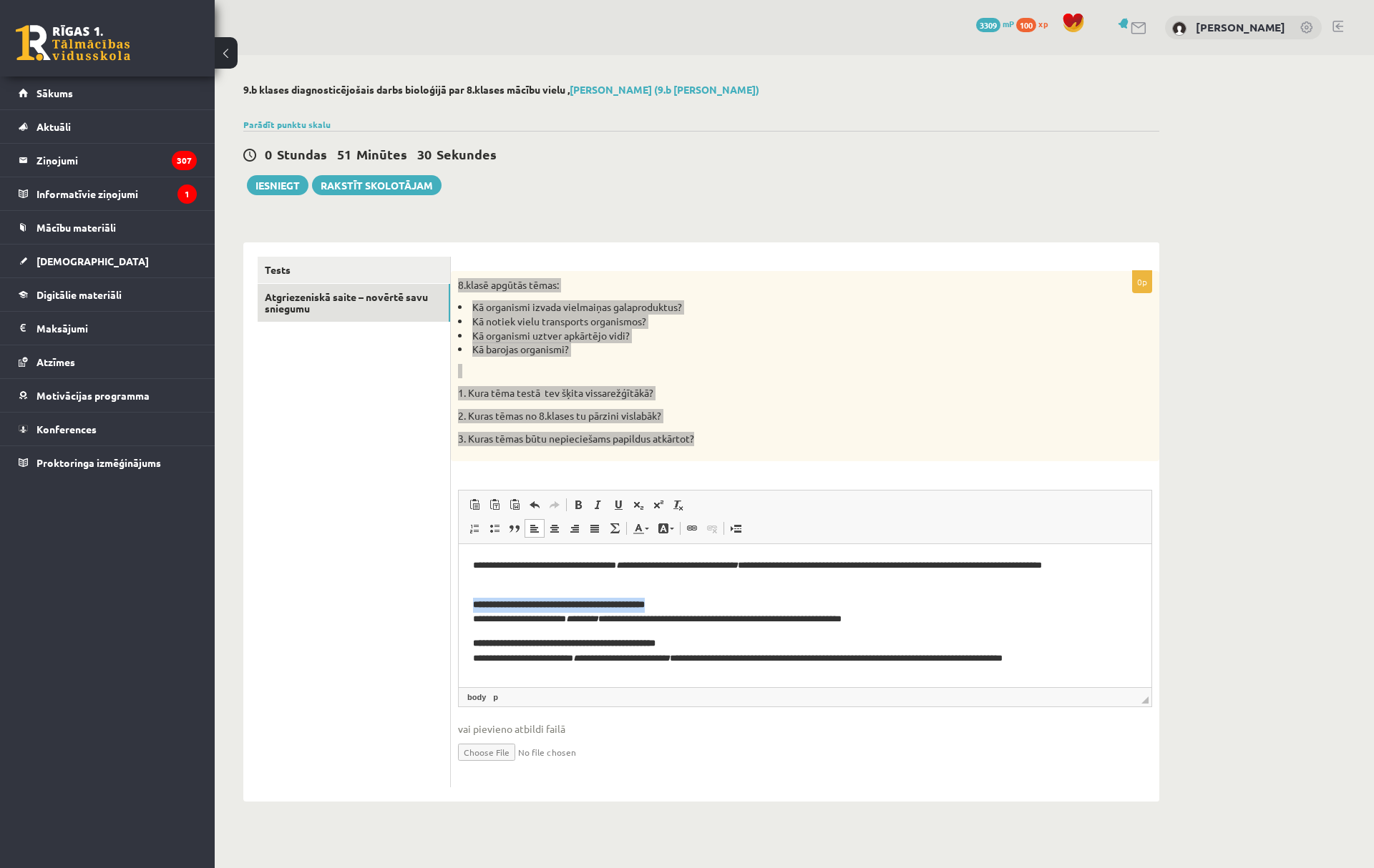
drag, startPoint x: 688, startPoint y: 604, endPoint x: 465, endPoint y: 610, distance: 223.1
click at [465, 610] on html "**********" at bounding box center [804, 612] width 693 height 136
click at [474, 617] on p "**********" at bounding box center [805, 613] width 664 height 30
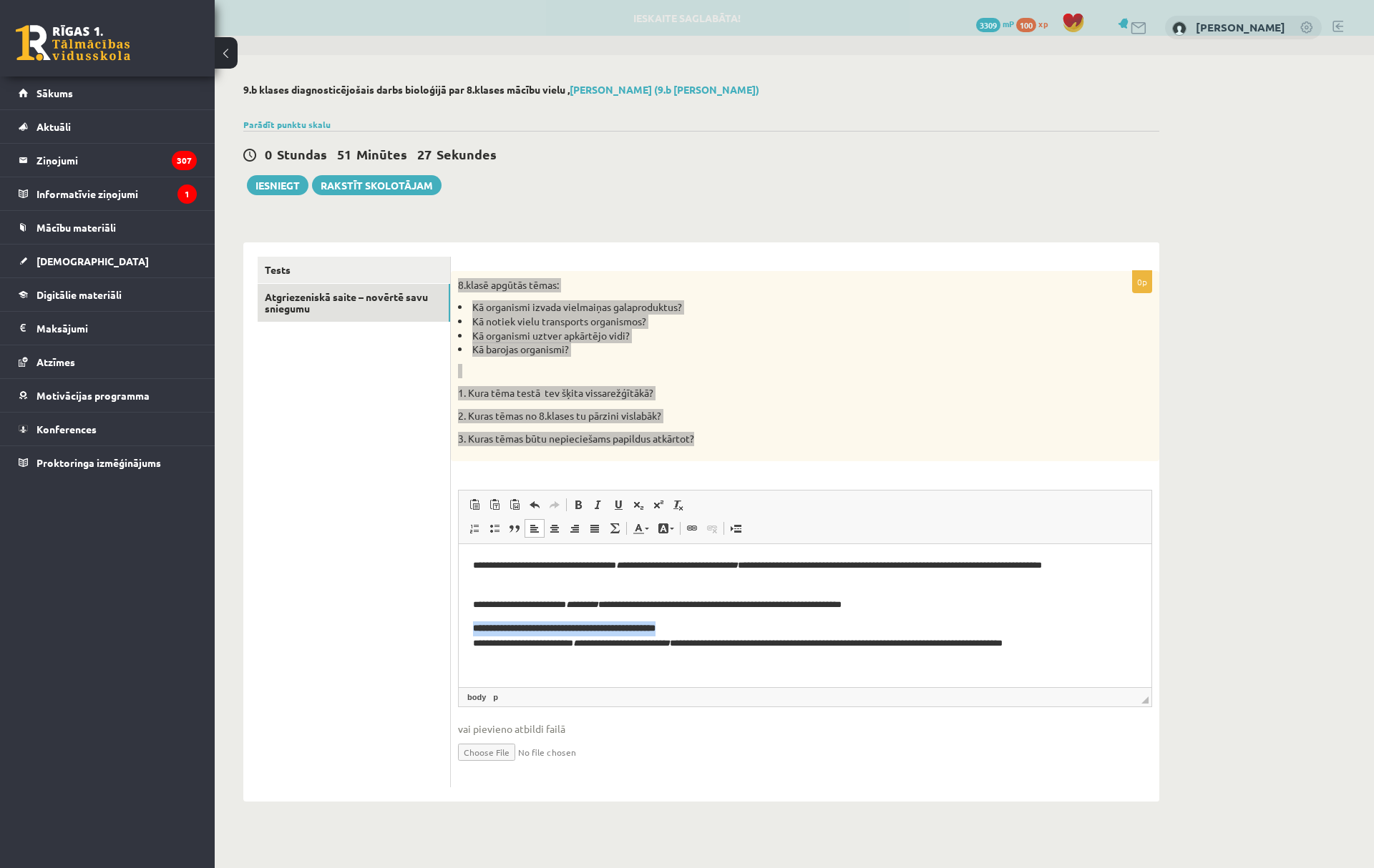
drag, startPoint x: 715, startPoint y: 630, endPoint x: 449, endPoint y: 633, distance: 266.0
click at [458, 633] on html "**********" at bounding box center [804, 605] width 693 height 121
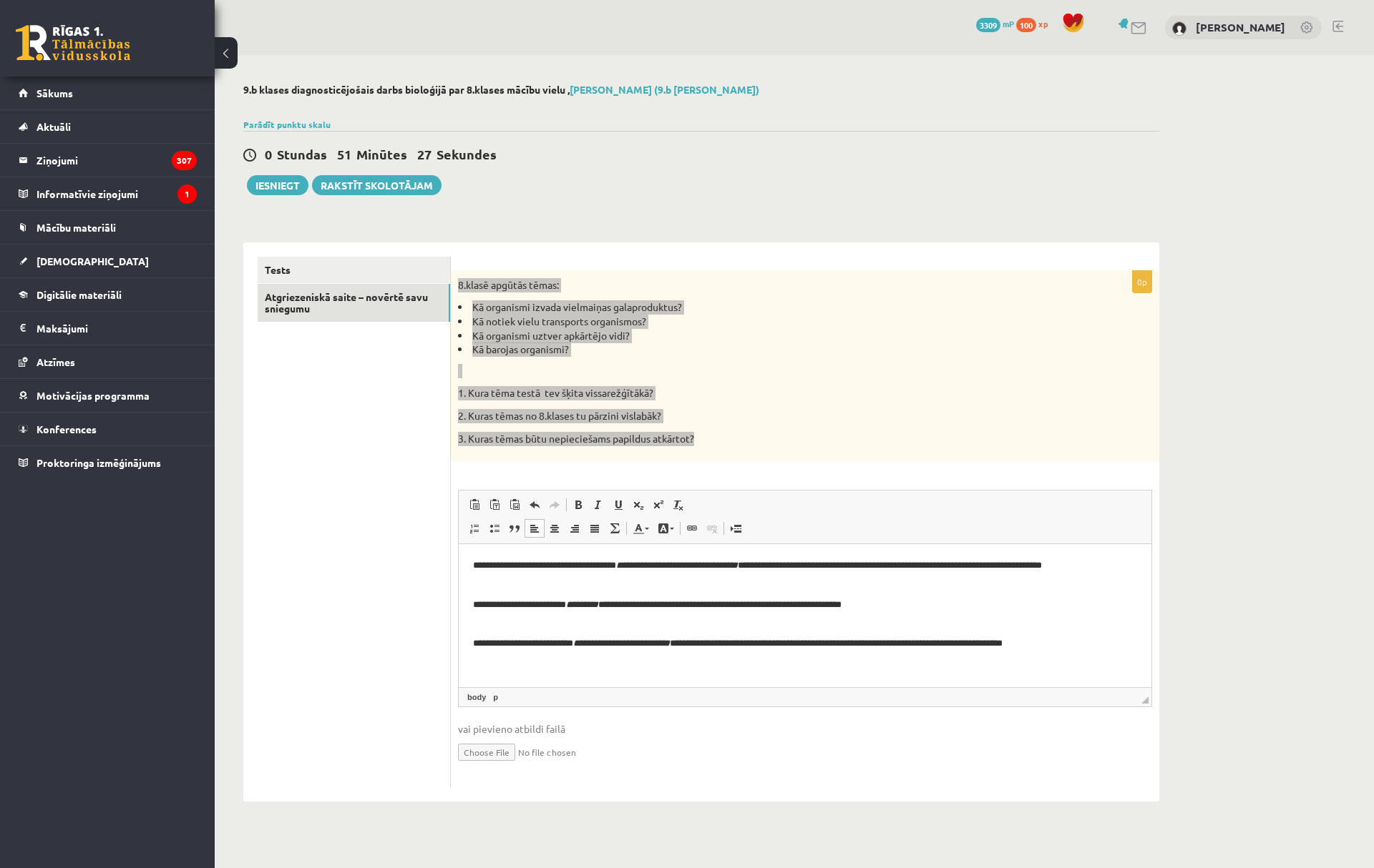
click at [473, 643] on p "**********" at bounding box center [805, 636] width 664 height 30
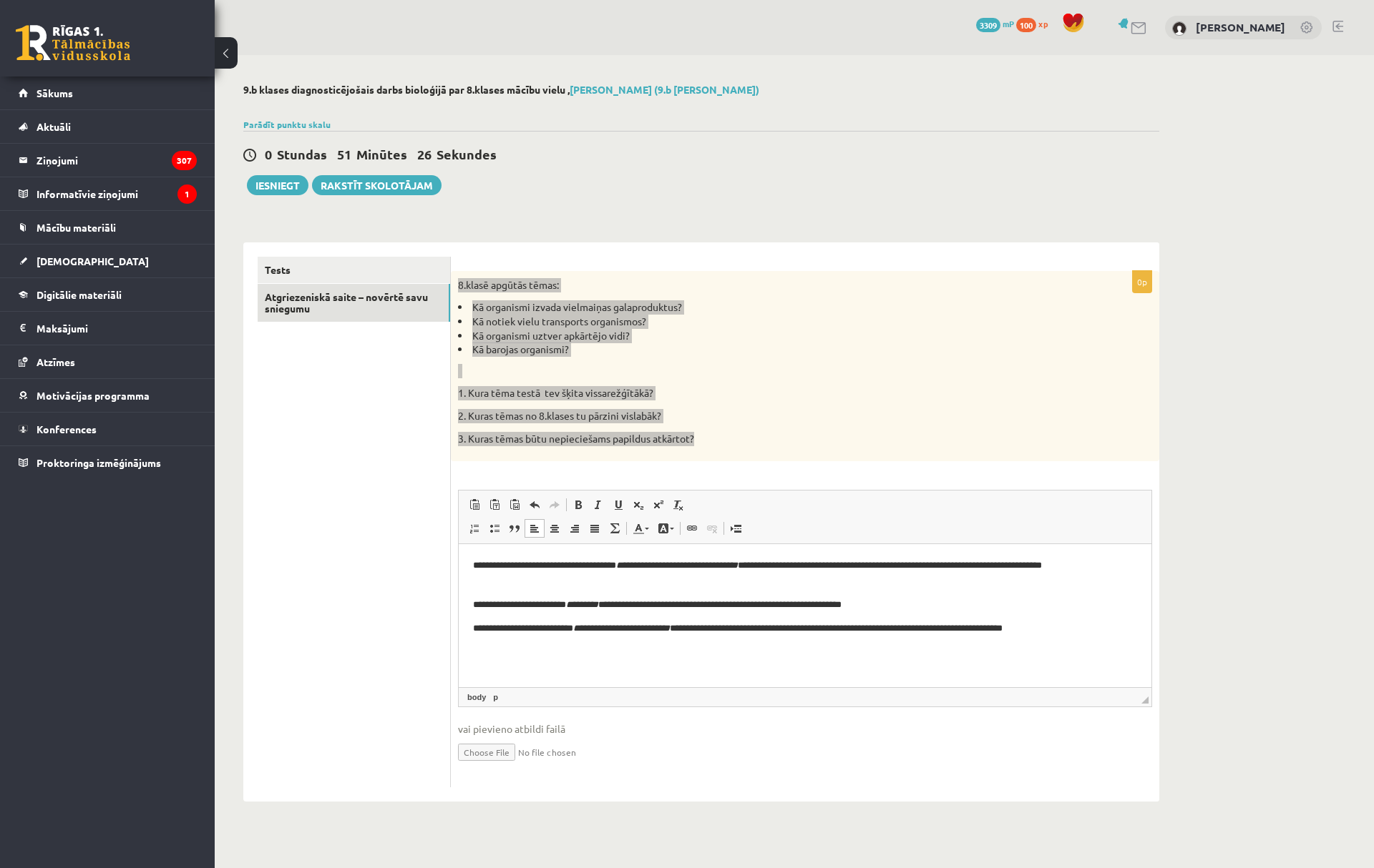
click at [473, 605] on p "**********" at bounding box center [805, 606] width 664 height 15
click at [473, 632] on p "**********" at bounding box center [805, 629] width 664 height 15
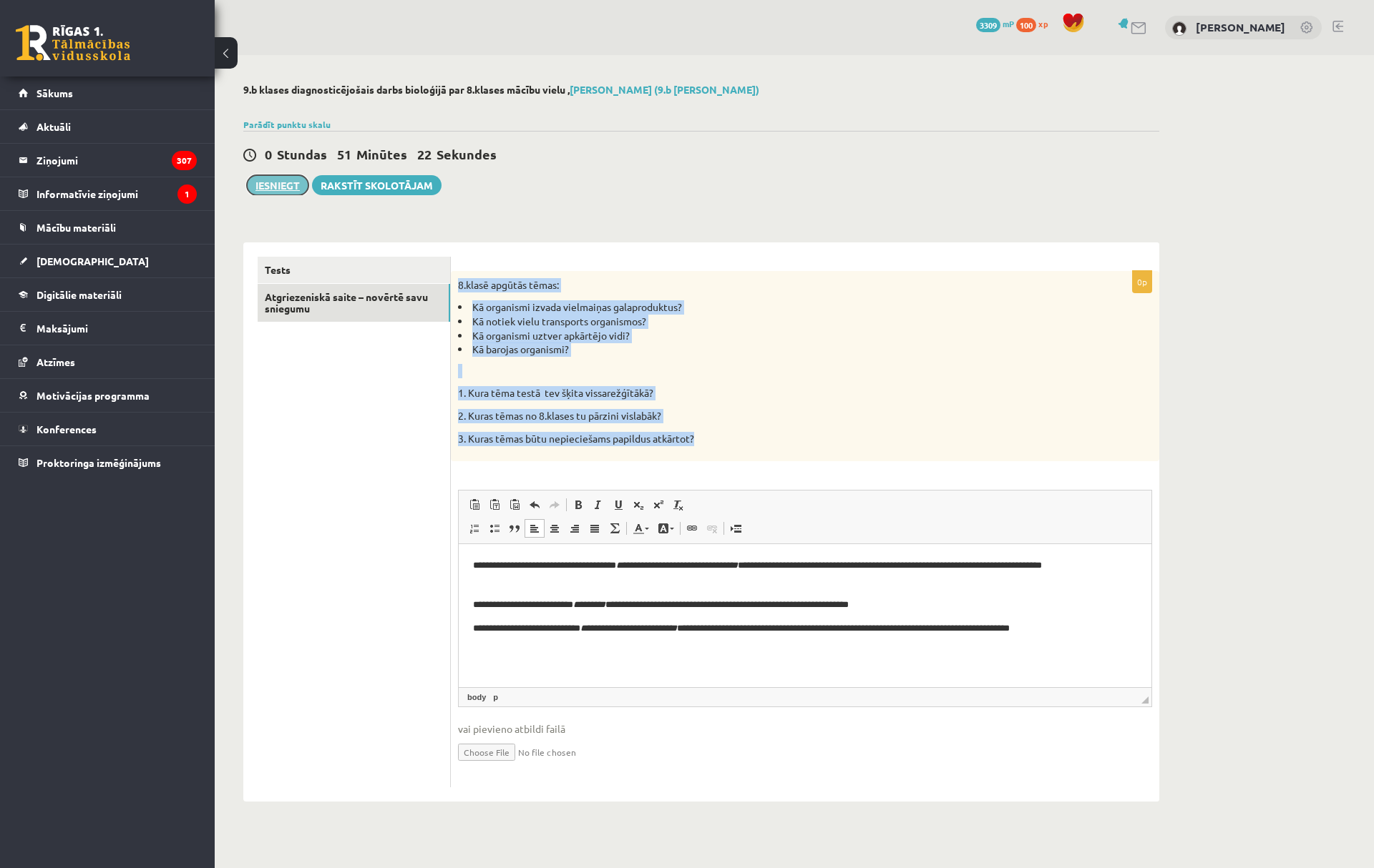
click at [293, 186] on button "Iesniegt" at bounding box center [277, 185] width 61 height 20
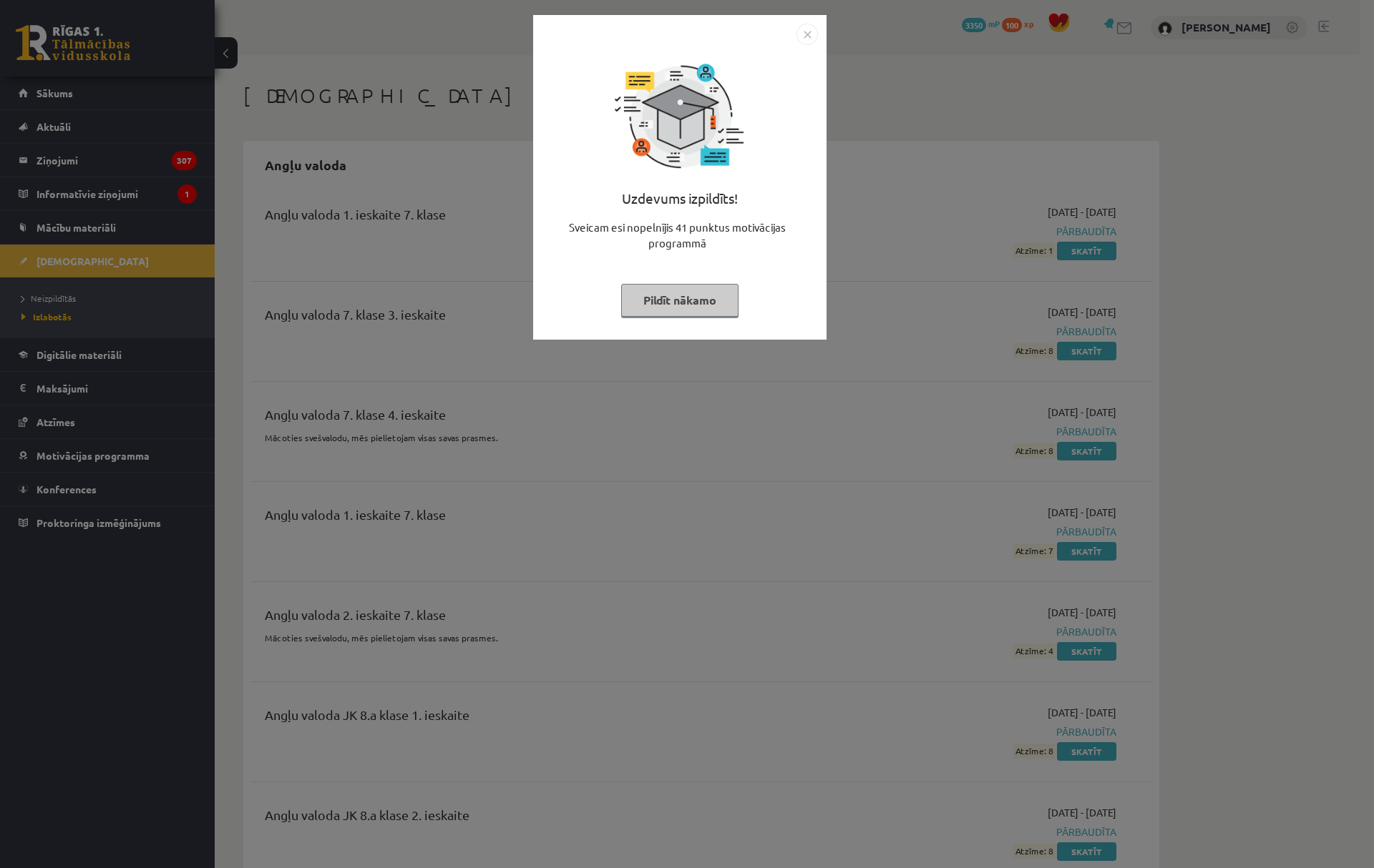
click at [679, 301] on button "Pildīt nākamo" at bounding box center [679, 300] width 117 height 32
